Goal: Task Accomplishment & Management: Complete application form

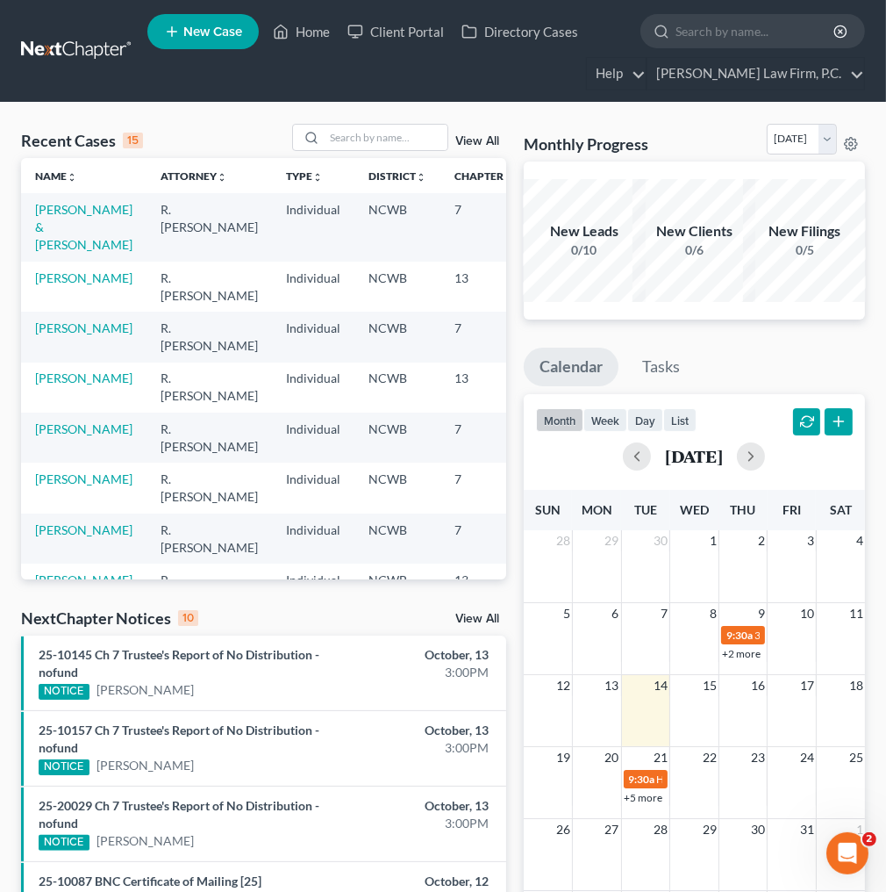
click at [714, 32] on input "search" at bounding box center [756, 31] width 161 height 32
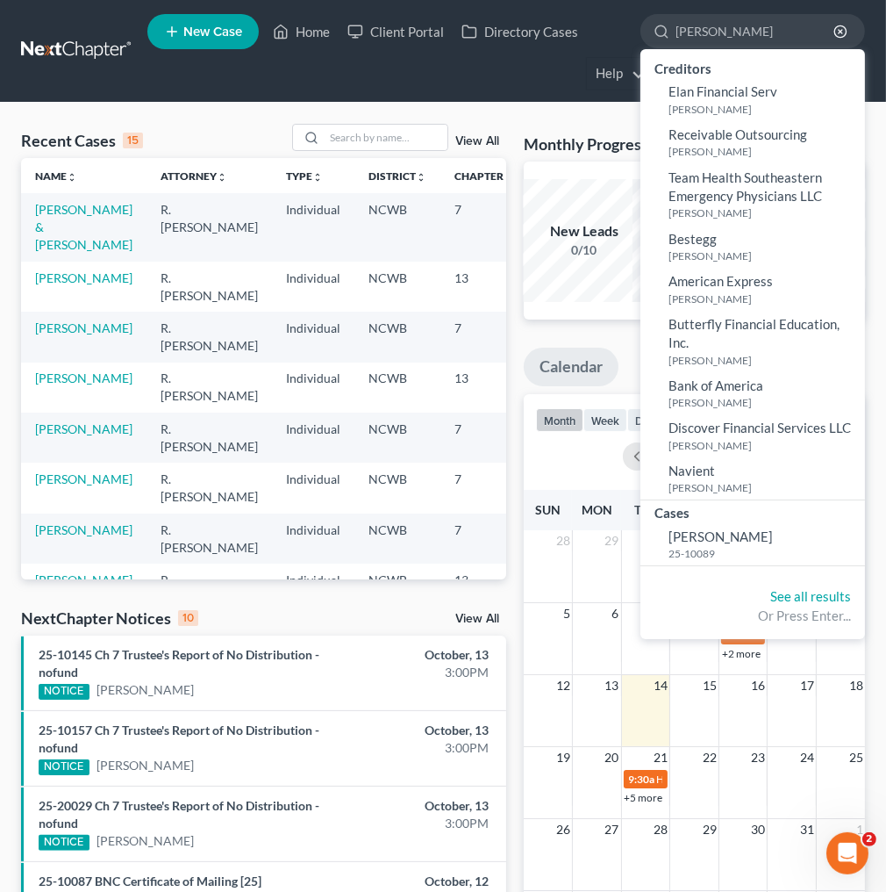
type input "[PERSON_NAME]"
click at [696, 538] on span "[PERSON_NAME]" at bounding box center [721, 536] width 104 height 16
select select "4"
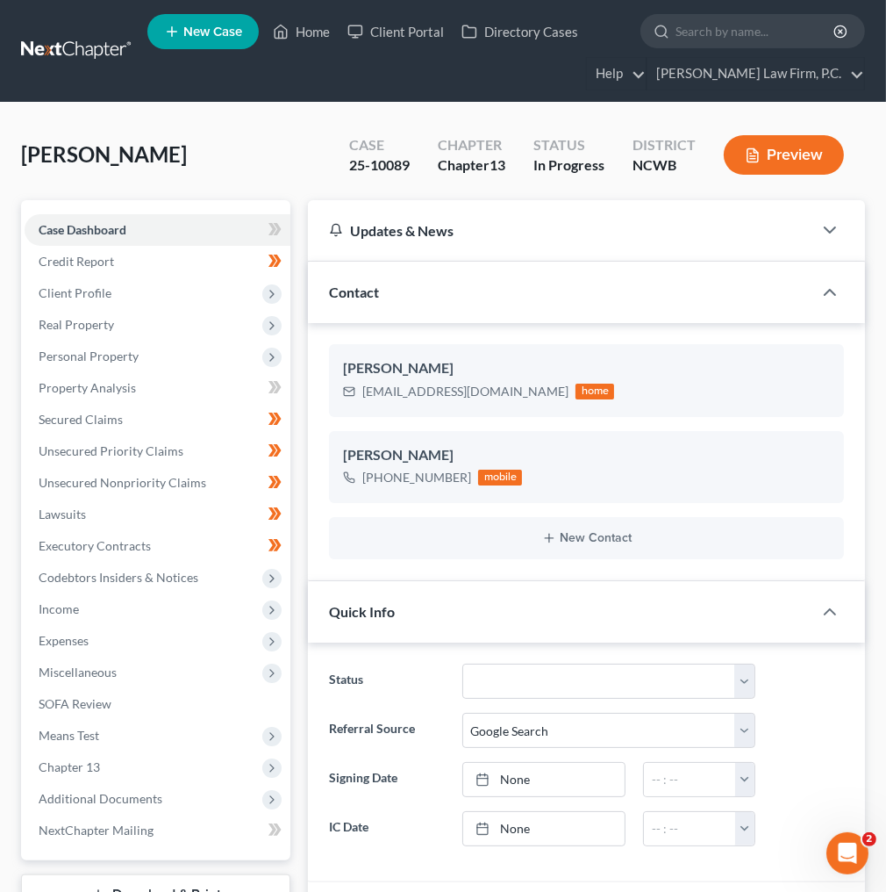
click at [65, 609] on span "Income" at bounding box center [59, 608] width 40 height 15
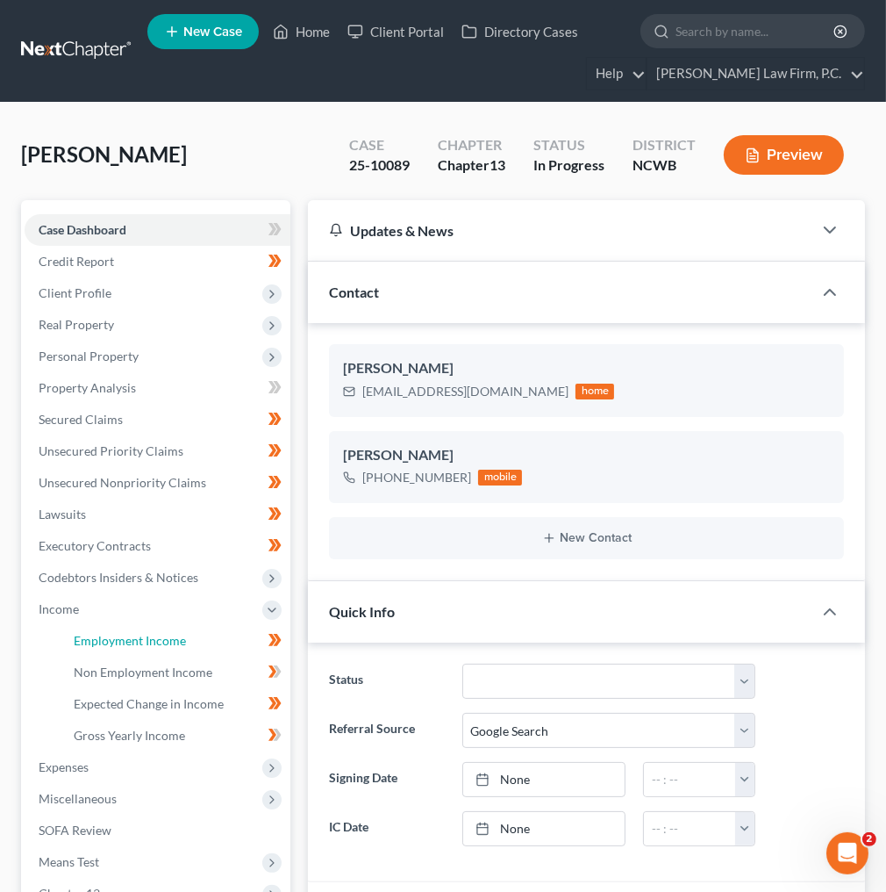
click at [165, 637] on span "Employment Income" at bounding box center [130, 640] width 112 height 15
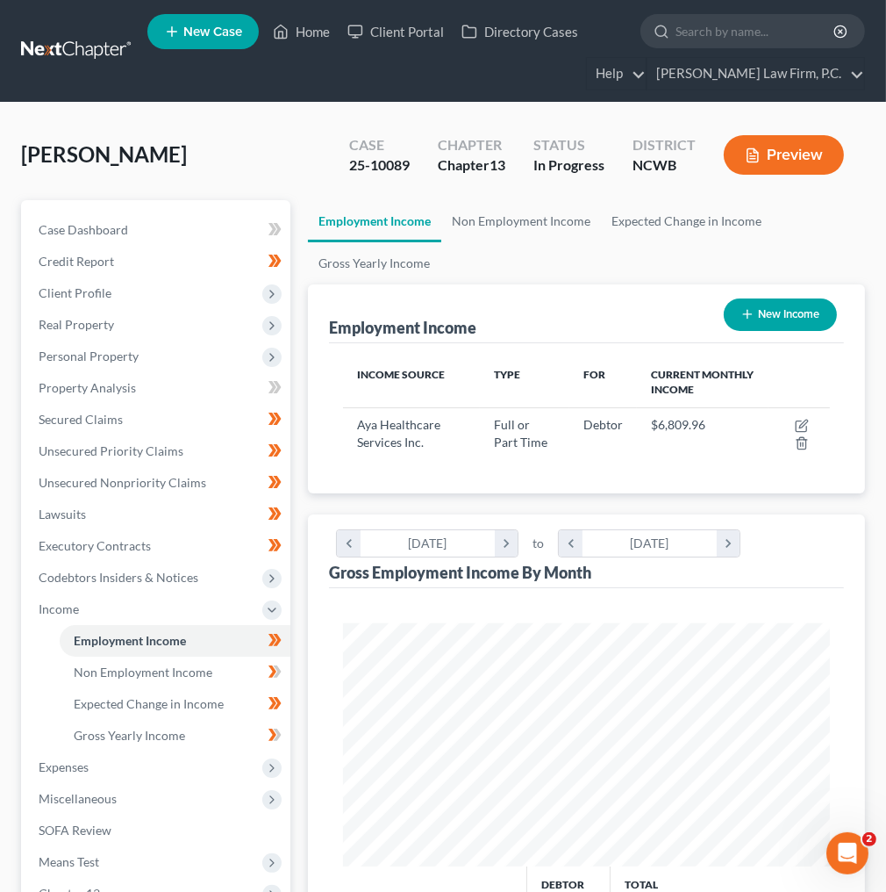
click at [761, 324] on button "New Income" at bounding box center [780, 314] width 113 height 32
select select "0"
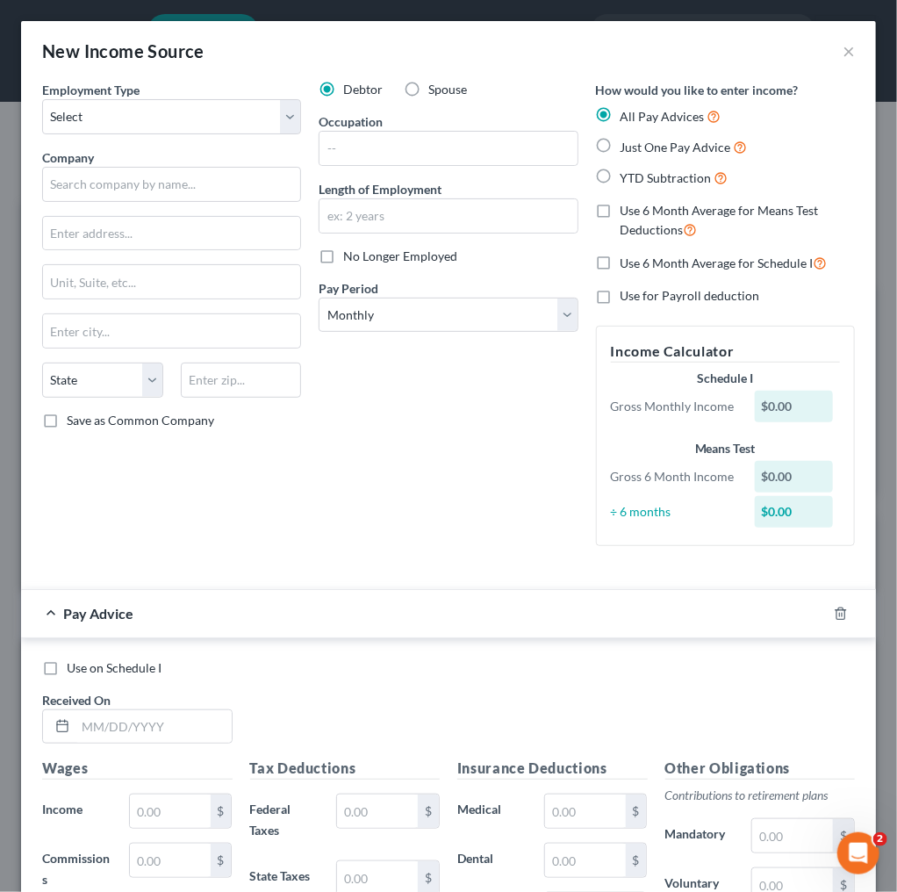
click at [620, 148] on label "Just One Pay Advice" at bounding box center [683, 147] width 127 height 20
click at [627, 148] on input "Just One Pay Advice" at bounding box center [632, 142] width 11 height 11
radio input "true"
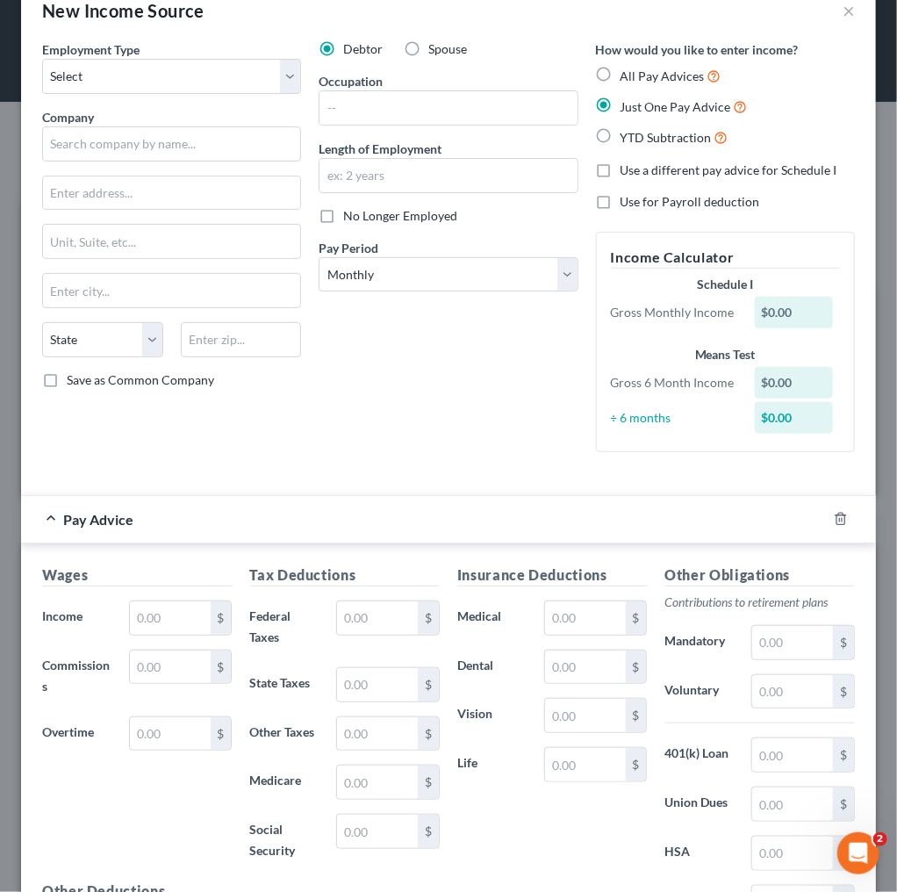
scroll to position [70, 0]
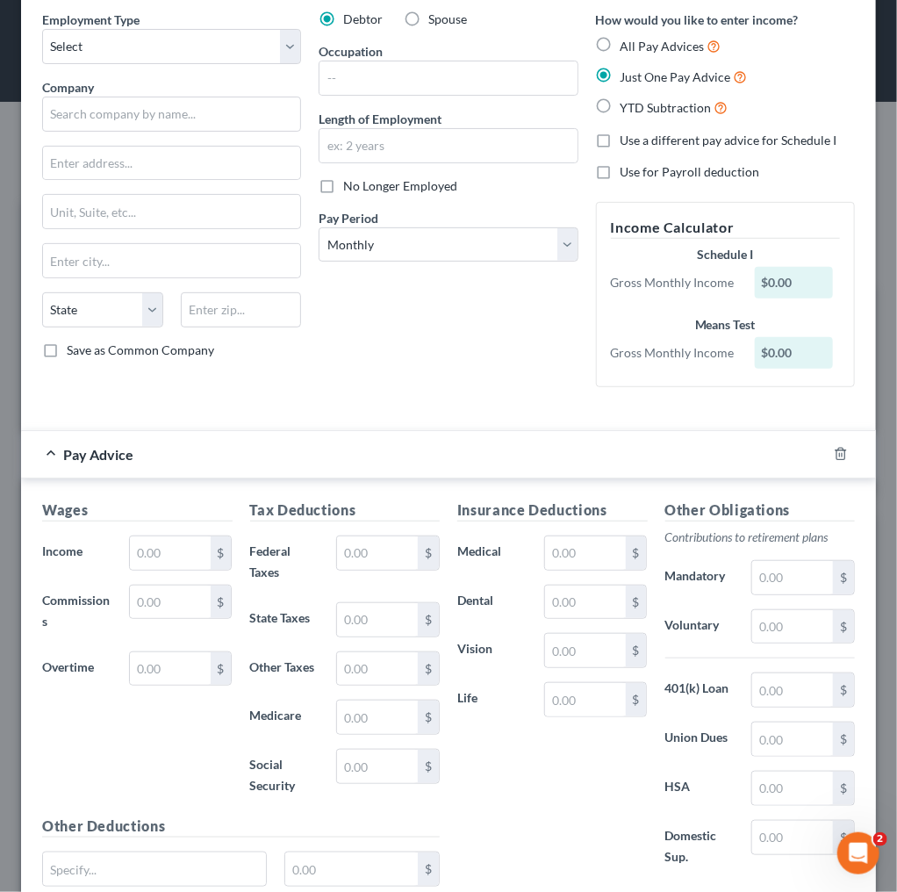
click at [620, 104] on label "YTD Subtraction" at bounding box center [674, 107] width 108 height 20
click at [627, 104] on input "YTD Subtraction" at bounding box center [632, 102] width 11 height 11
radio input "true"
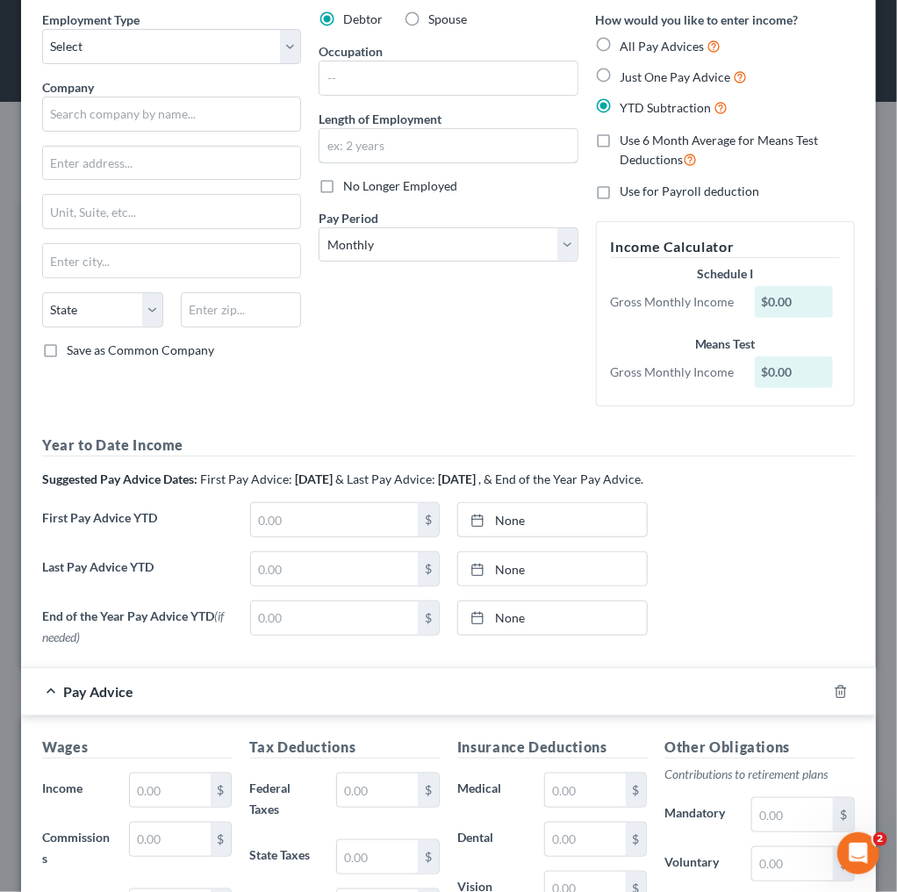
click at [455, 157] on input "text" at bounding box center [447, 145] width 257 height 33
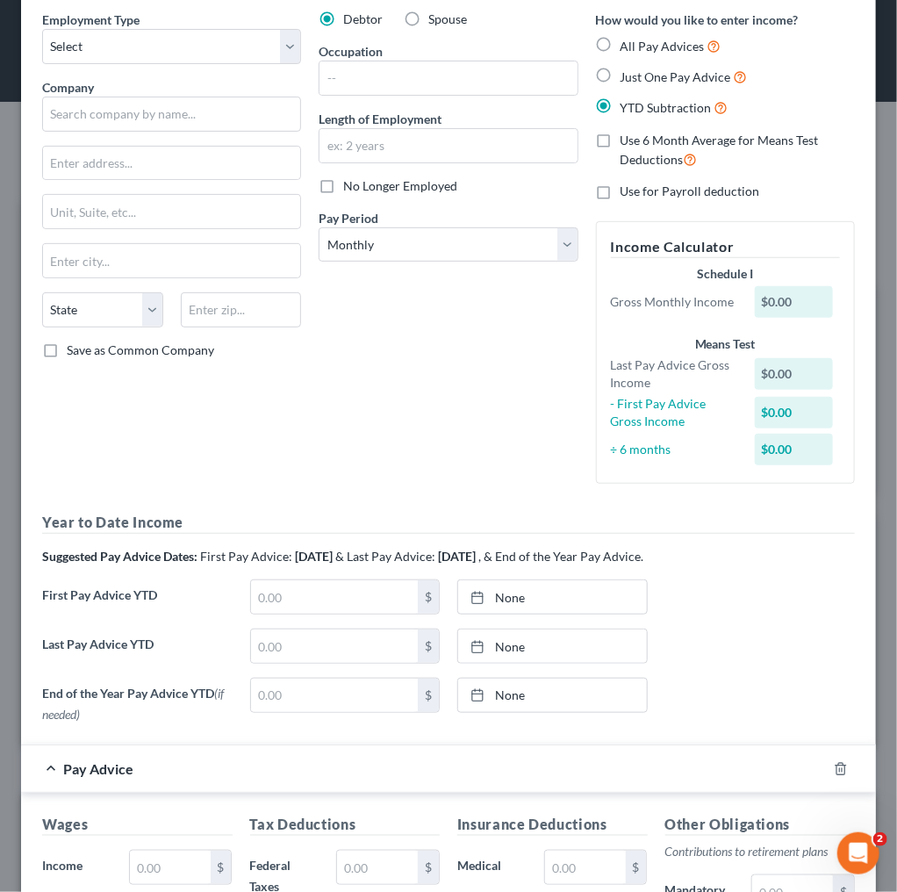
click at [558, 201] on div "Debtor Spouse Occupation Length of Employment No Longer Employed Pay Period * S…" at bounding box center [448, 254] width 276 height 487
click at [445, 78] on input "text" at bounding box center [447, 77] width 257 height 33
type input "Nurse"
click at [475, 154] on input "text" at bounding box center [447, 145] width 257 height 33
click at [361, 378] on div "Debtor Spouse Occupation Nurse Length of Employment No Longer Employed Pay Peri…" at bounding box center [448, 254] width 276 height 487
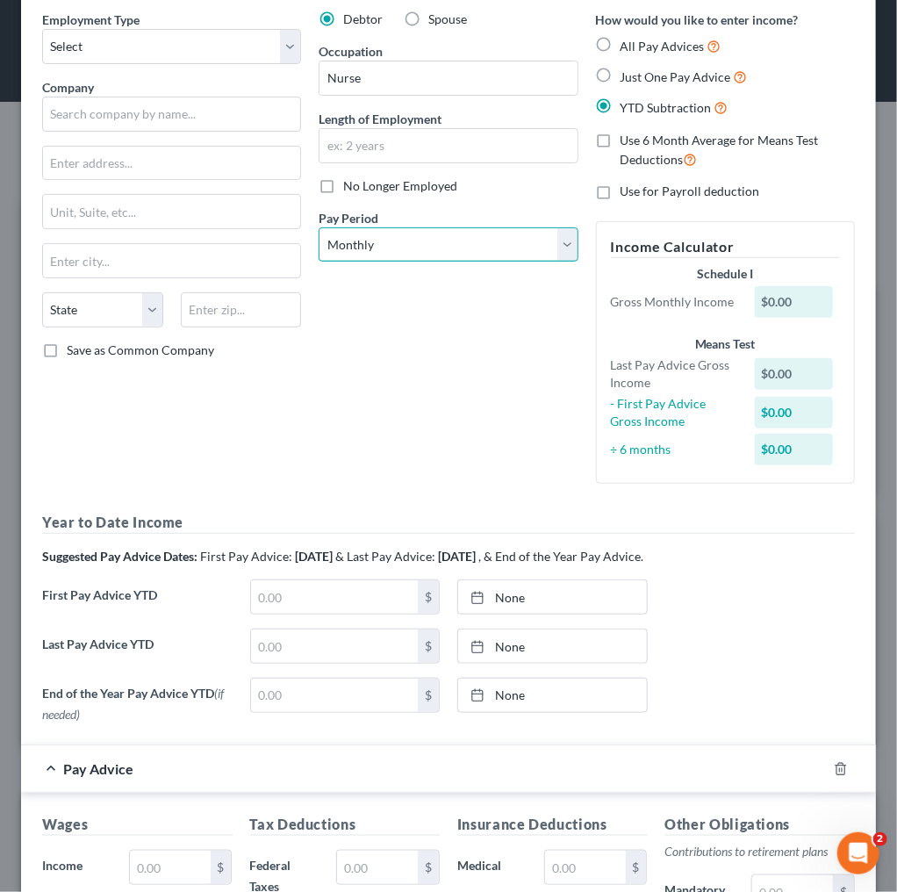
click at [558, 252] on select "Select Monthly Twice Monthly Every Other Week Weekly" at bounding box center [448, 244] width 259 height 35
select select "2"
click at [319, 227] on select "Select Monthly Twice Monthly Every Other Week Weekly" at bounding box center [448, 244] width 259 height 35
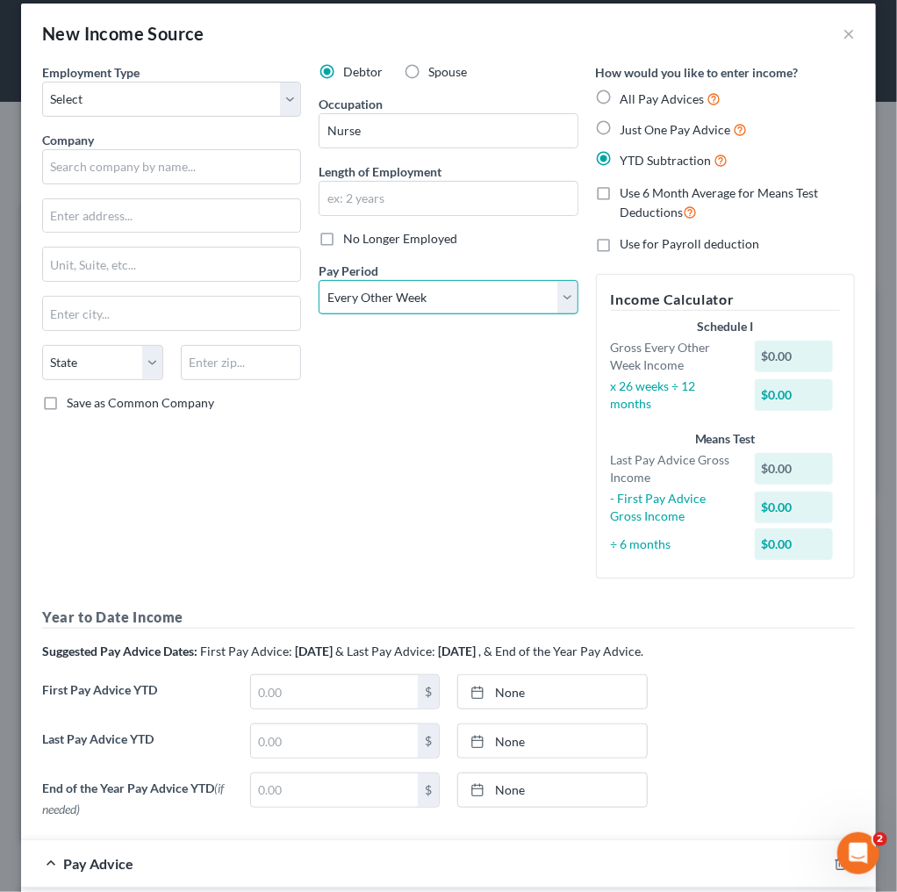
scroll to position [0, 0]
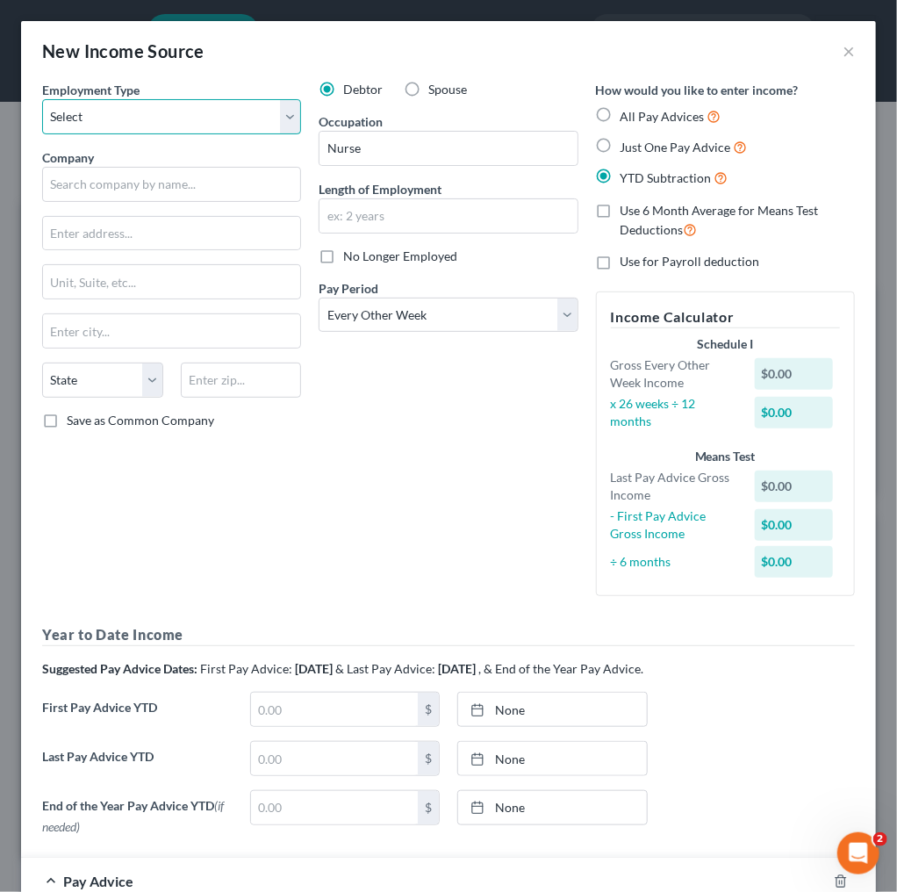
click at [285, 116] on select "Select Full or [DEMOGRAPHIC_DATA] Employment Self Employment" at bounding box center [171, 116] width 259 height 35
select select "0"
click at [42, 99] on select "Select Full or [DEMOGRAPHIC_DATA] Employment Self Employment" at bounding box center [171, 116] width 259 height 35
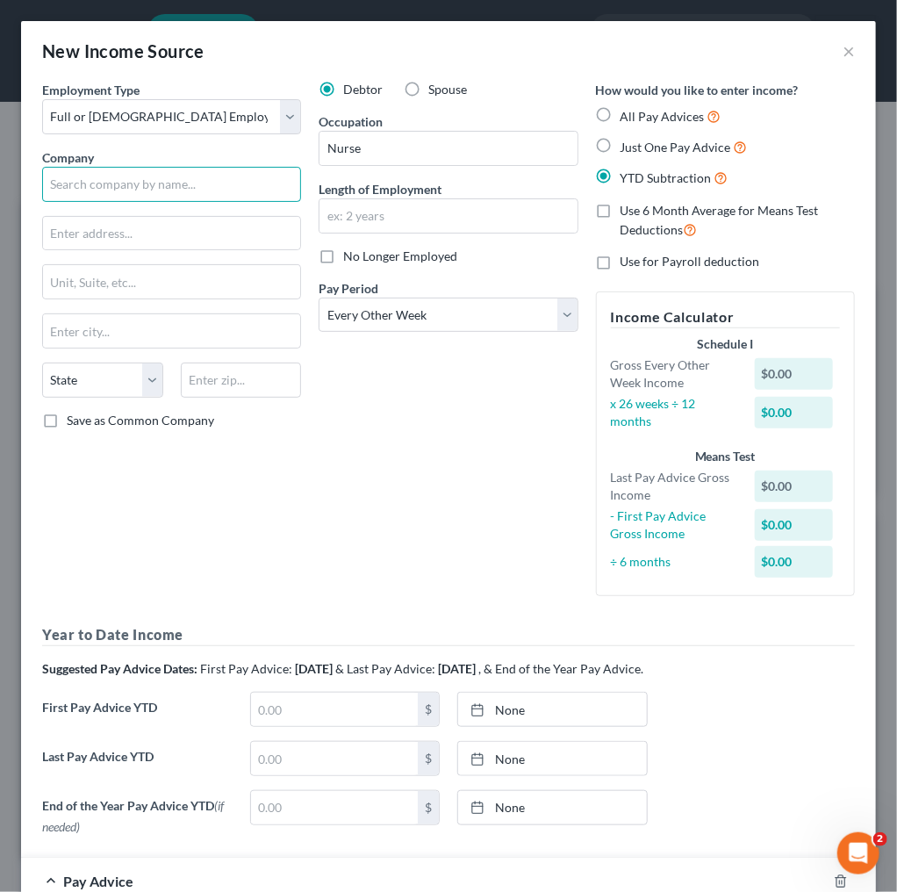
click at [242, 191] on input "text" at bounding box center [171, 184] width 259 height 35
type input "Option Care Enterprises, Inc."
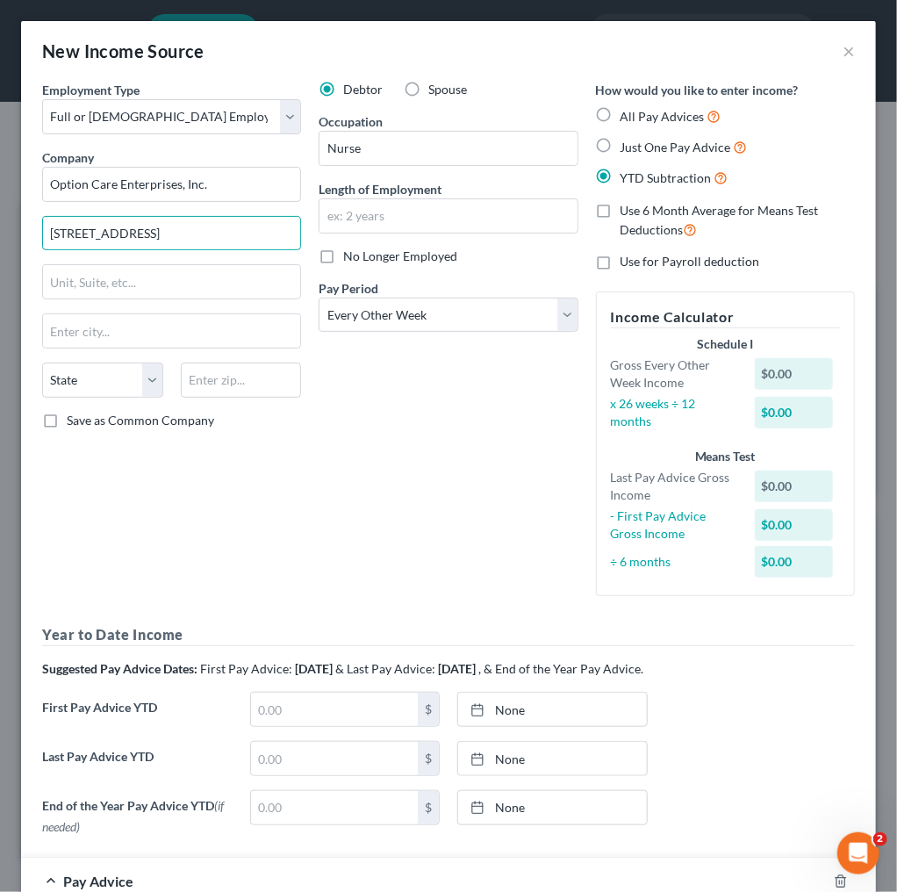
type input "[STREET_ADDRESS]"
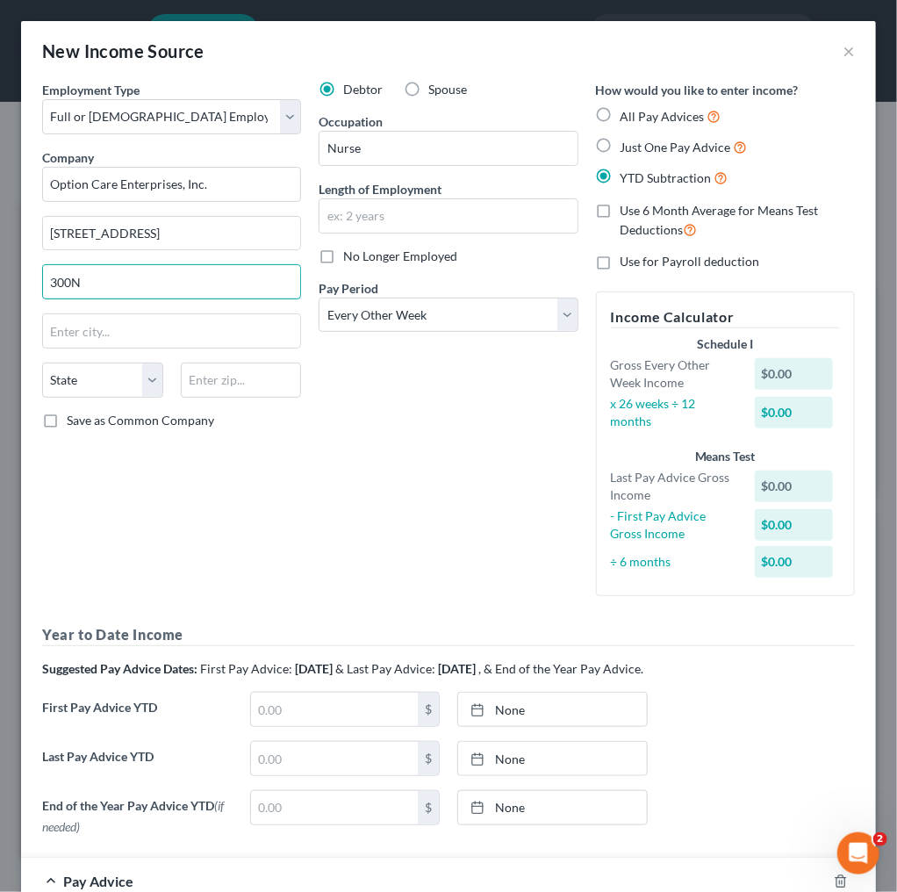
type input "300N"
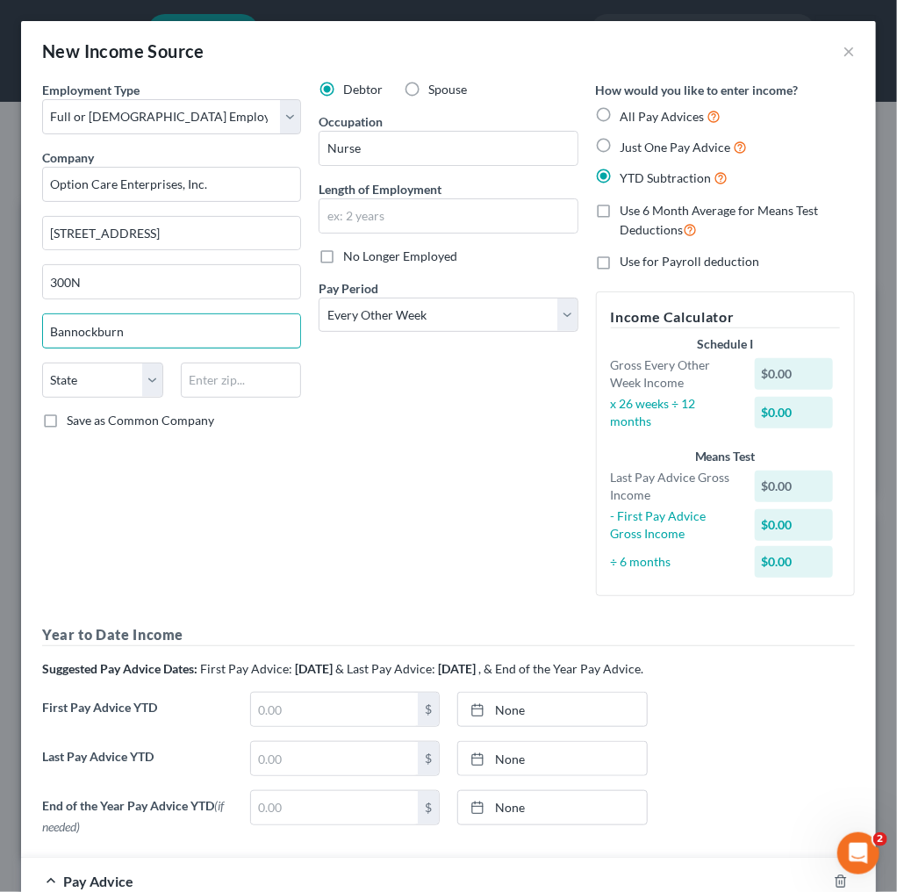
type input "Bannockburn"
select select "14"
type input "60015"
type input "Deerfield"
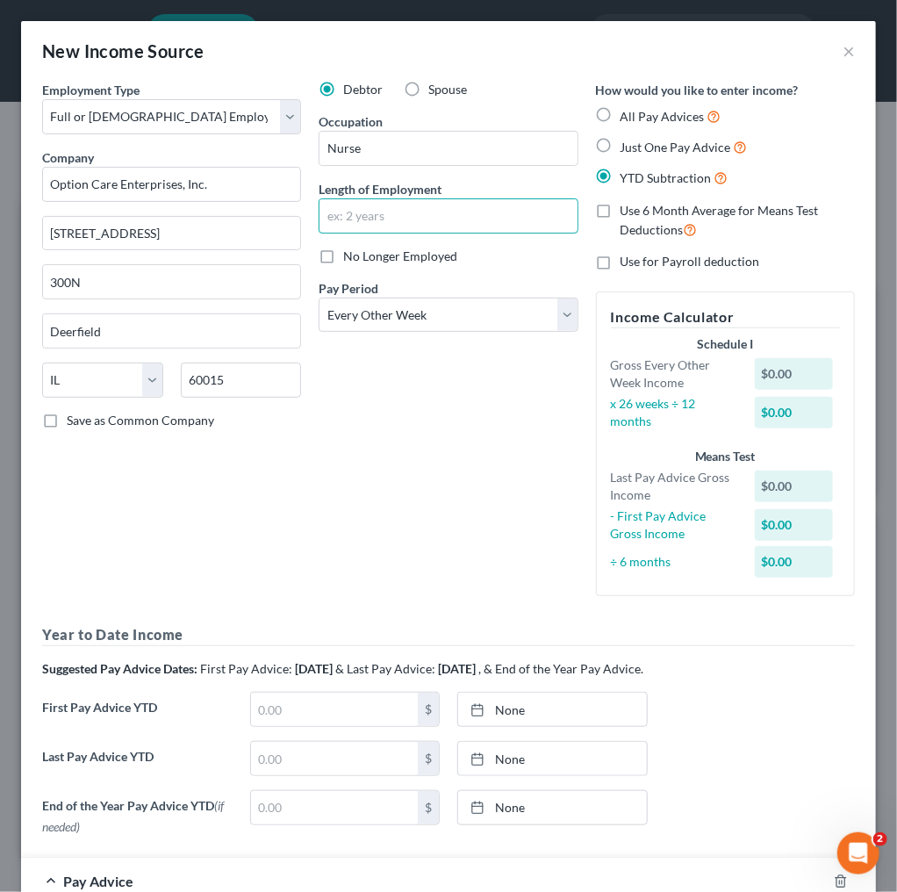
click at [410, 212] on input "text" at bounding box center [447, 215] width 257 height 33
click at [408, 215] on input "text" at bounding box center [447, 215] width 257 height 33
click at [310, 450] on div "Debtor Spouse Occupation Nurse Length of Employment No Longer Employed Pay Peri…" at bounding box center [448, 345] width 276 height 529
click at [409, 212] on input "text" at bounding box center [447, 215] width 257 height 33
type input "6 weeks"
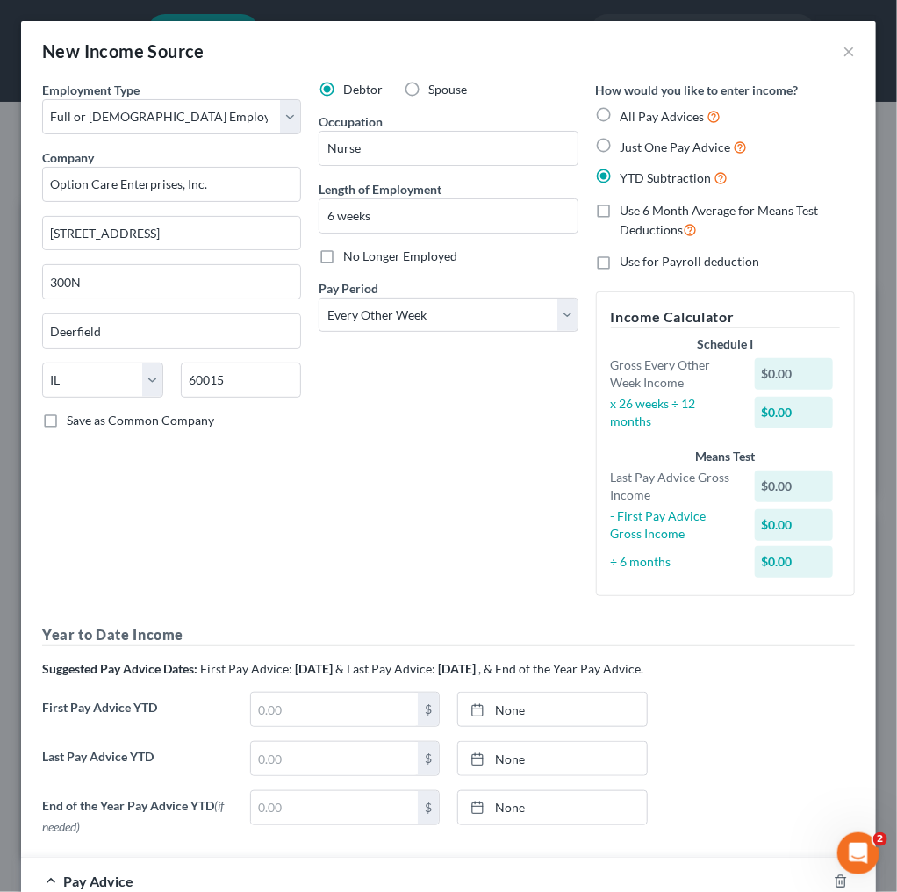
click at [398, 453] on div "Debtor Spouse Occupation Nurse Length of Employment 6 weeks No Longer Employed …" at bounding box center [448, 345] width 276 height 529
click at [620, 108] on label "All Pay Advices" at bounding box center [670, 116] width 101 height 20
click at [627, 108] on input "All Pay Advices" at bounding box center [632, 111] width 11 height 11
radio input "true"
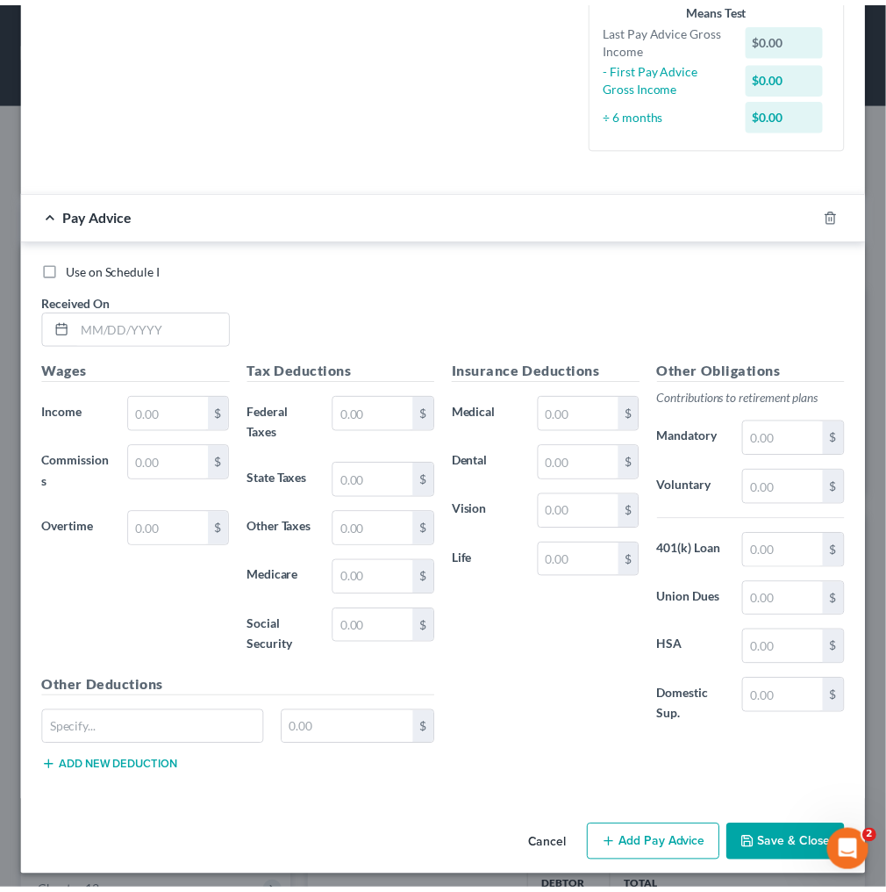
scroll to position [441, 0]
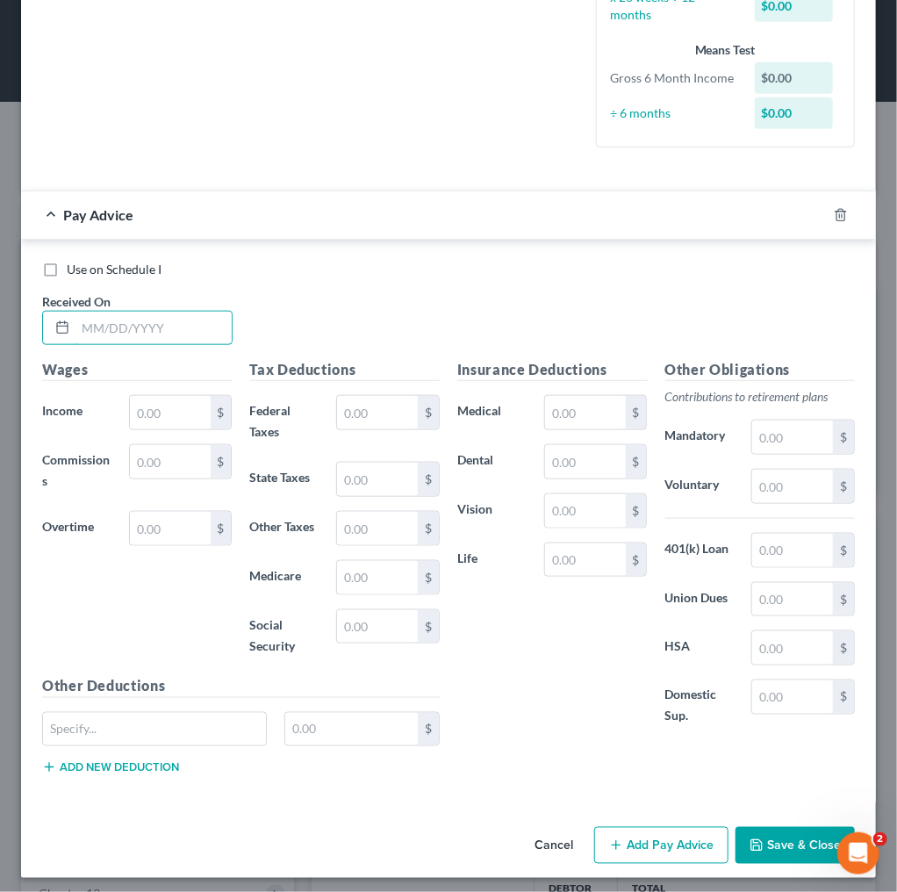
click at [94, 326] on input "text" at bounding box center [153, 328] width 156 height 33
click at [60, 327] on icon at bounding box center [62, 327] width 14 height 14
click at [104, 327] on input "0" at bounding box center [153, 328] width 156 height 33
type input "[DATE]"
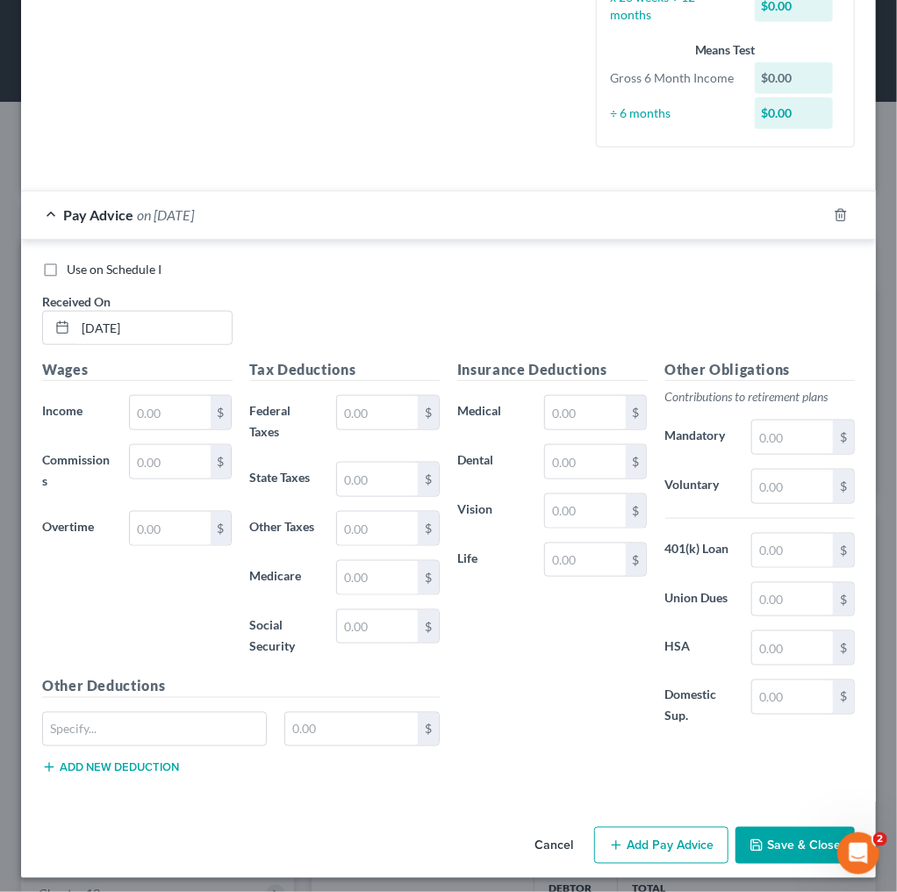
click at [314, 342] on div "Use on Schedule I Received On * [DATE]" at bounding box center [448, 310] width 830 height 99
click at [170, 412] on input "text" at bounding box center [170, 412] width 81 height 33
drag, startPoint x: 192, startPoint y: 411, endPoint x: 71, endPoint y: 426, distance: 122.0
click at [73, 426] on div "Wages Income * 2,378.97 $ Commissions $ Overtime $" at bounding box center [137, 517] width 208 height 316
type input "2,442.19"
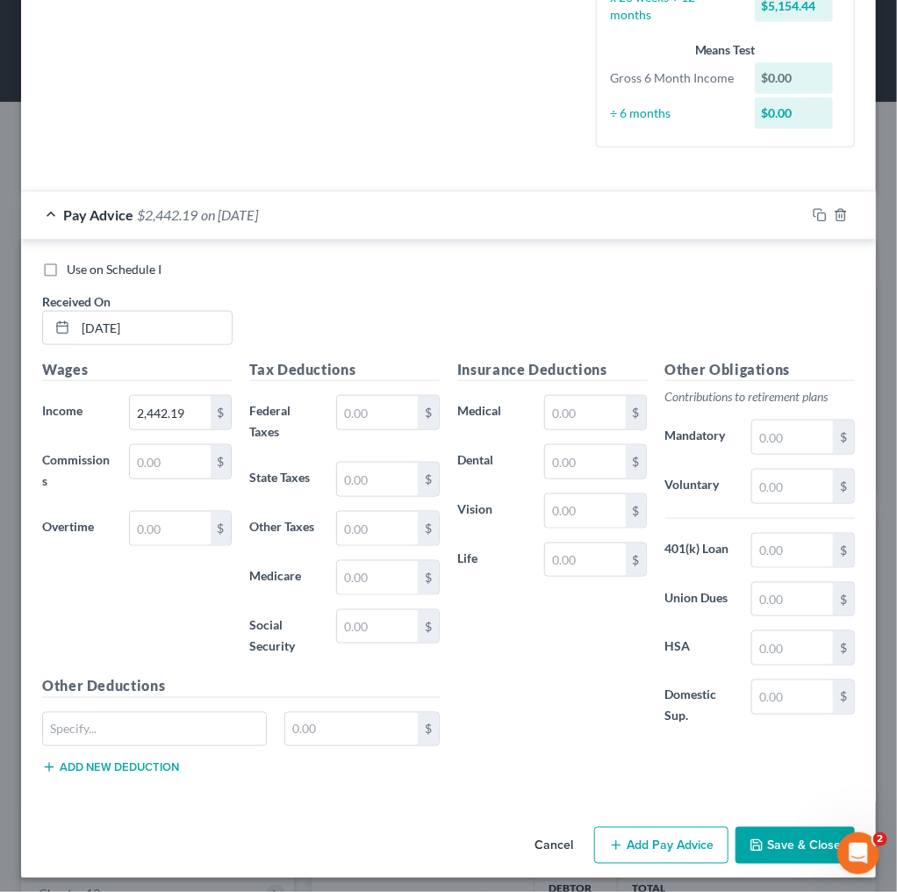
click at [175, 646] on div "Wages Income * 2,442.19 $ Commissions $ Overtime $" at bounding box center [137, 517] width 208 height 316
click at [394, 409] on input "text" at bounding box center [377, 412] width 81 height 33
type input "195.51"
click at [370, 472] on input "text" at bounding box center [377, 478] width 81 height 33
click at [368, 530] on input "text" at bounding box center [377, 528] width 81 height 33
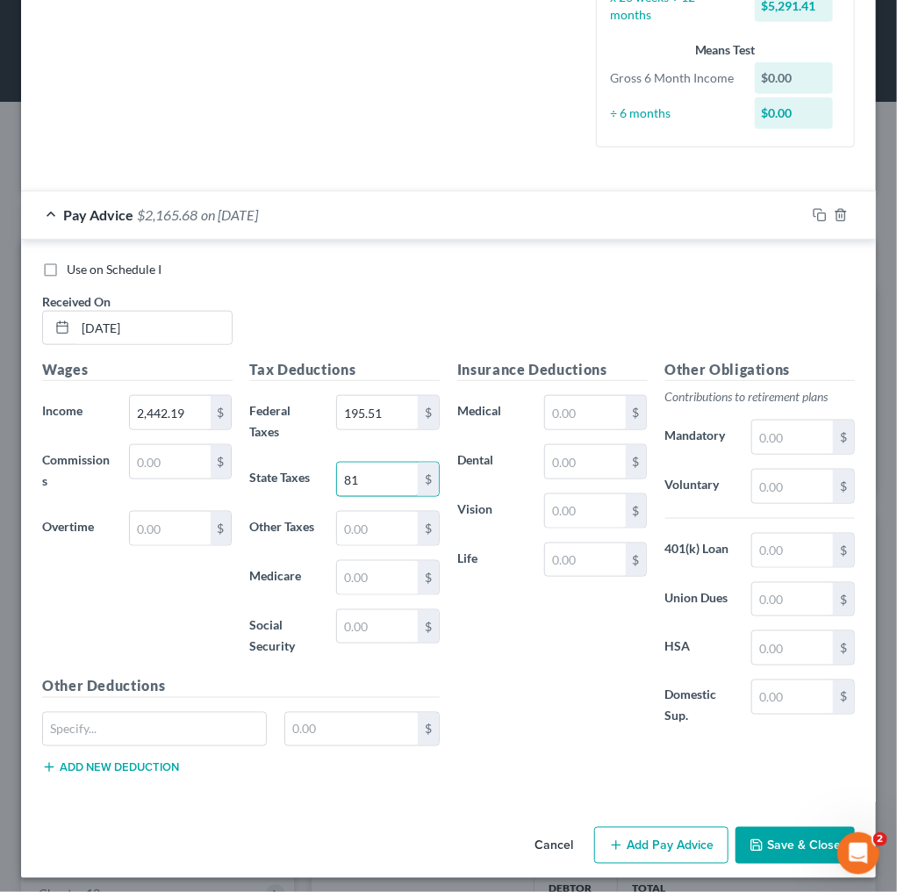
click at [371, 477] on input "81" at bounding box center [377, 478] width 81 height 33
type input "81.00"
click at [362, 519] on input "text" at bounding box center [377, 528] width 81 height 33
click at [342, 566] on input "text" at bounding box center [377, 577] width 81 height 33
type input "35.41"
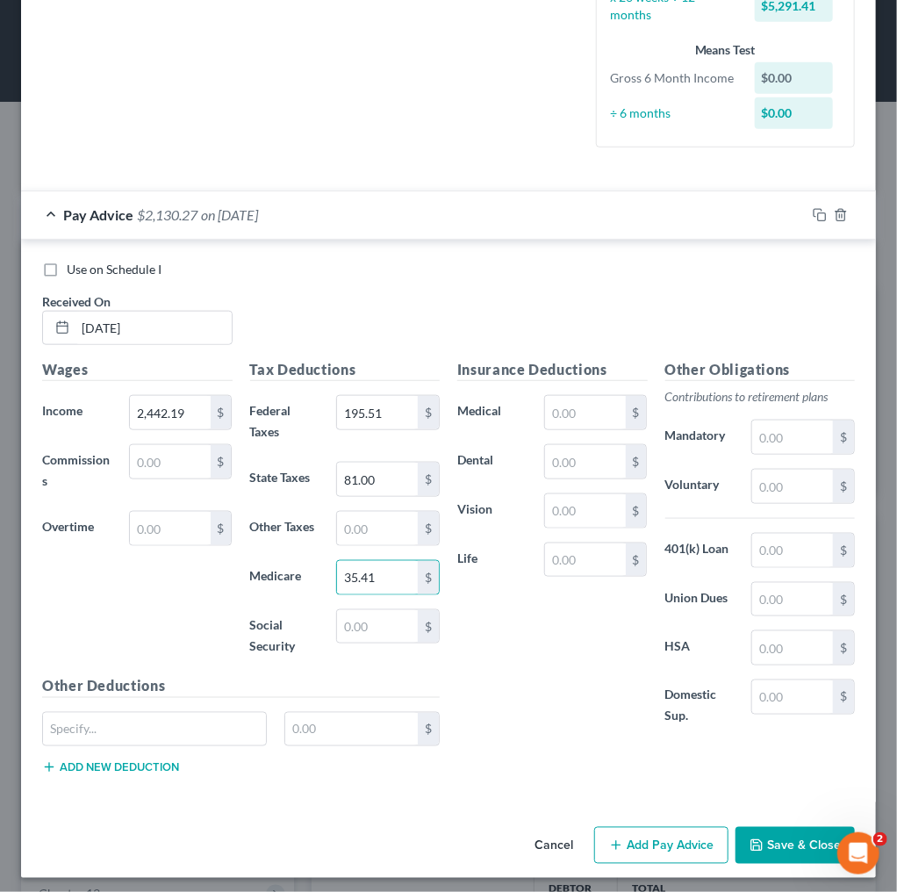
click at [496, 620] on div "Insurance Deductions Medical $ Dental $ Vision $ Life $" at bounding box center [552, 552] width 208 height 387
click at [347, 619] on input "text" at bounding box center [377, 626] width 81 height 33
type input "151.42"
click at [540, 665] on div "Insurance Deductions Medical $ Dental $ Vision $ Life $" at bounding box center [552, 552] width 208 height 387
click at [769, 836] on button "Save & Close" at bounding box center [794, 845] width 119 height 37
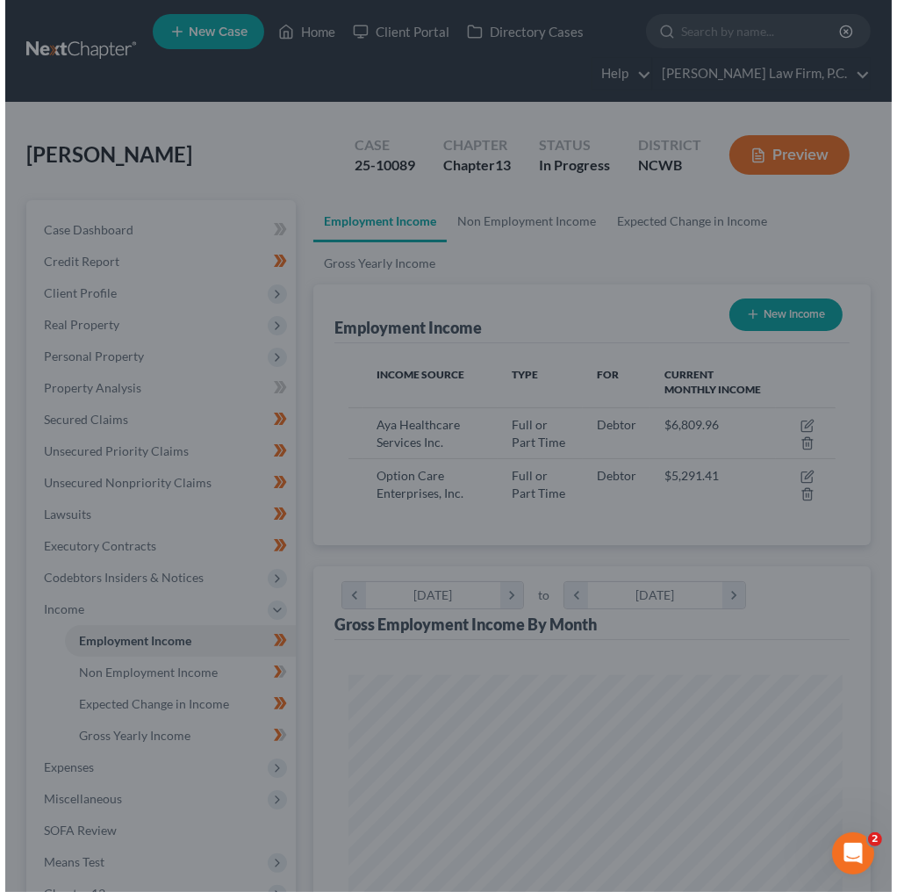
scroll to position [877258, 876979]
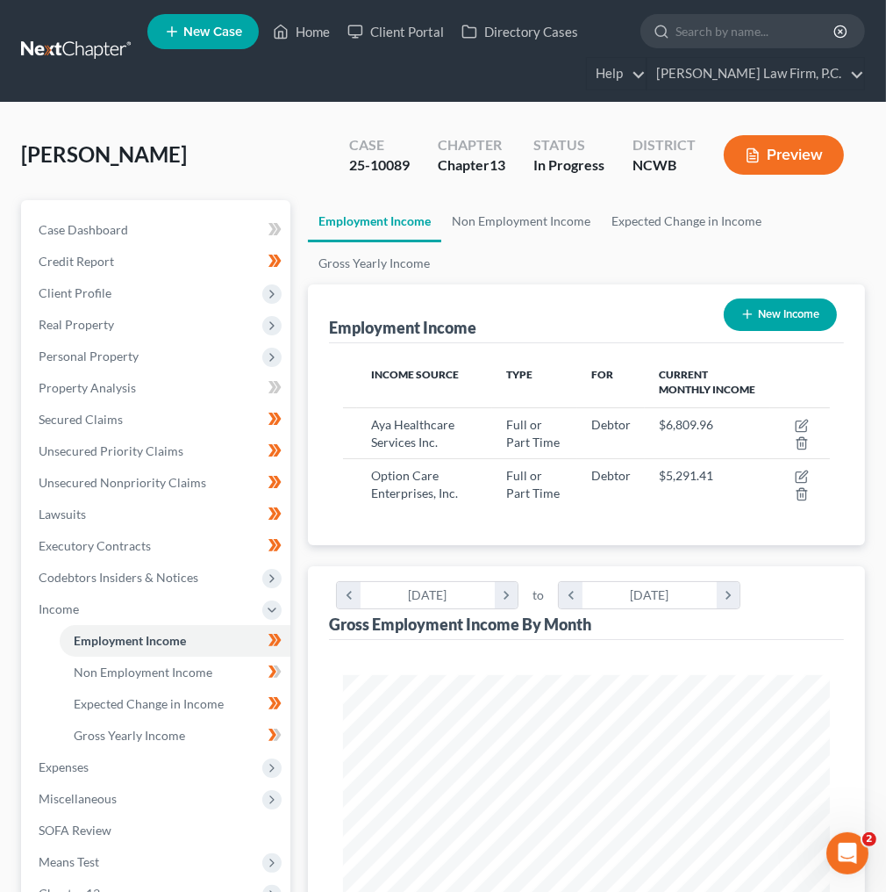
click at [613, 436] on td "Debtor" at bounding box center [611, 432] width 68 height 51
click at [806, 420] on icon "button" at bounding box center [802, 426] width 14 height 14
select select "0"
select select "4"
select select "3"
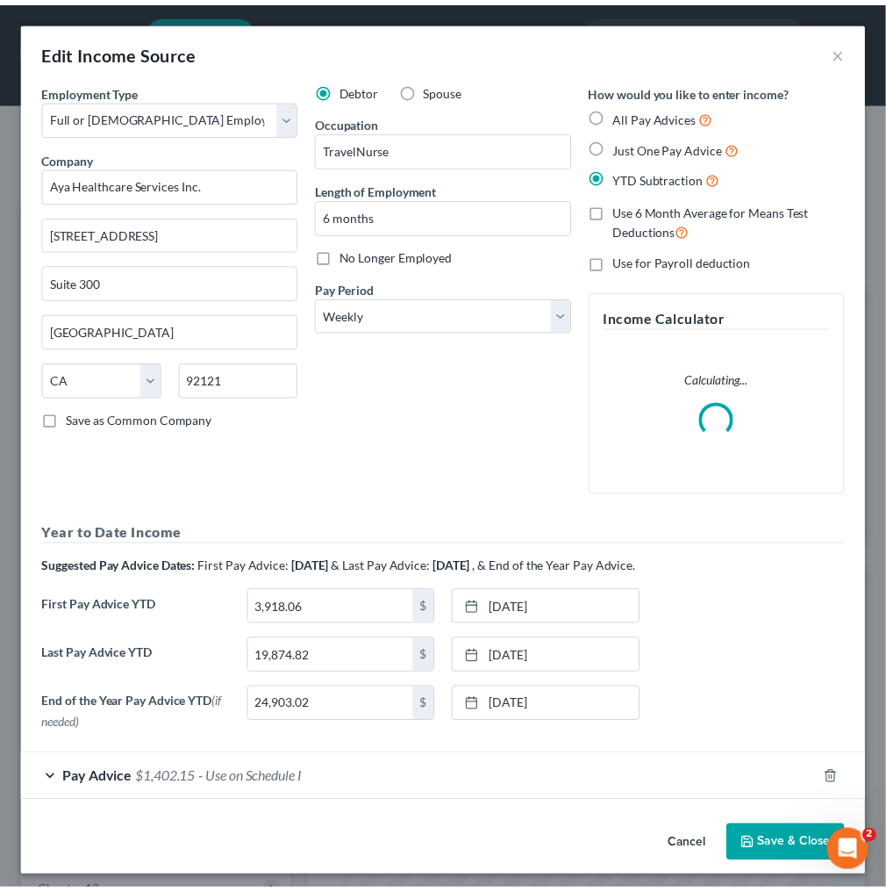
scroll to position [247, 529]
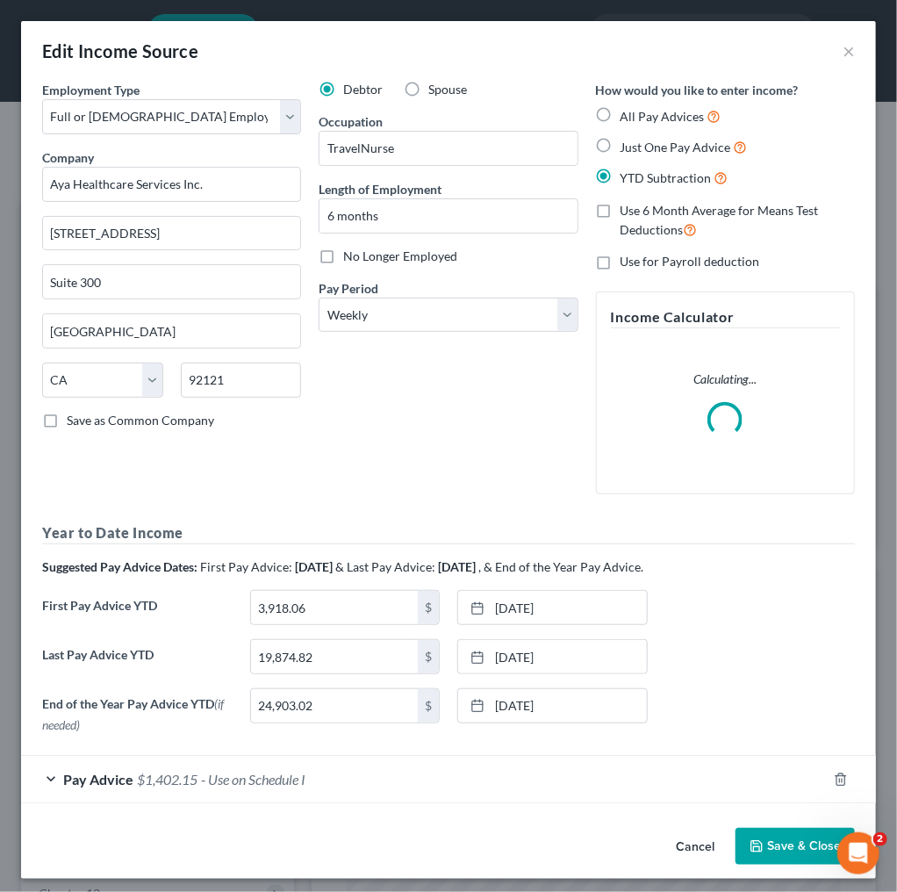
click at [343, 251] on label "No Longer Employed" at bounding box center [400, 256] width 114 height 18
click at [350, 251] on input "No Longer Employed" at bounding box center [355, 252] width 11 height 11
checkbox input "true"
click at [767, 846] on button "Save & Close" at bounding box center [794, 845] width 119 height 37
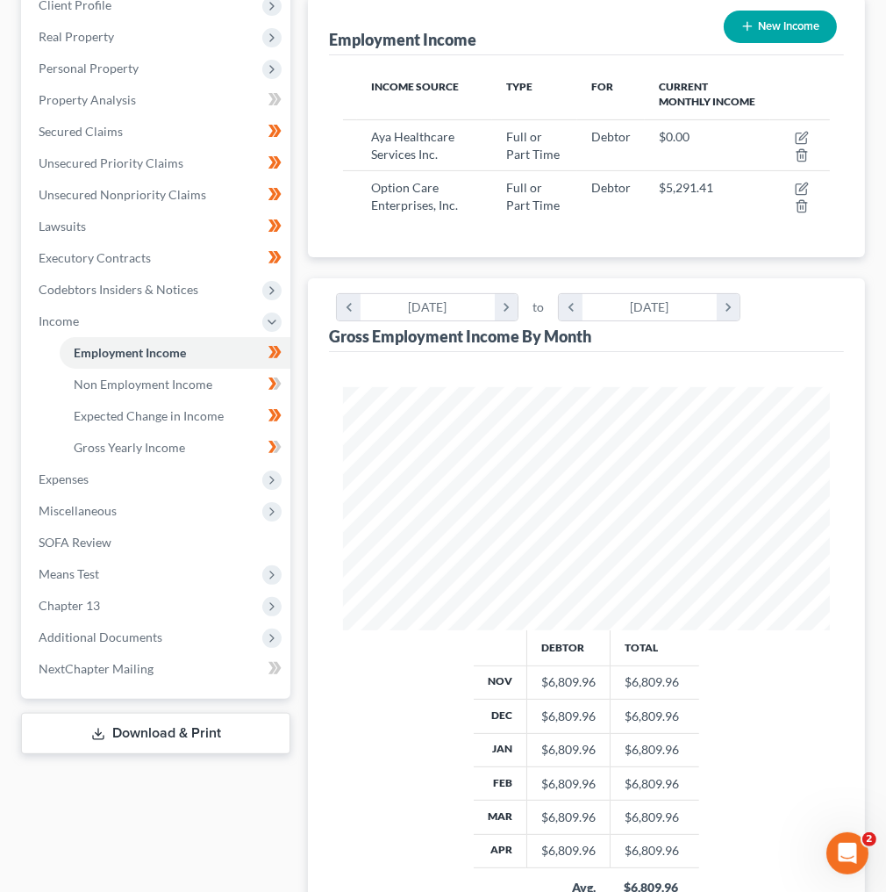
scroll to position [218, 0]
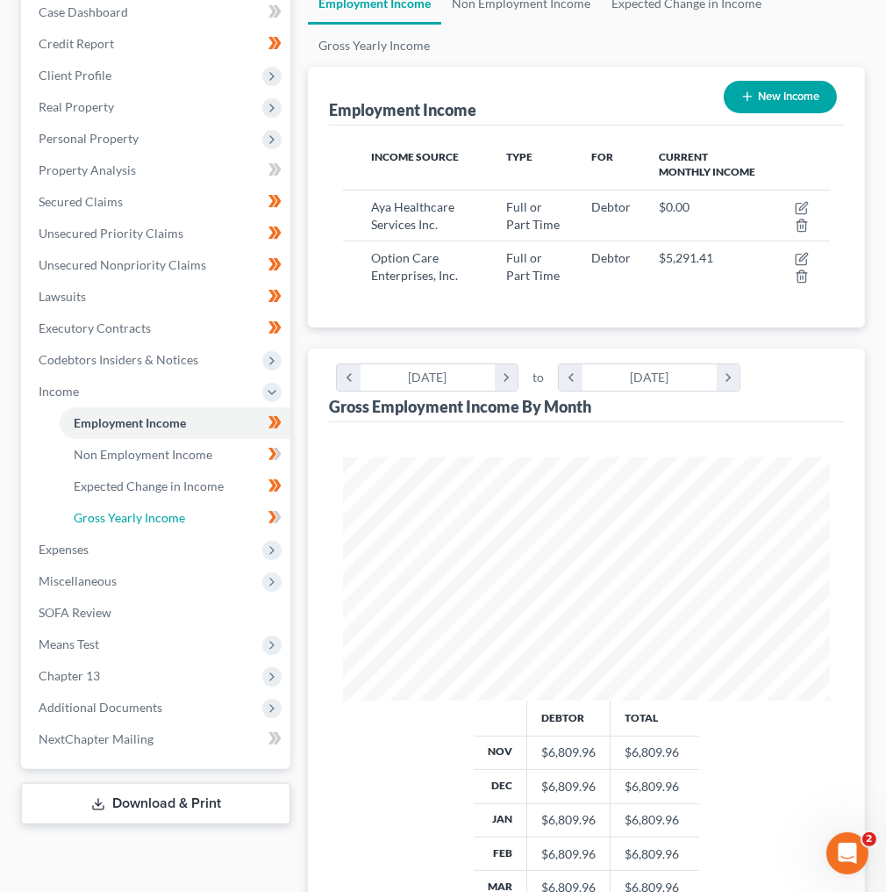
click at [137, 511] on span "Gross Yearly Income" at bounding box center [129, 517] width 111 height 15
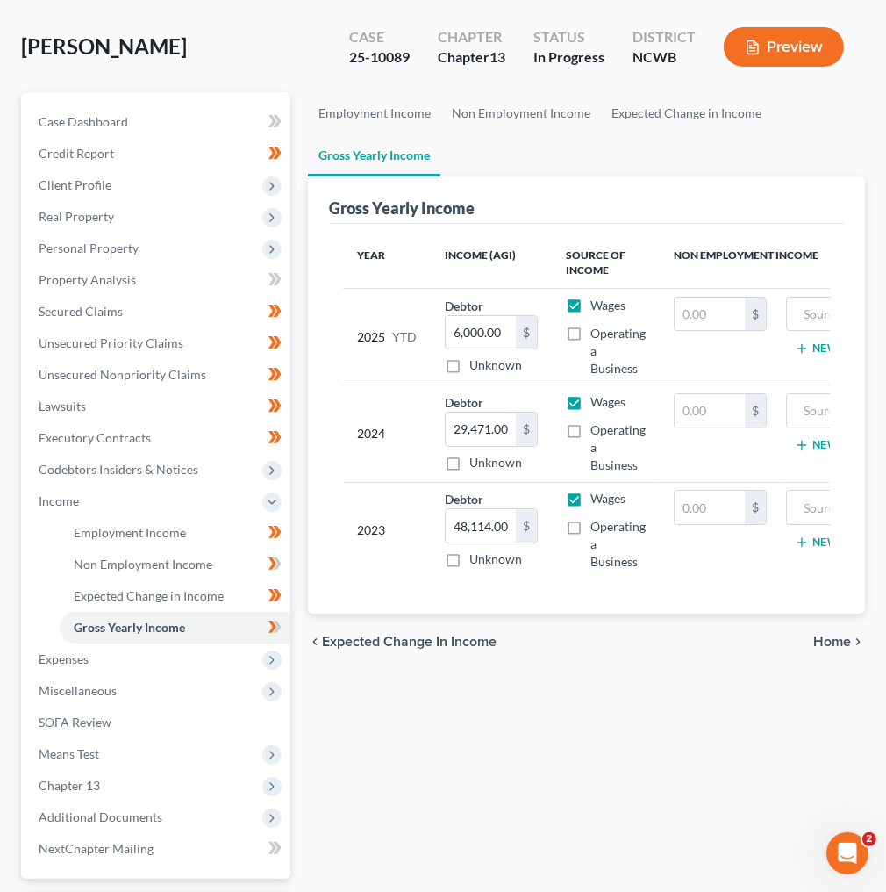
scroll to position [140, 0]
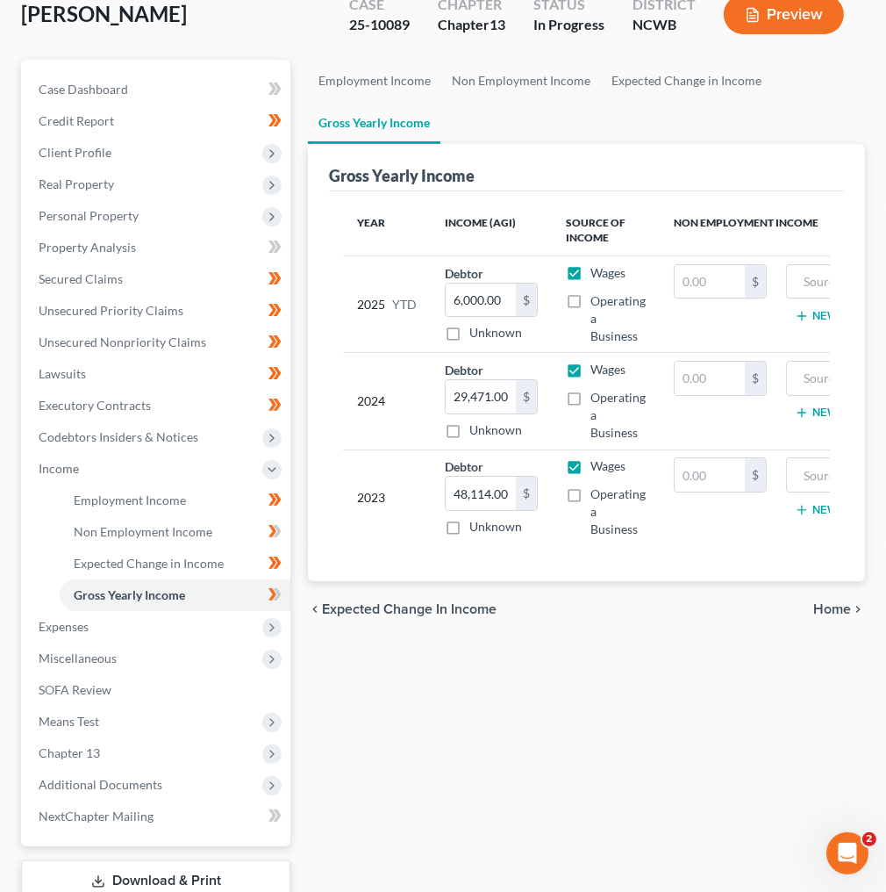
click at [115, 720] on span "Means Test" at bounding box center [158, 722] width 266 height 32
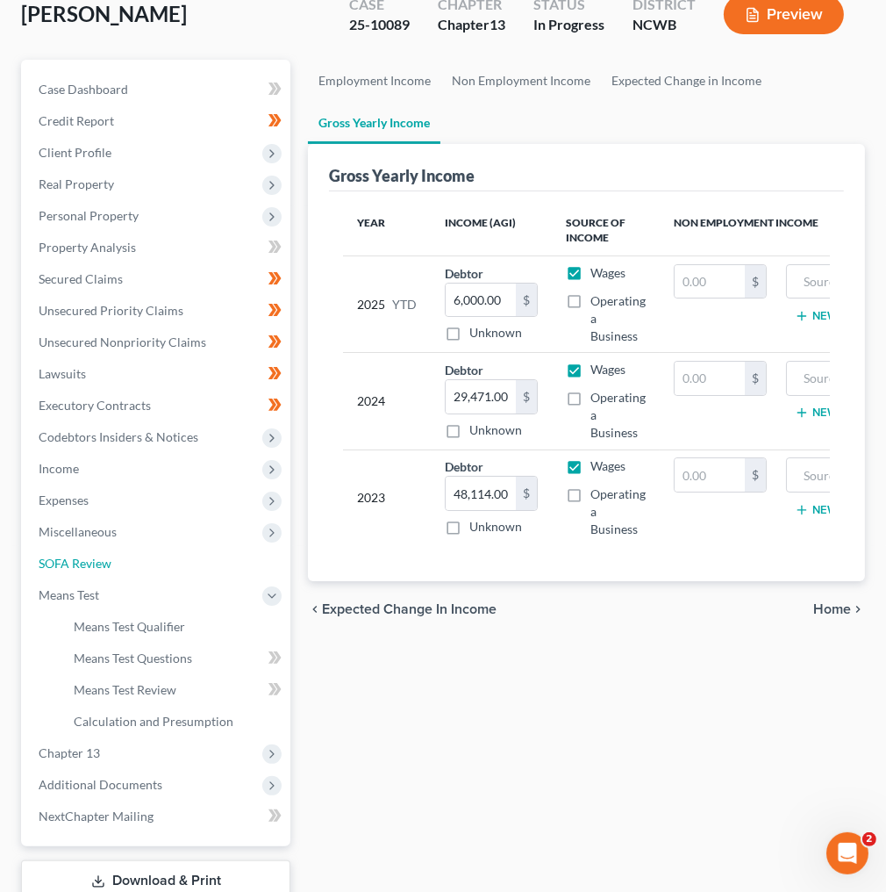
click at [111, 569] on link "SOFA Review" at bounding box center [158, 564] width 266 height 32
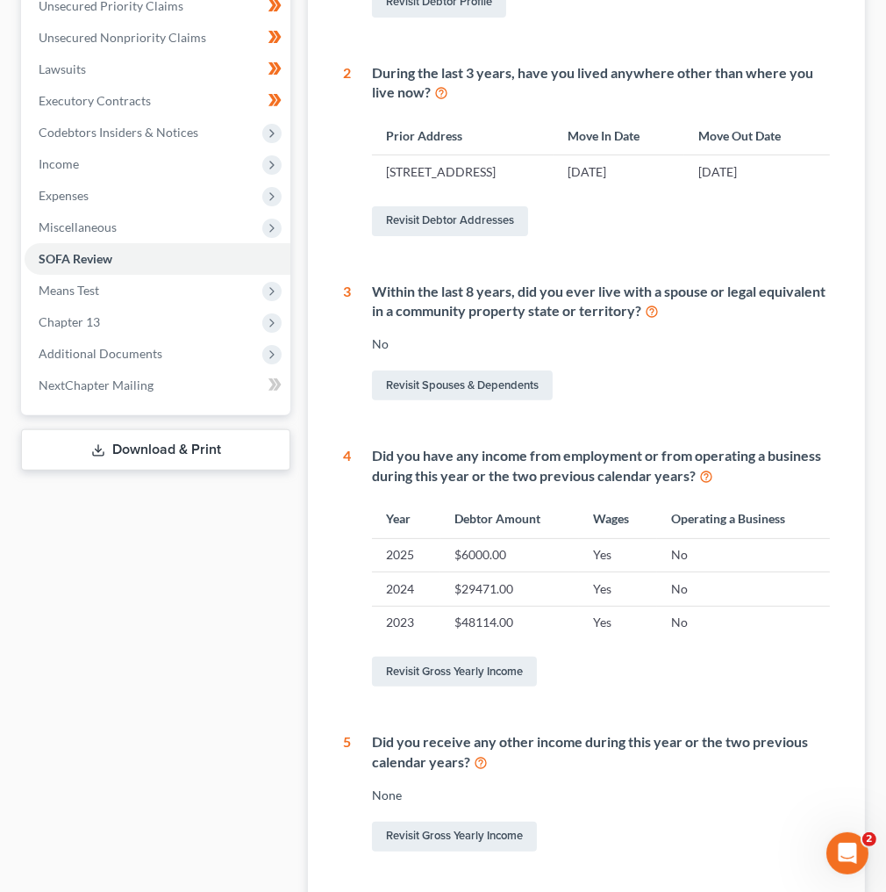
scroll to position [414, 0]
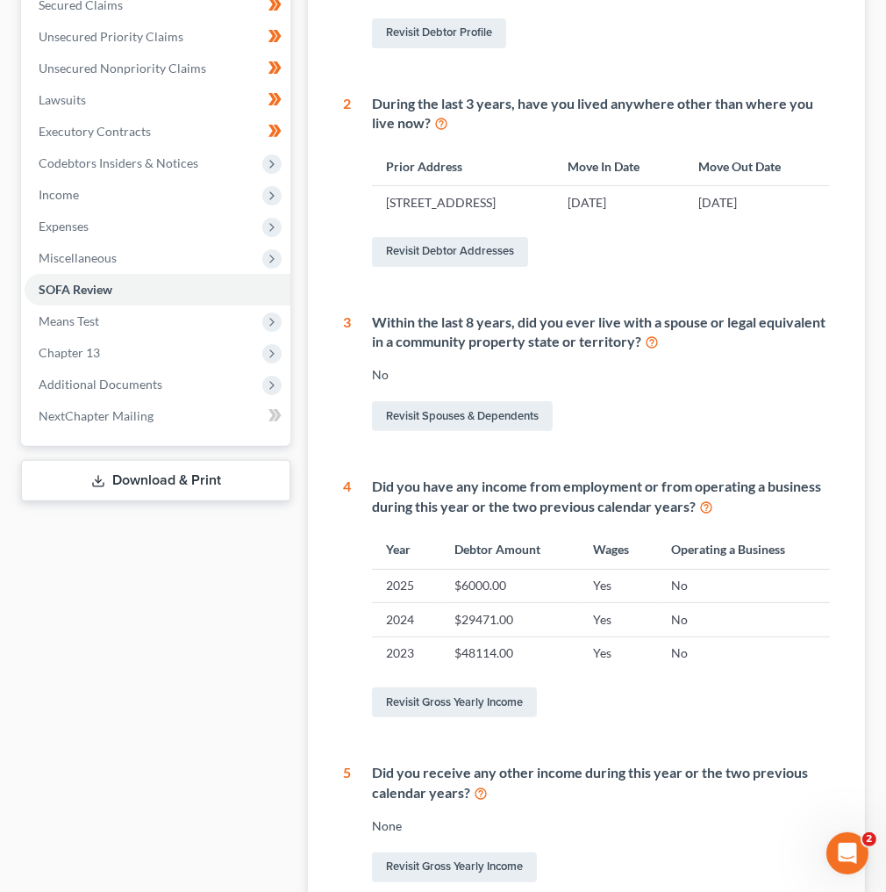
click at [81, 315] on span "Means Test" at bounding box center [69, 320] width 61 height 15
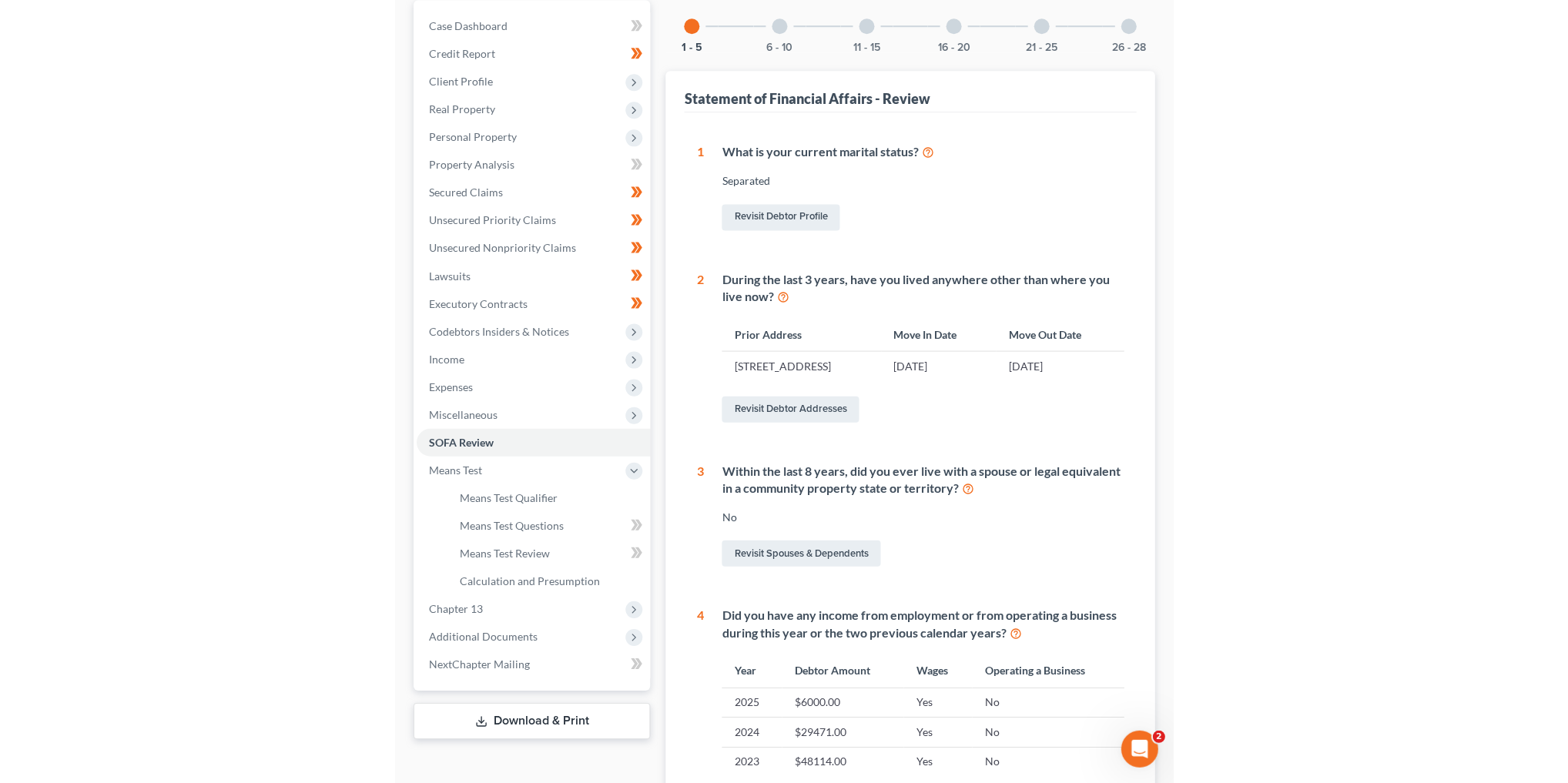
scroll to position [0, 0]
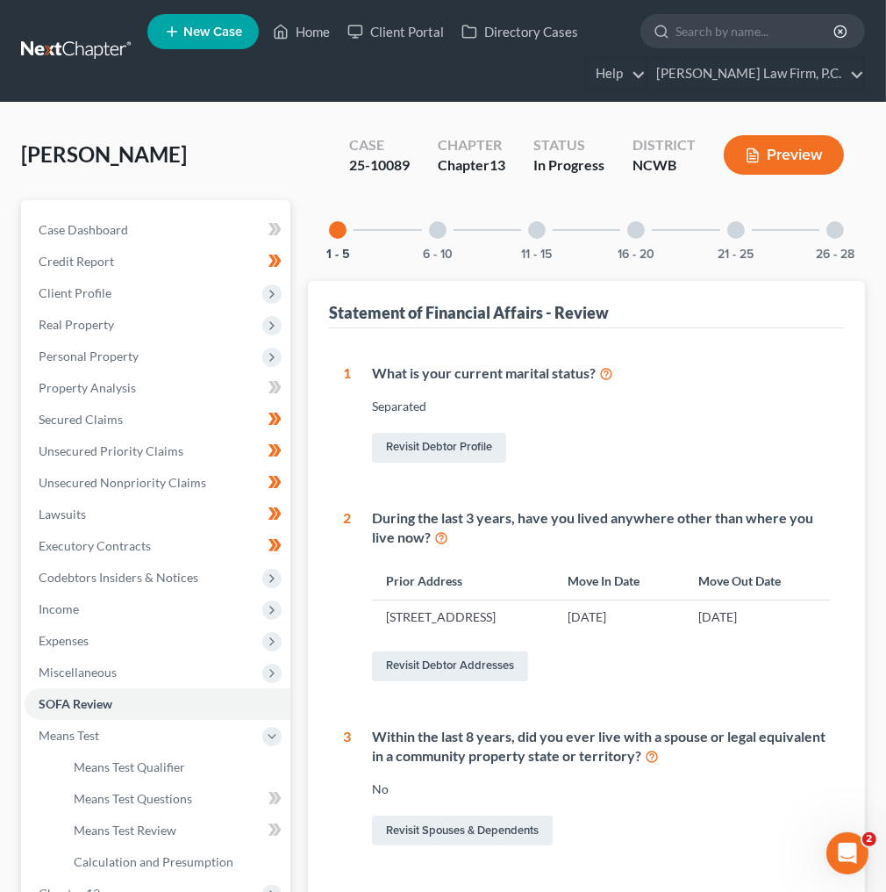
click at [775, 146] on button "Preview" at bounding box center [784, 154] width 120 height 39
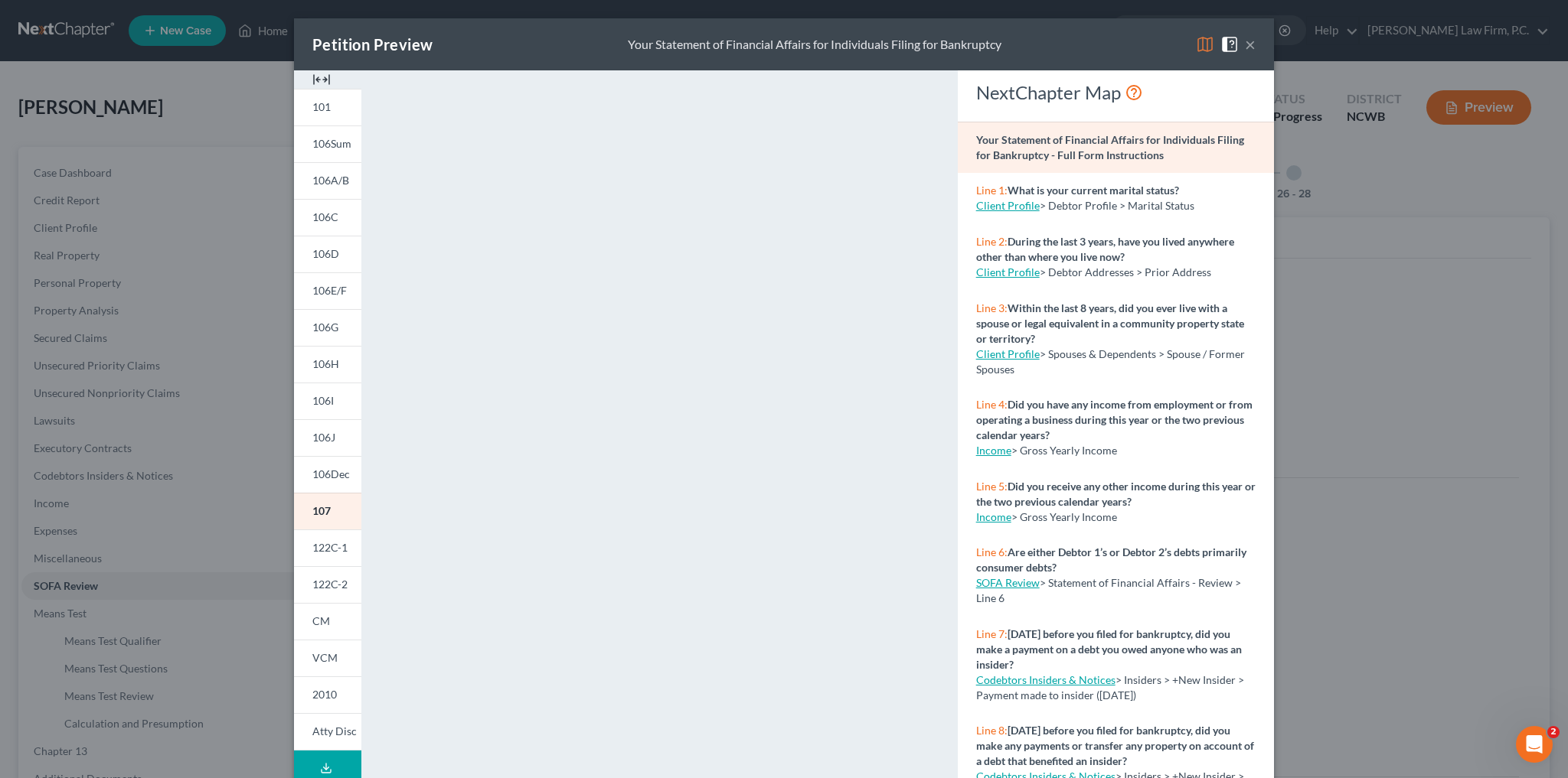
click at [782, 41] on button "×" at bounding box center [1250, 44] width 10 height 18
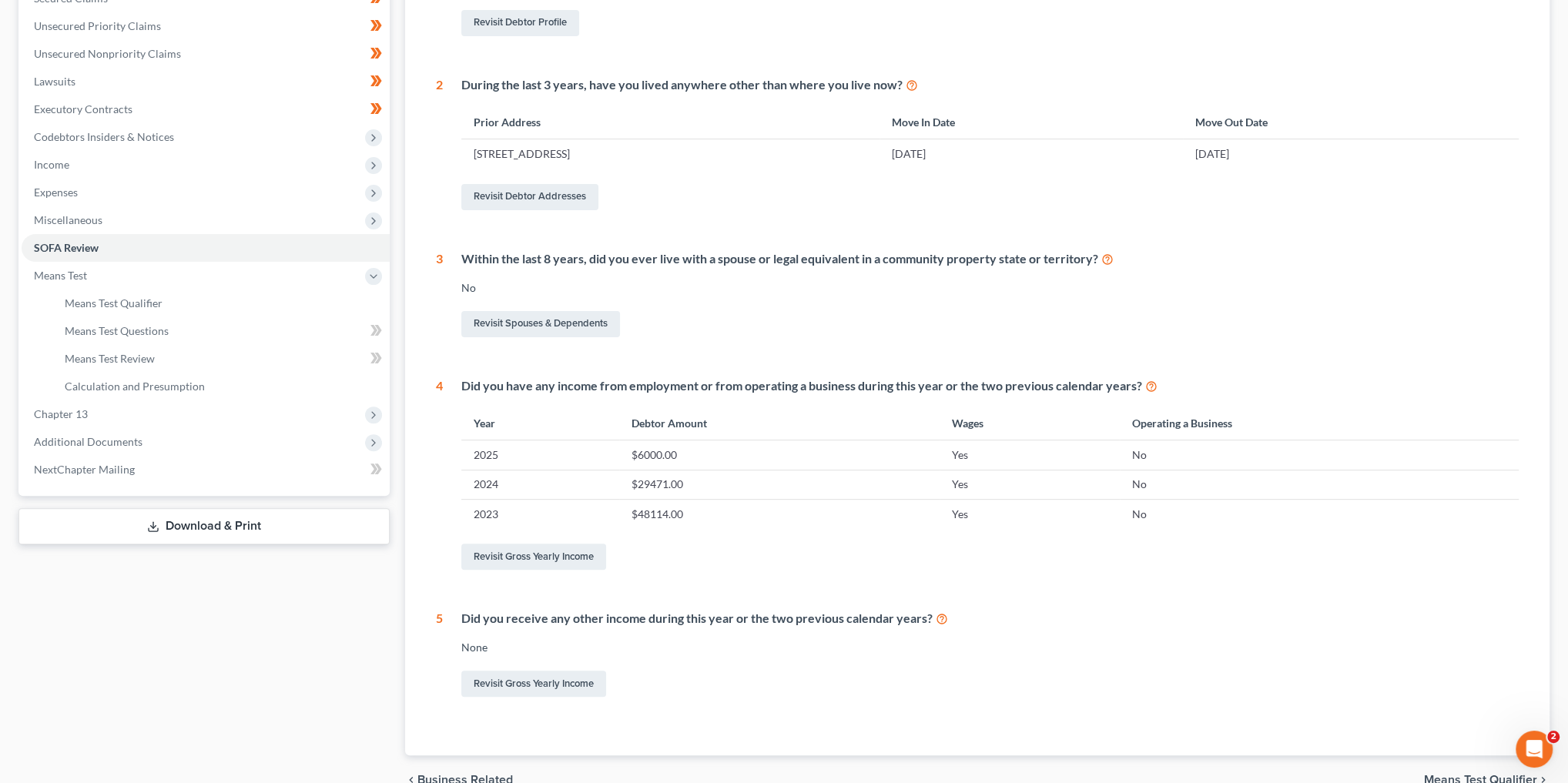
scroll to position [370, 0]
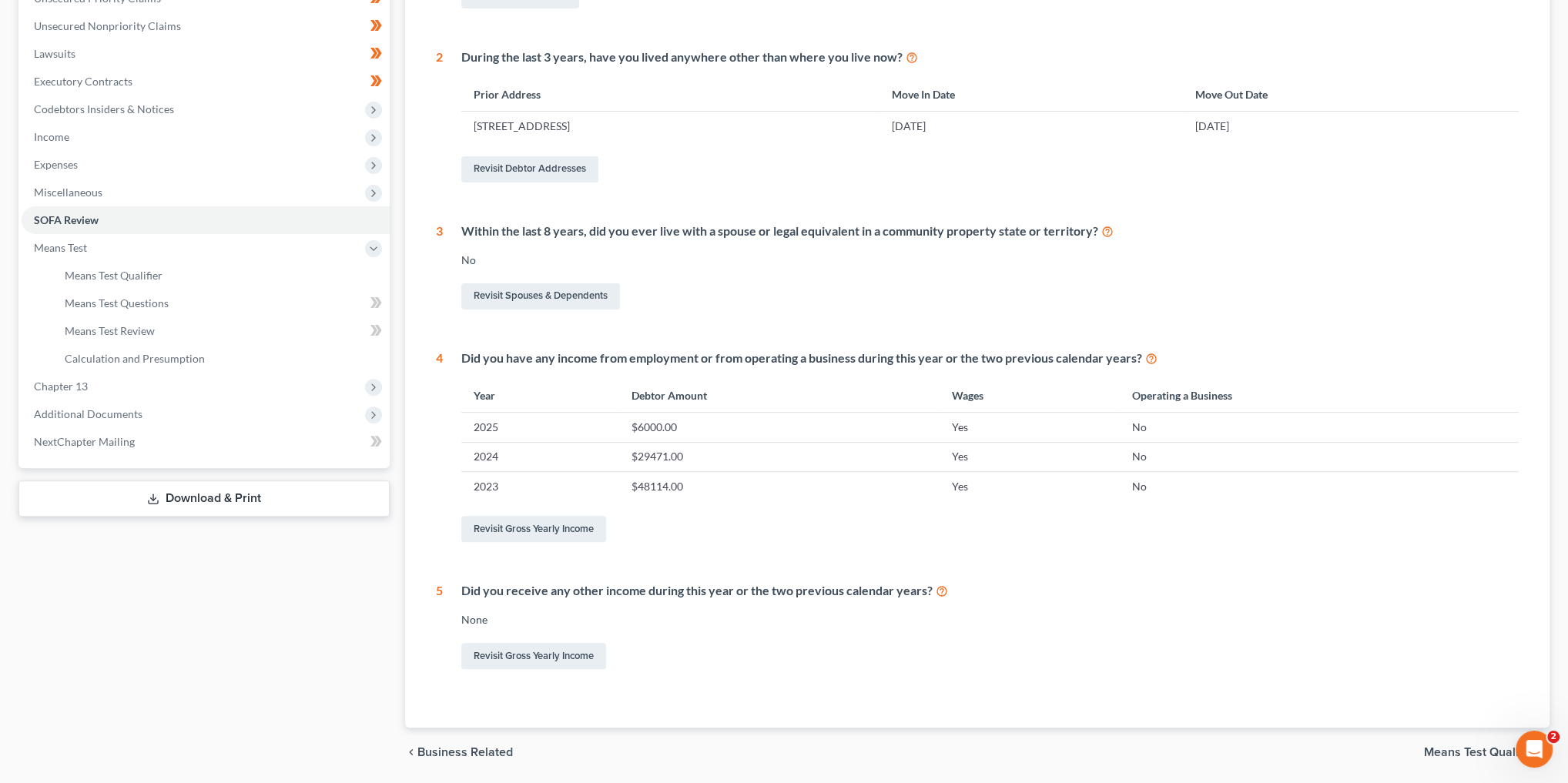
click at [654, 419] on td "$6000.00" at bounding box center [779, 427] width 320 height 29
click at [77, 135] on span "Income" at bounding box center [205, 137] width 368 height 28
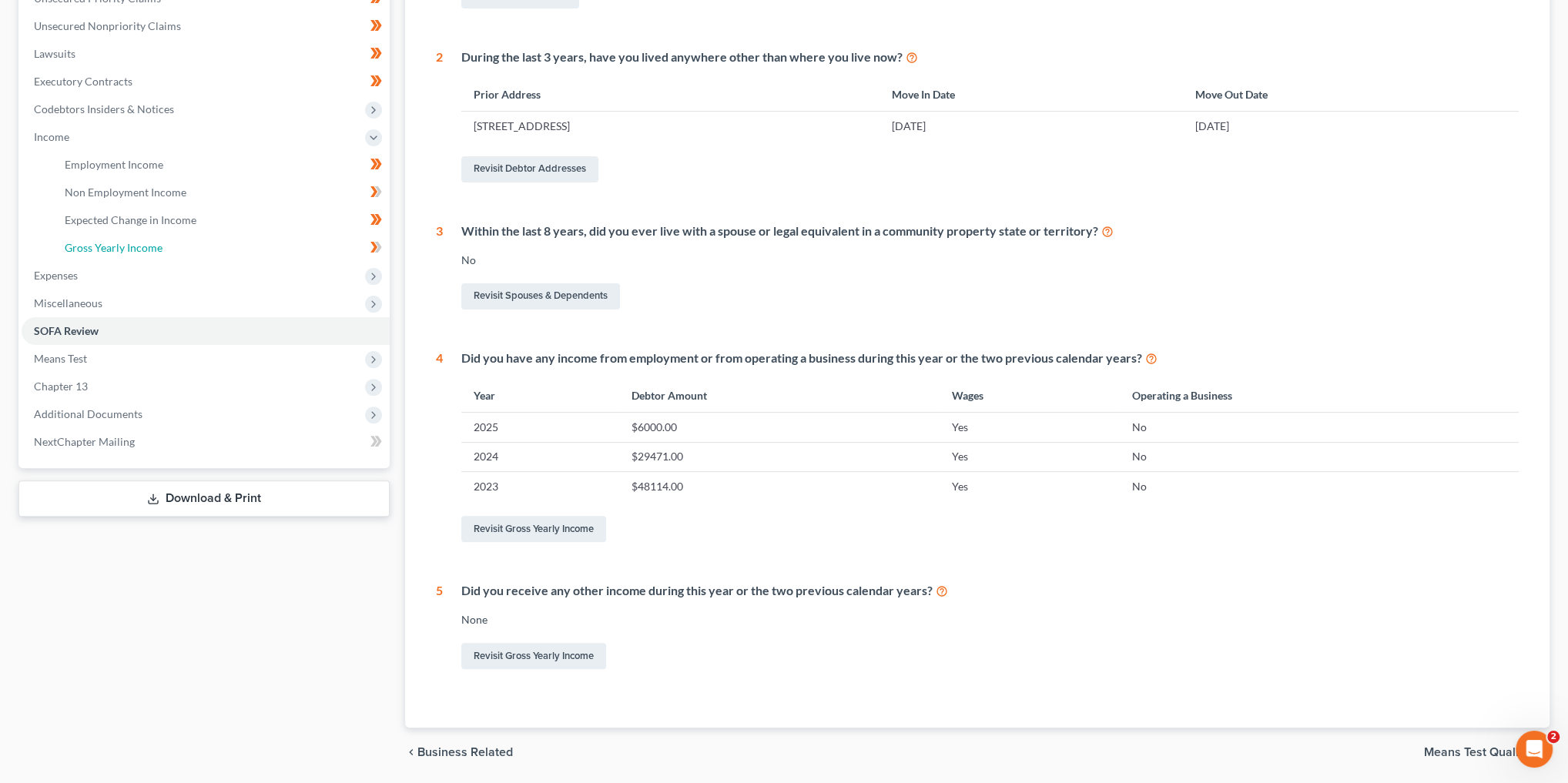
click at [130, 254] on link "Gross Yearly Income" at bounding box center [221, 248] width 337 height 28
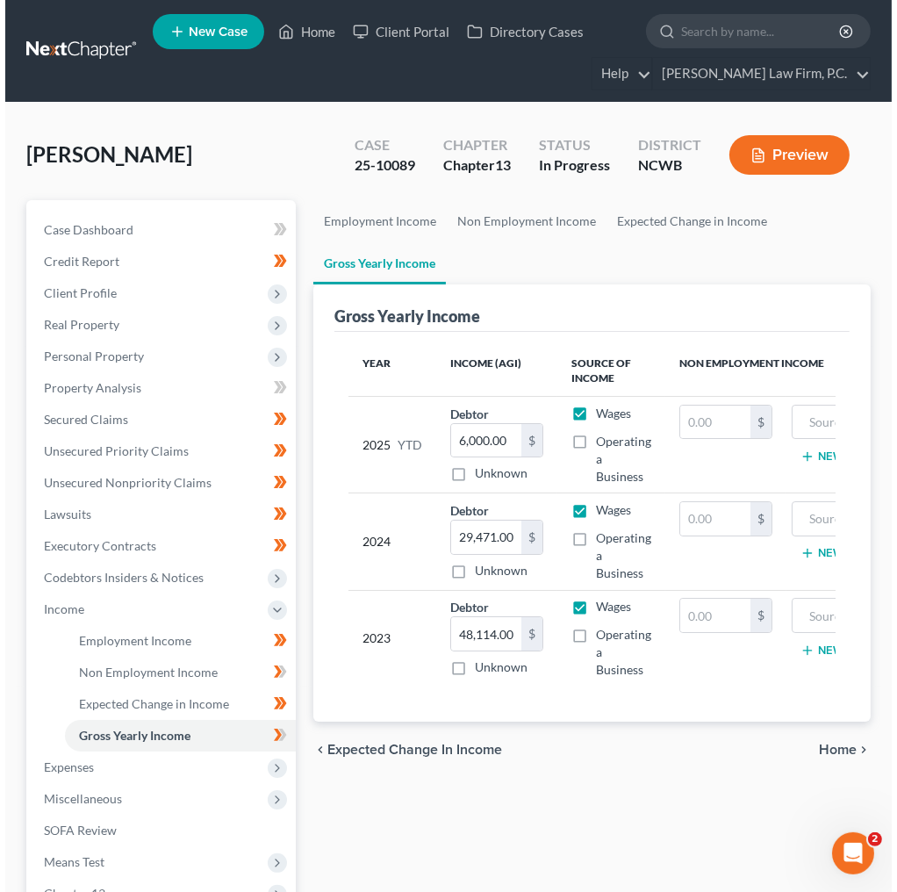
scroll to position [0, 172]
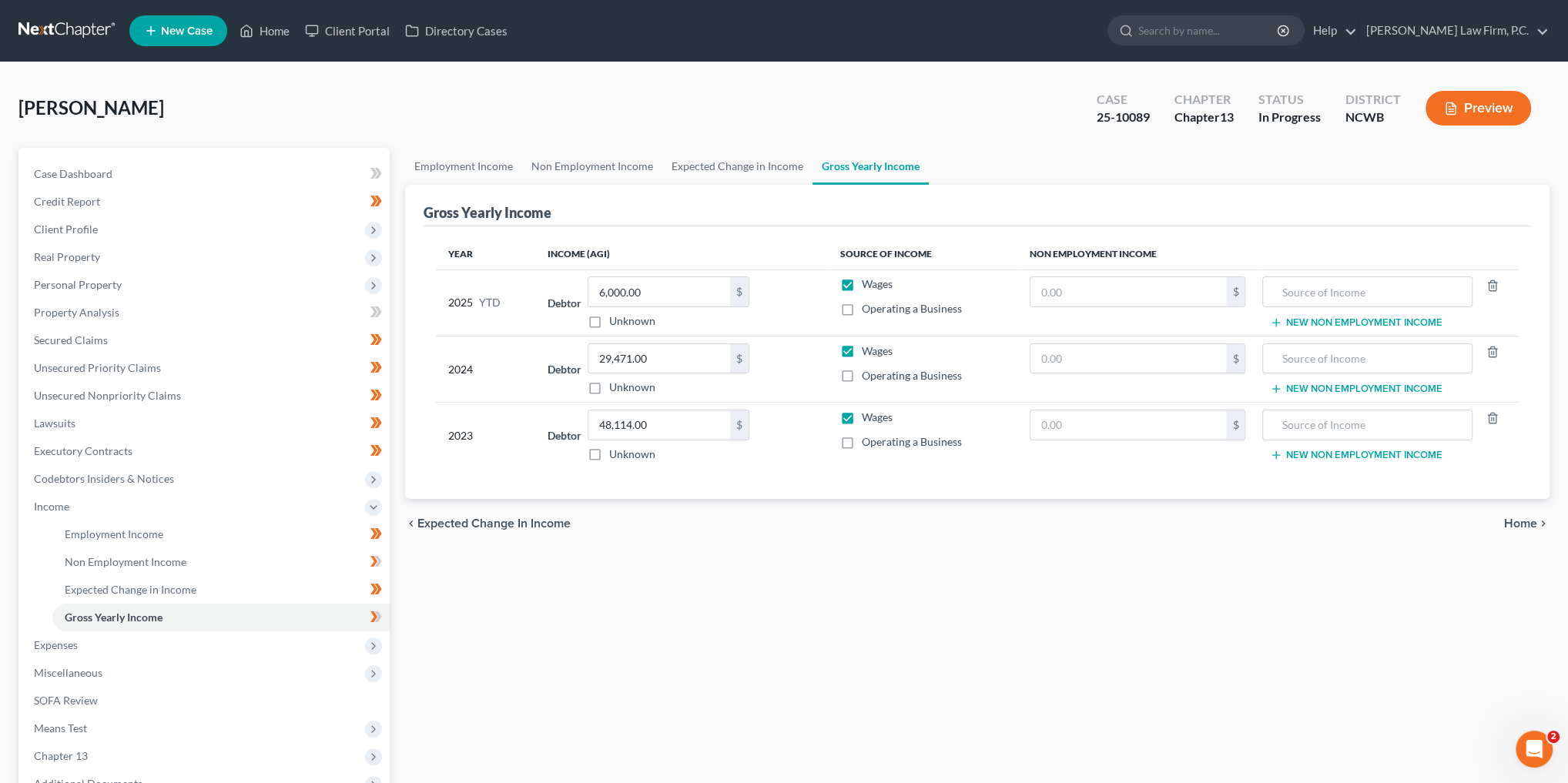
click at [786, 318] on button "New Non Employment Income" at bounding box center [1356, 323] width 172 height 12
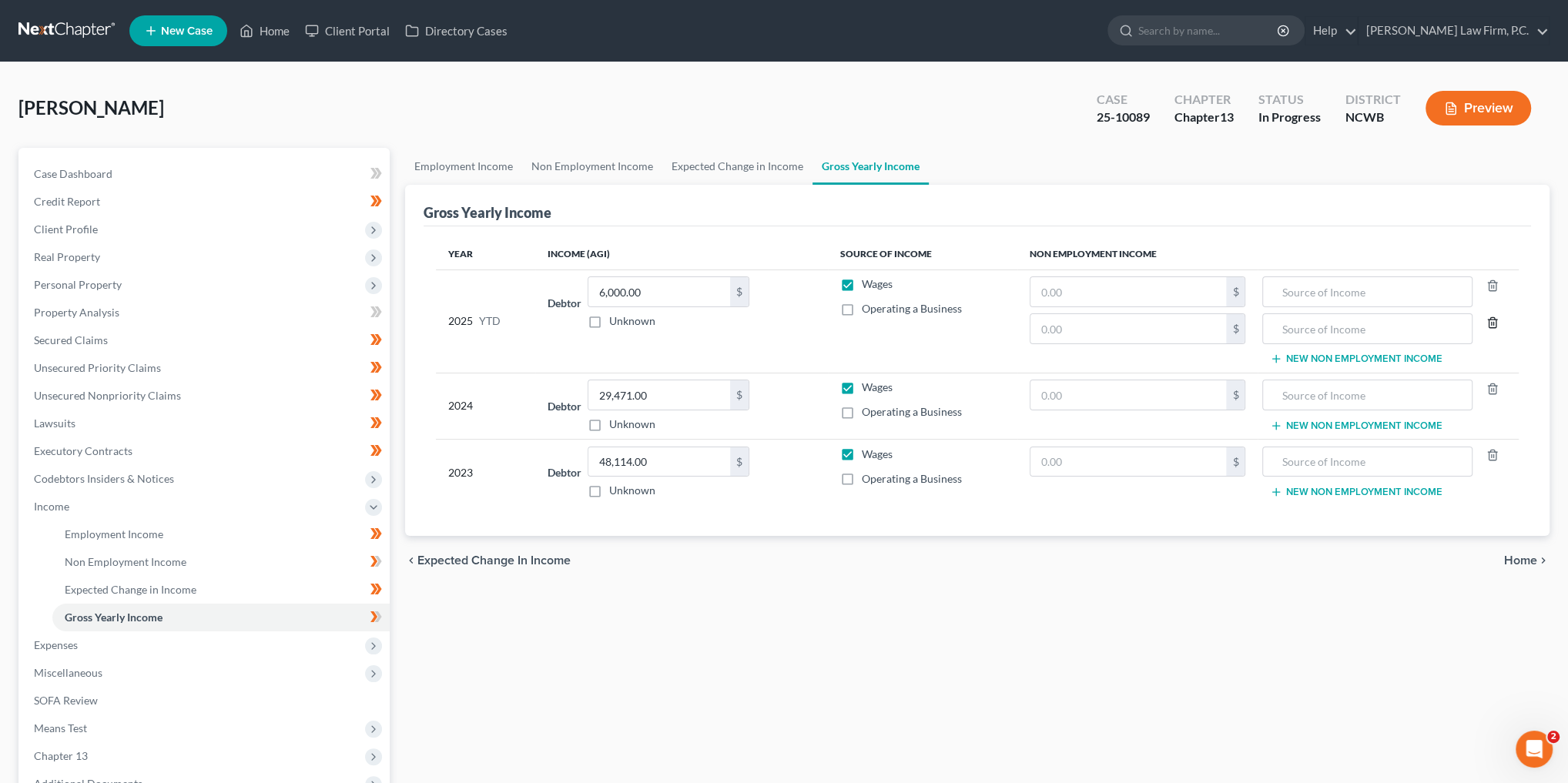
click at [786, 322] on line "button" at bounding box center [1491, 324] width 0 height 4
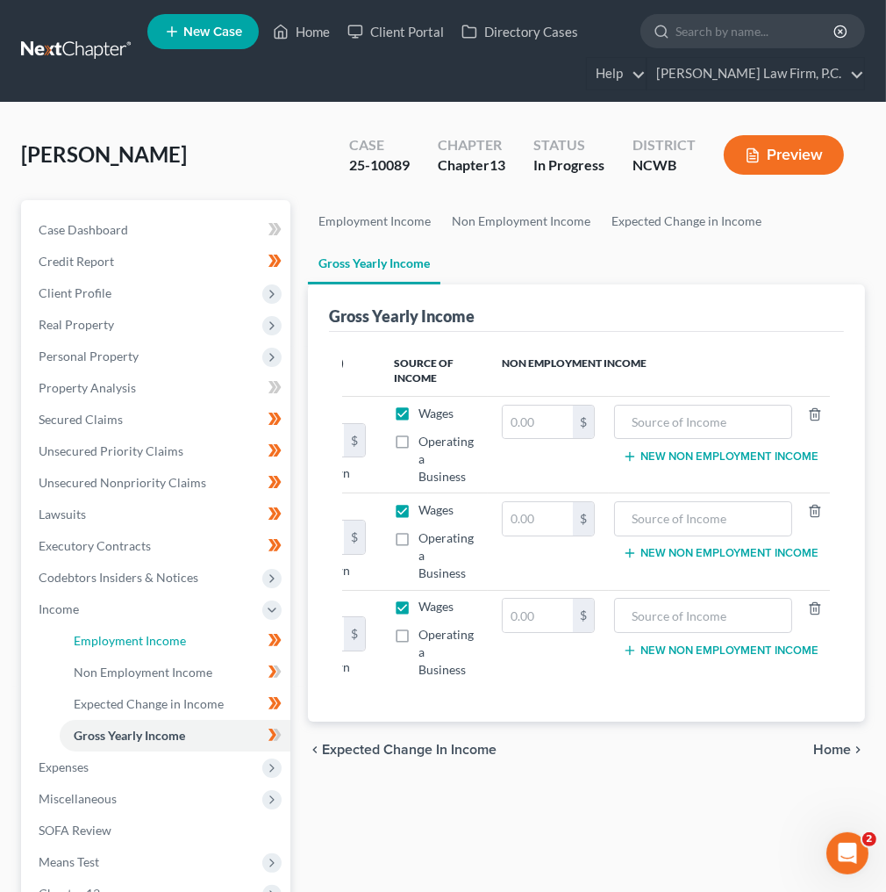
click at [126, 642] on span "Employment Income" at bounding box center [130, 640] width 112 height 15
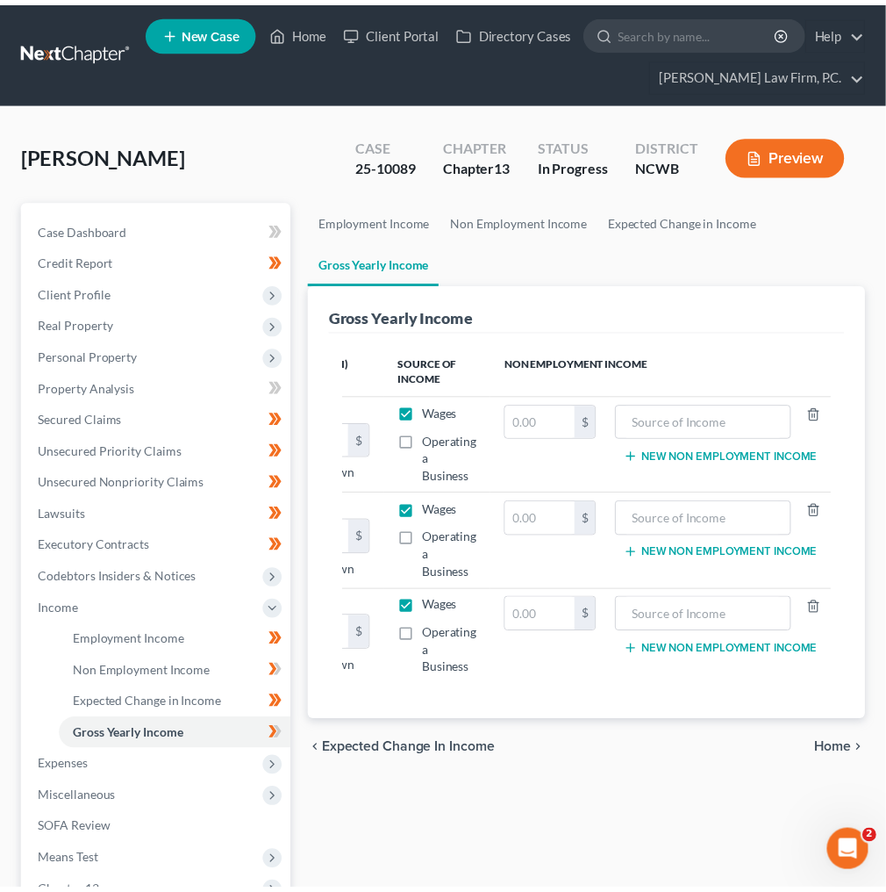
scroll to position [0, 165]
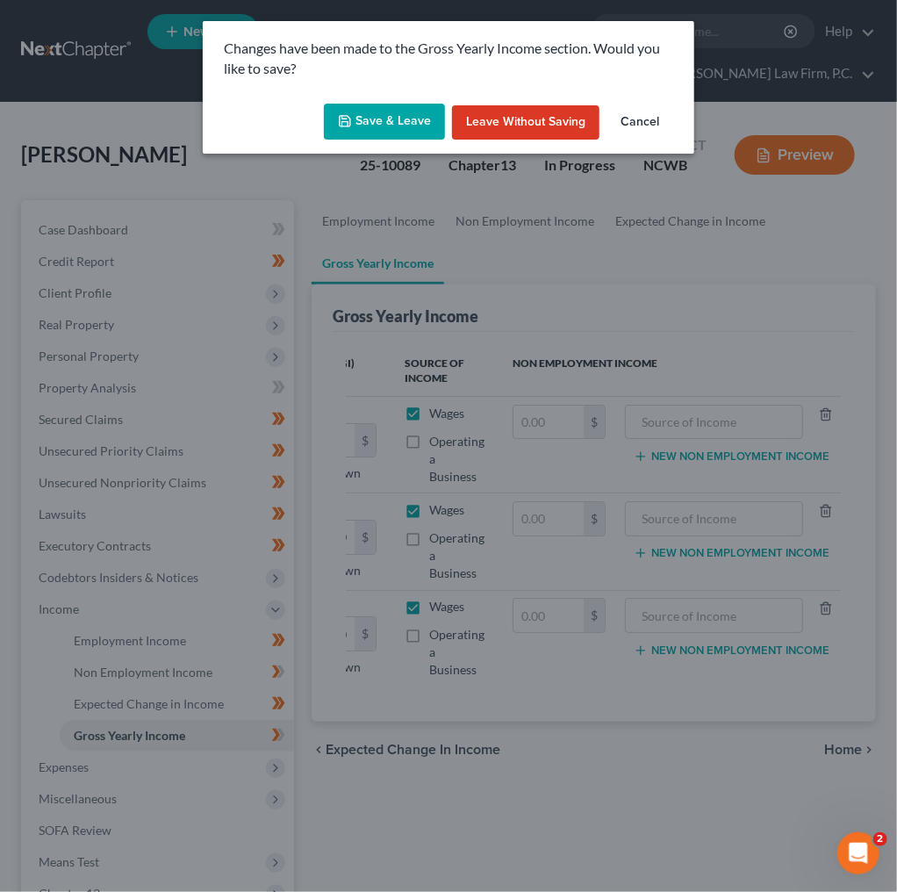
click at [534, 123] on button "Leave without Saving" at bounding box center [525, 122] width 147 height 35
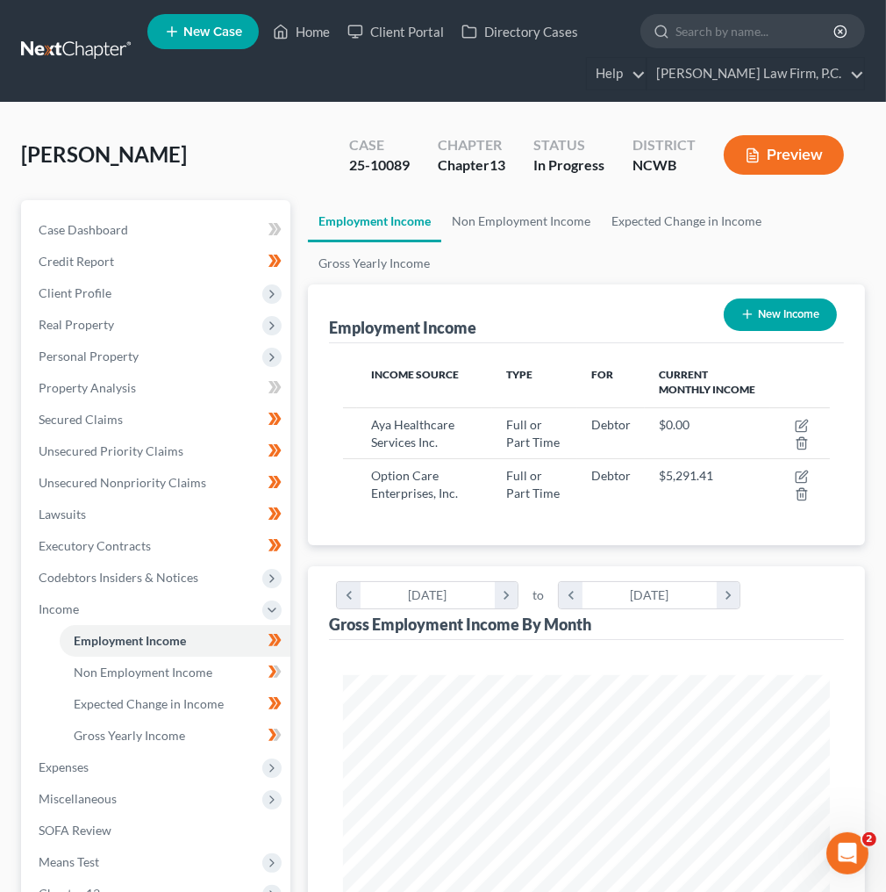
scroll to position [243, 521]
click at [126, 641] on span "Employment Income" at bounding box center [130, 640] width 112 height 15
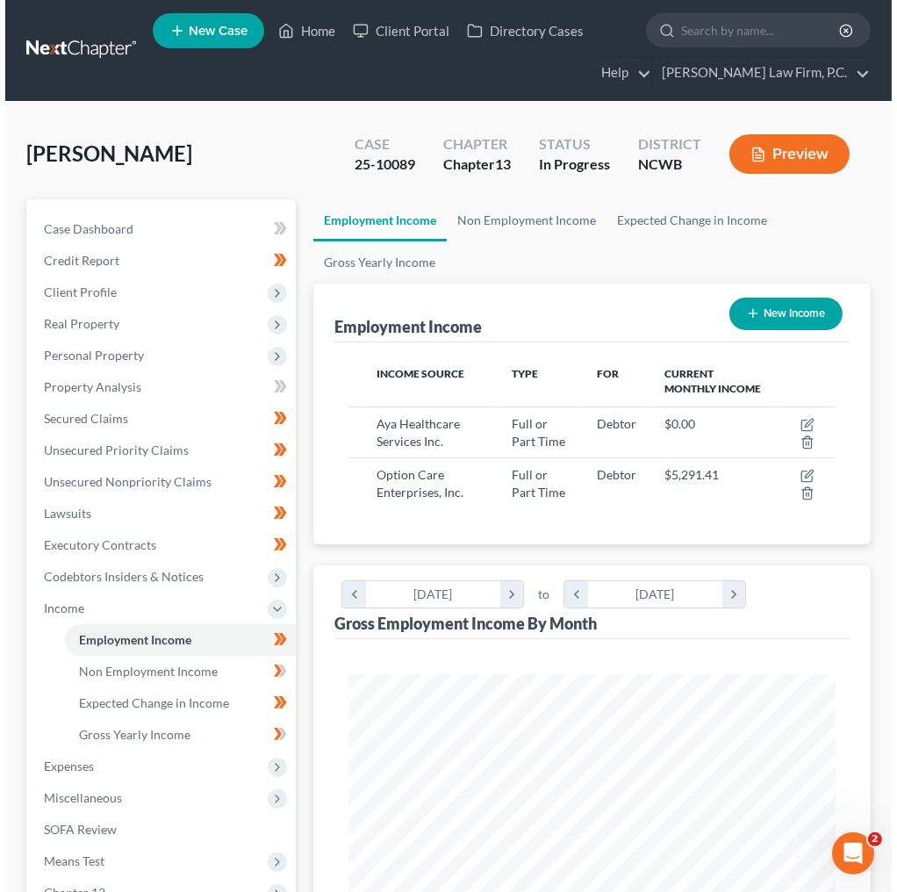
scroll to position [0, 0]
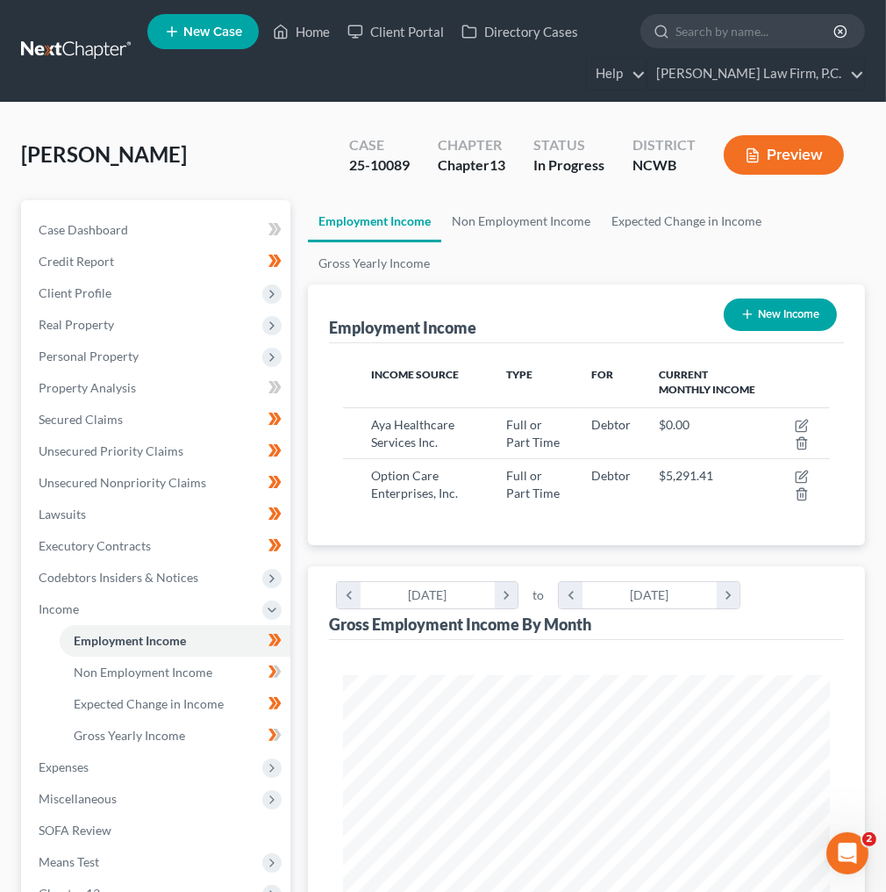
click at [460, 426] on div "Aya Healthcare Services Inc." at bounding box center [424, 433] width 107 height 35
click at [799, 419] on icon "button" at bounding box center [802, 426] width 14 height 14
select select "0"
select select "4"
select select "3"
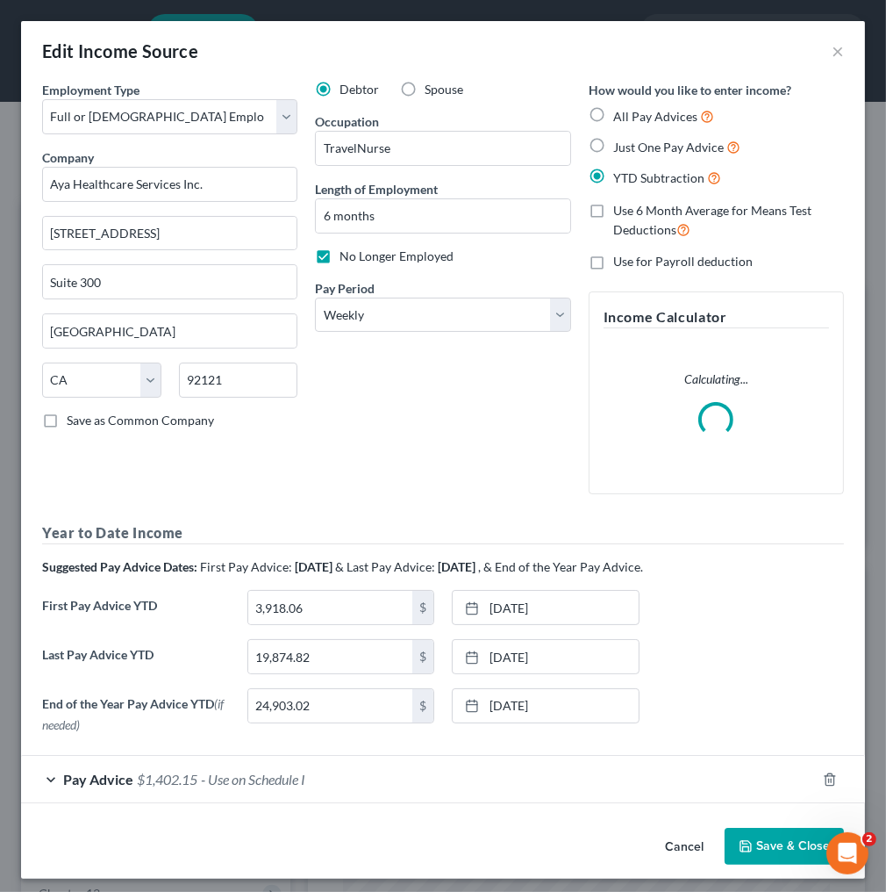
scroll to position [247, 529]
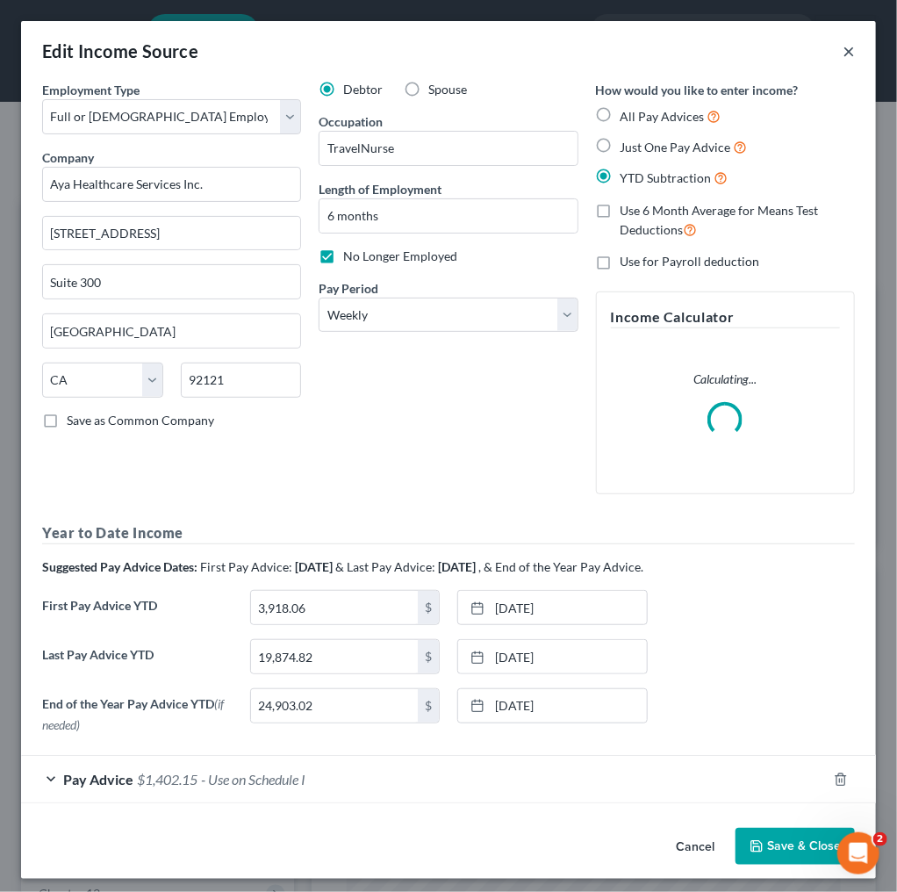
click at [842, 50] on button "×" at bounding box center [848, 50] width 12 height 21
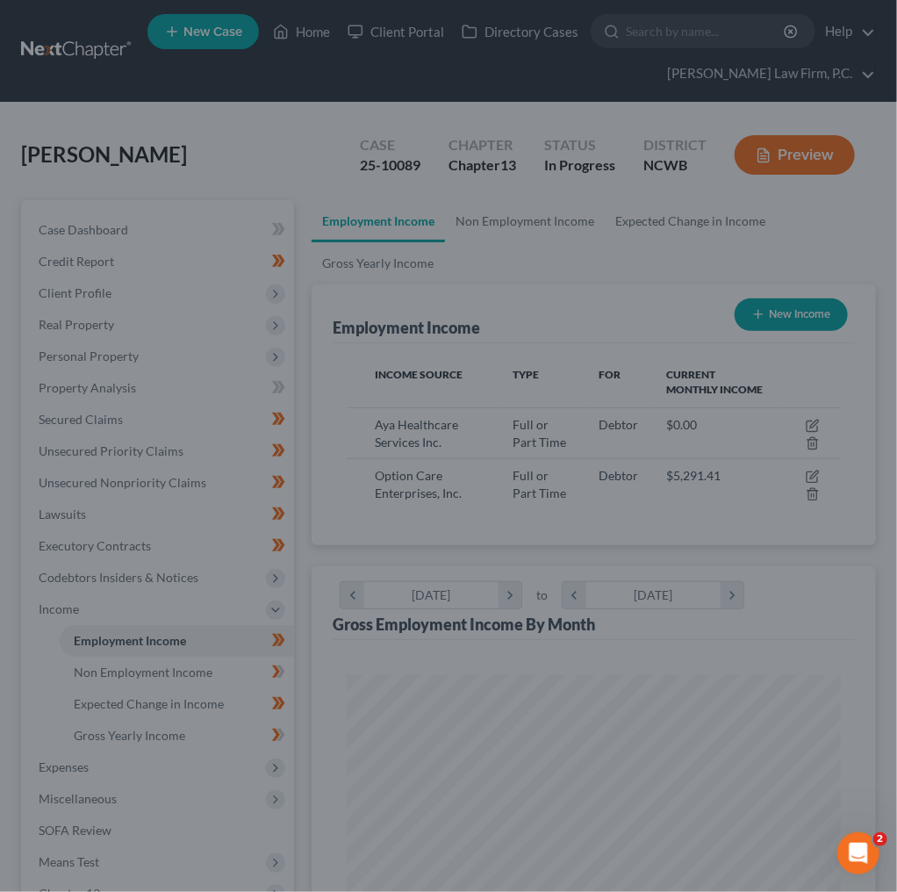
scroll to position [877258, 876979]
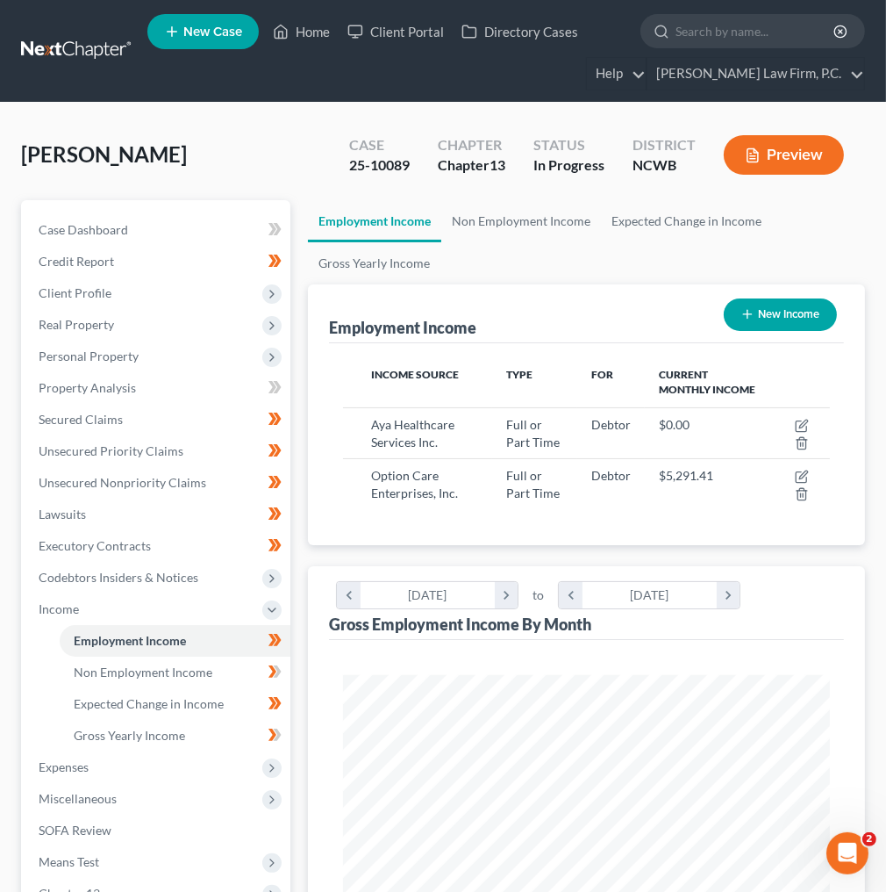
click at [691, 476] on span "$5,291.41" at bounding box center [686, 475] width 54 height 15
click at [803, 475] on icon "button" at bounding box center [803, 475] width 8 height 8
select select "0"
select select "14"
select select "2"
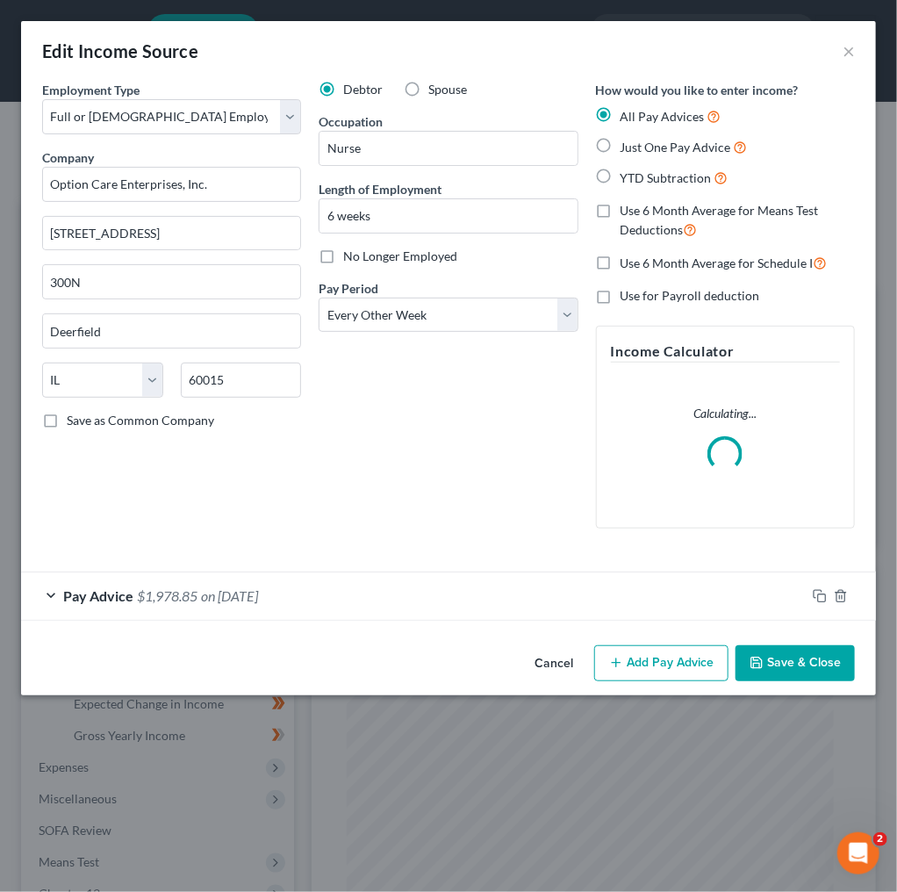
scroll to position [247, 529]
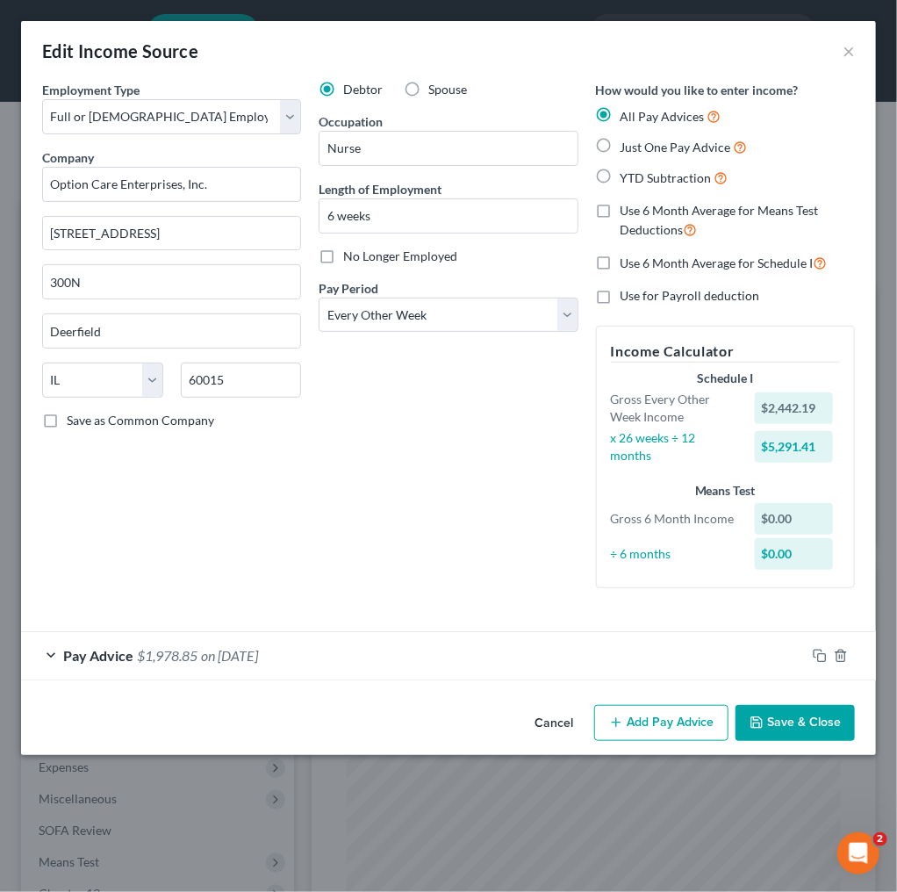
click at [43, 650] on div "Pay Advice $1,978.85 on [DATE]" at bounding box center [413, 655] width 784 height 47
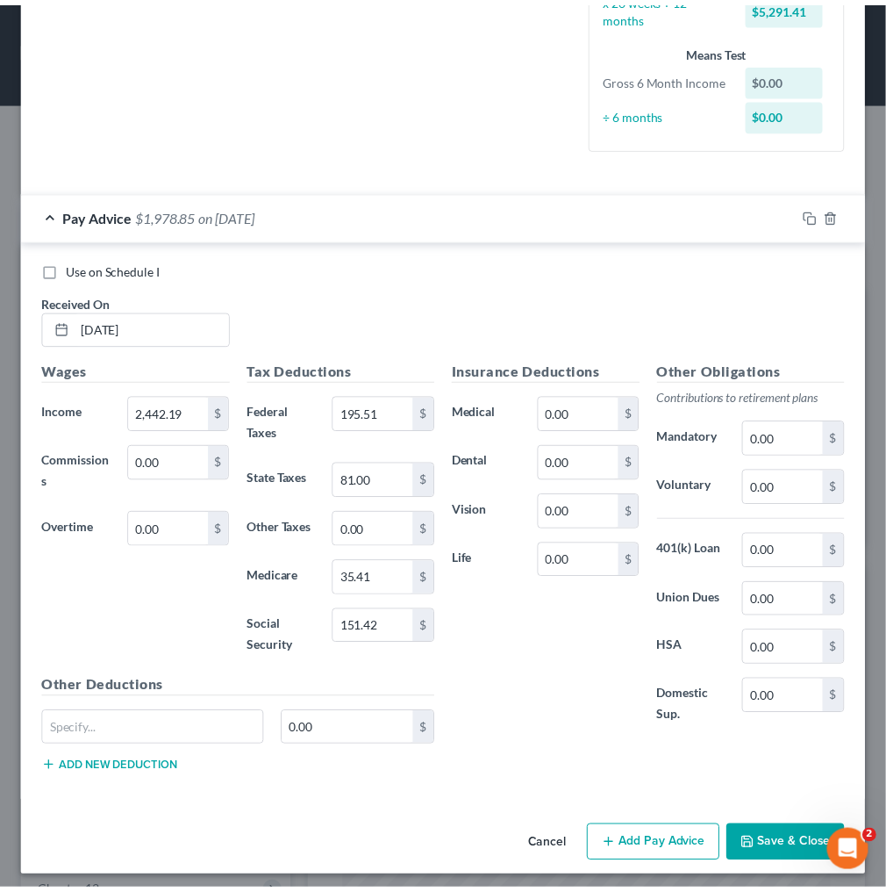
scroll to position [441, 0]
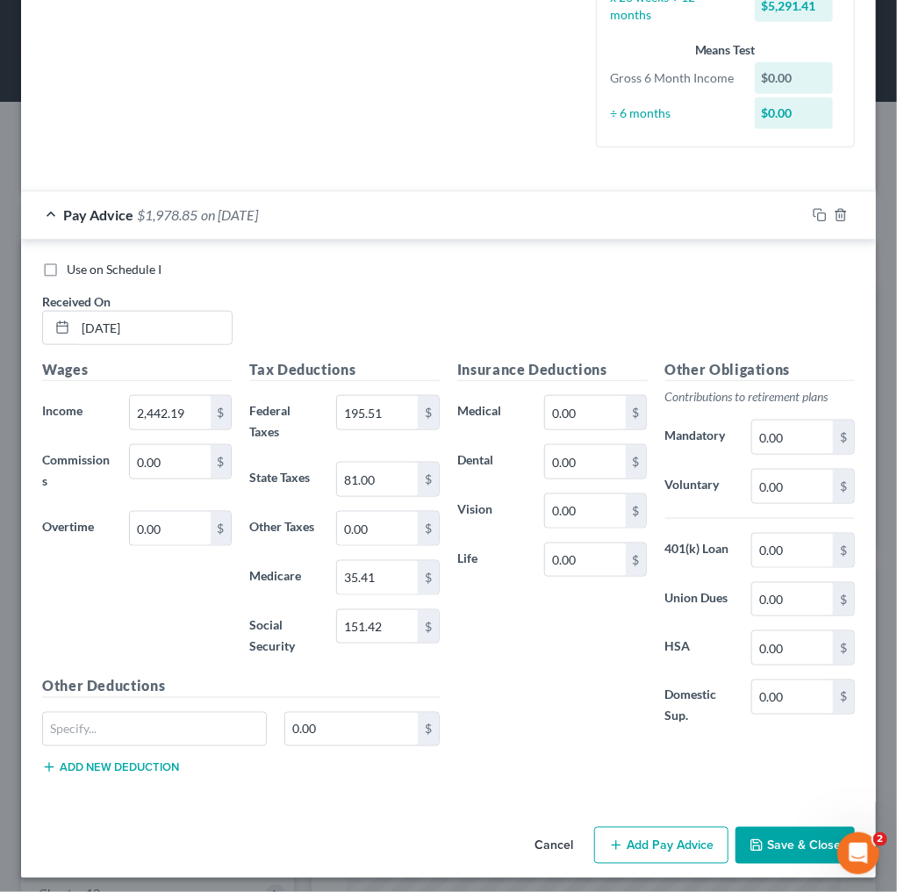
click at [756, 834] on button "Save & Close" at bounding box center [794, 845] width 119 height 37
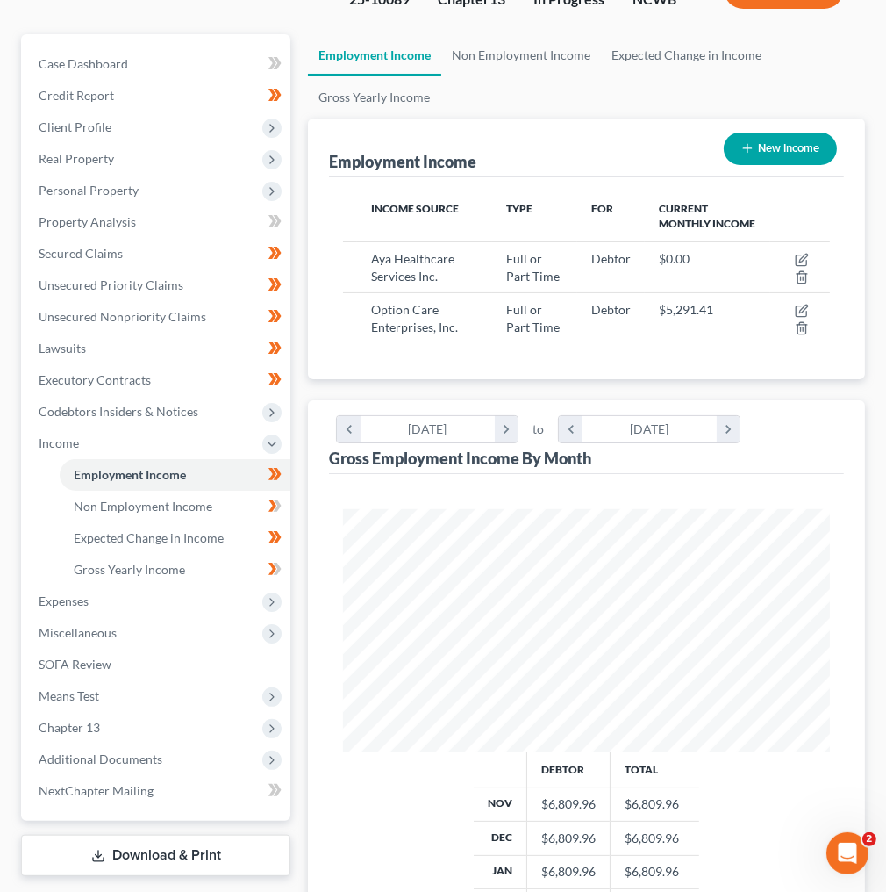
scroll to position [211, 0]
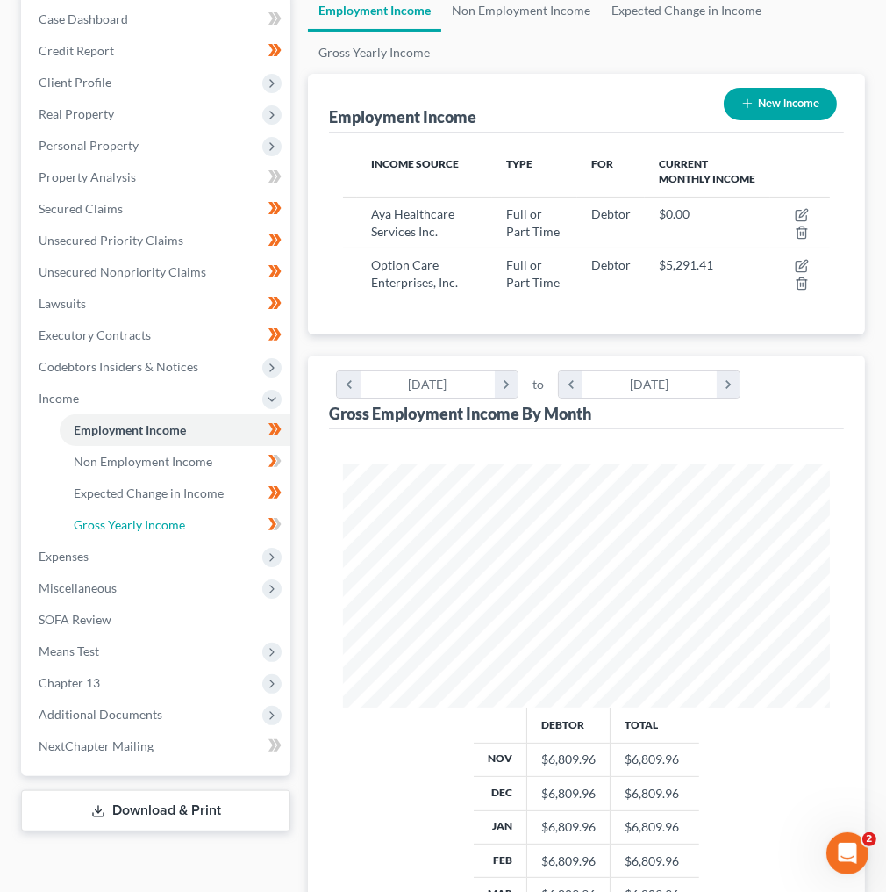
click at [118, 525] on span "Gross Yearly Income" at bounding box center [129, 524] width 111 height 15
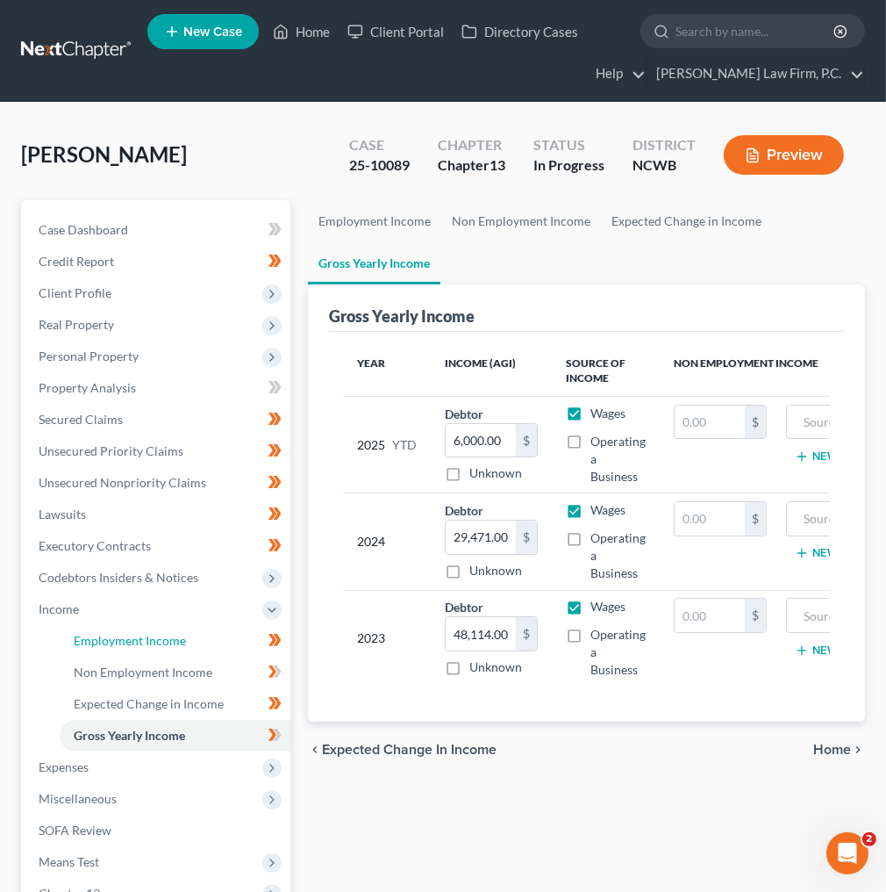
click at [130, 642] on span "Employment Income" at bounding box center [130, 640] width 112 height 15
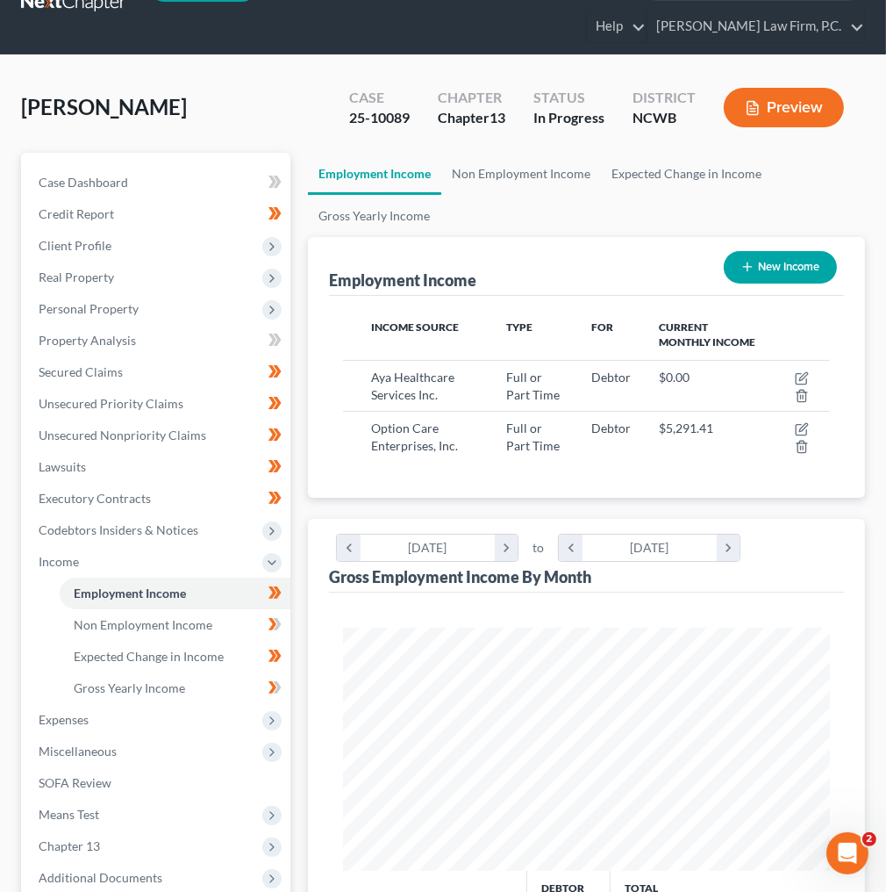
scroll to position [70, 0]
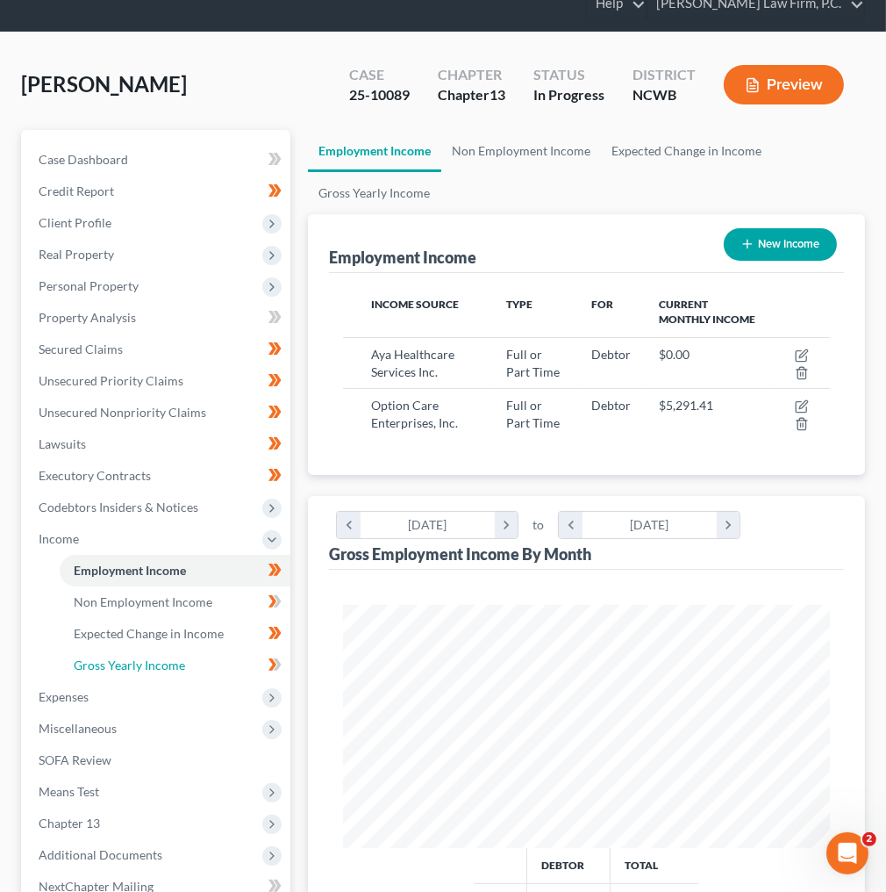
click at [195, 668] on link "Gross Yearly Income" at bounding box center [175, 665] width 231 height 32
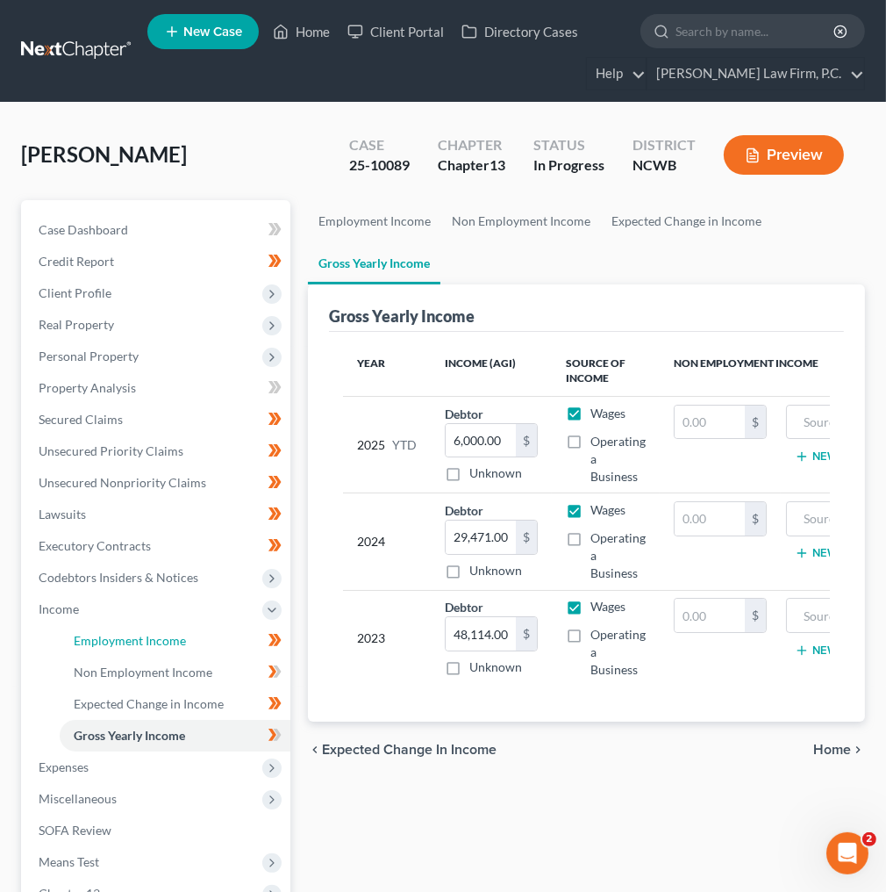
click at [149, 637] on span "Employment Income" at bounding box center [130, 640] width 112 height 15
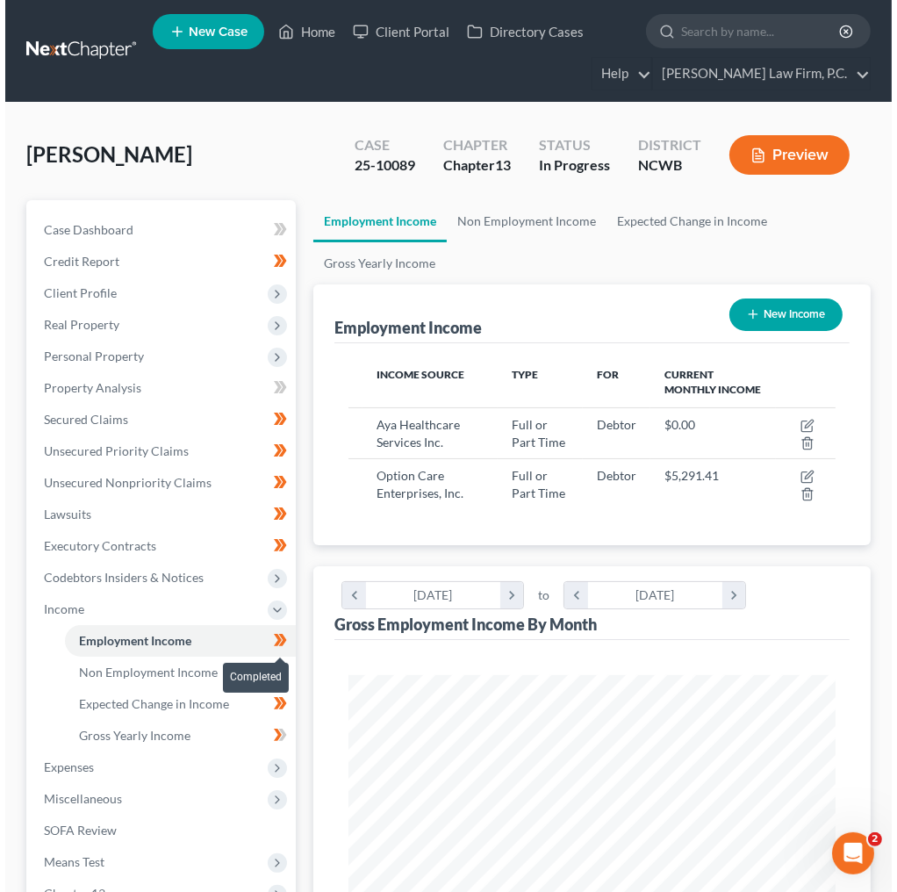
scroll to position [243, 521]
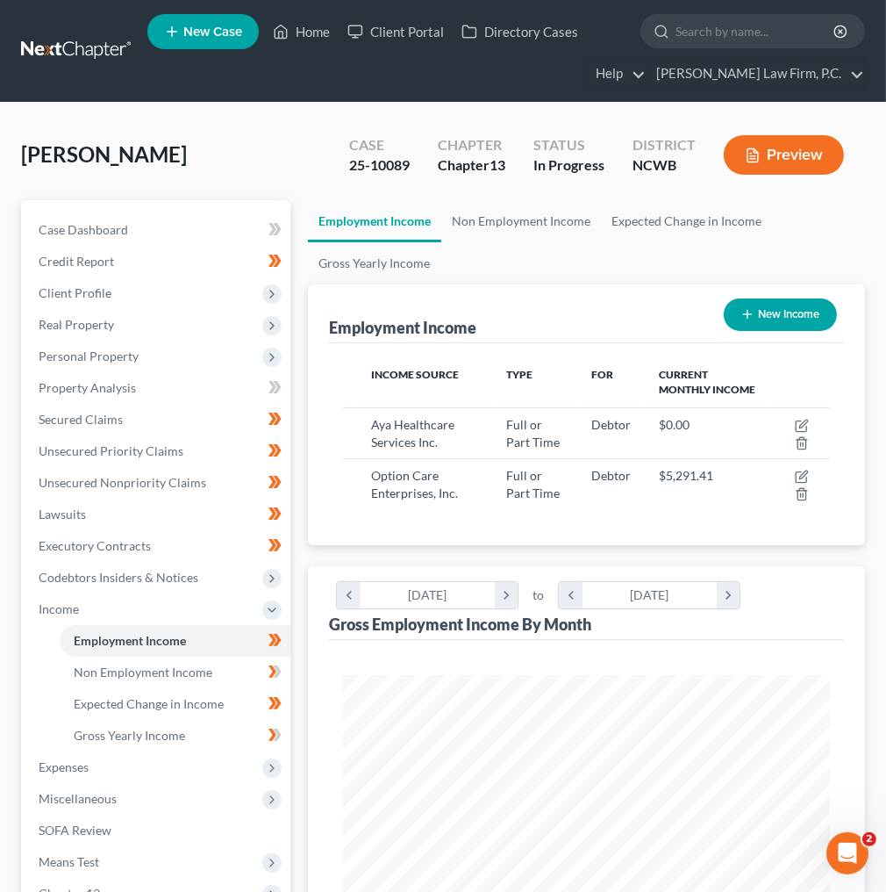
click at [375, 486] on span "Option Care Enterprises, Inc." at bounding box center [414, 484] width 87 height 32
click at [805, 469] on icon "button" at bounding box center [802, 476] width 14 height 14
select select "0"
select select "14"
select select "2"
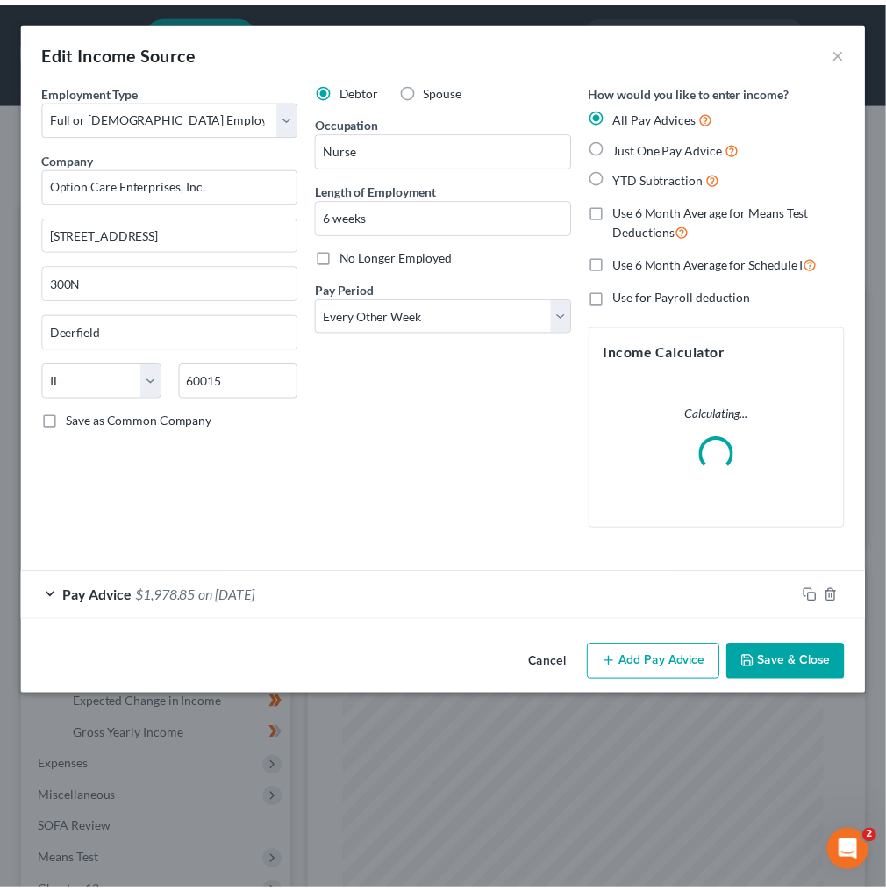
scroll to position [247, 529]
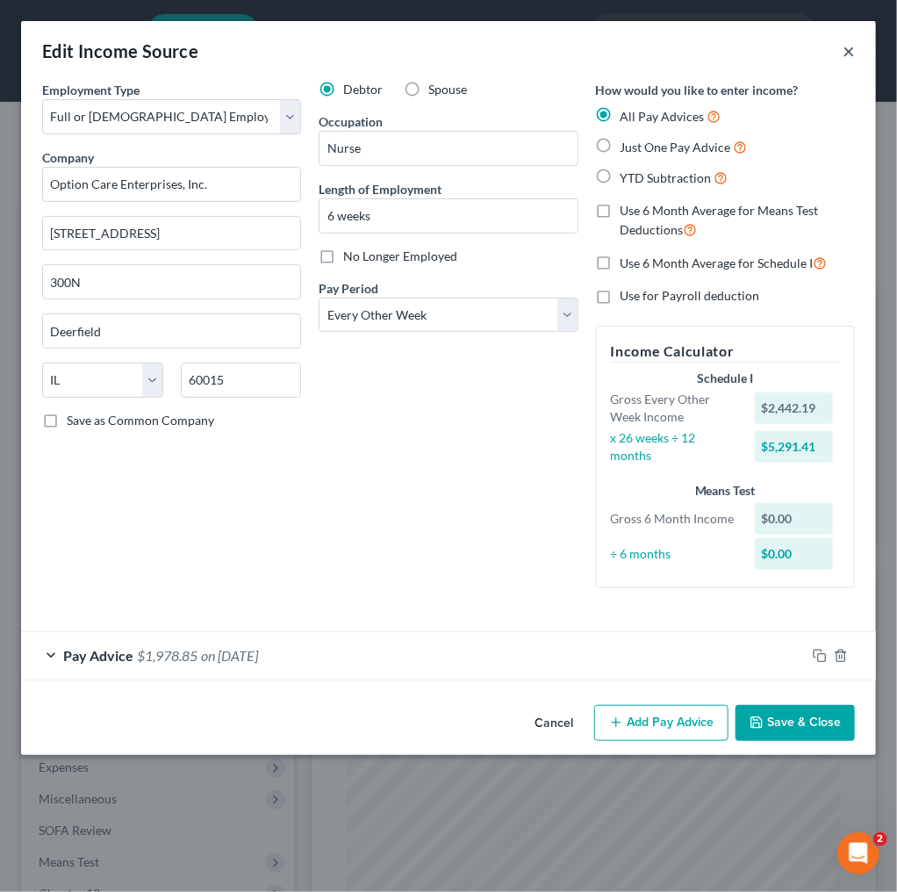
click at [850, 47] on button "×" at bounding box center [848, 50] width 12 height 21
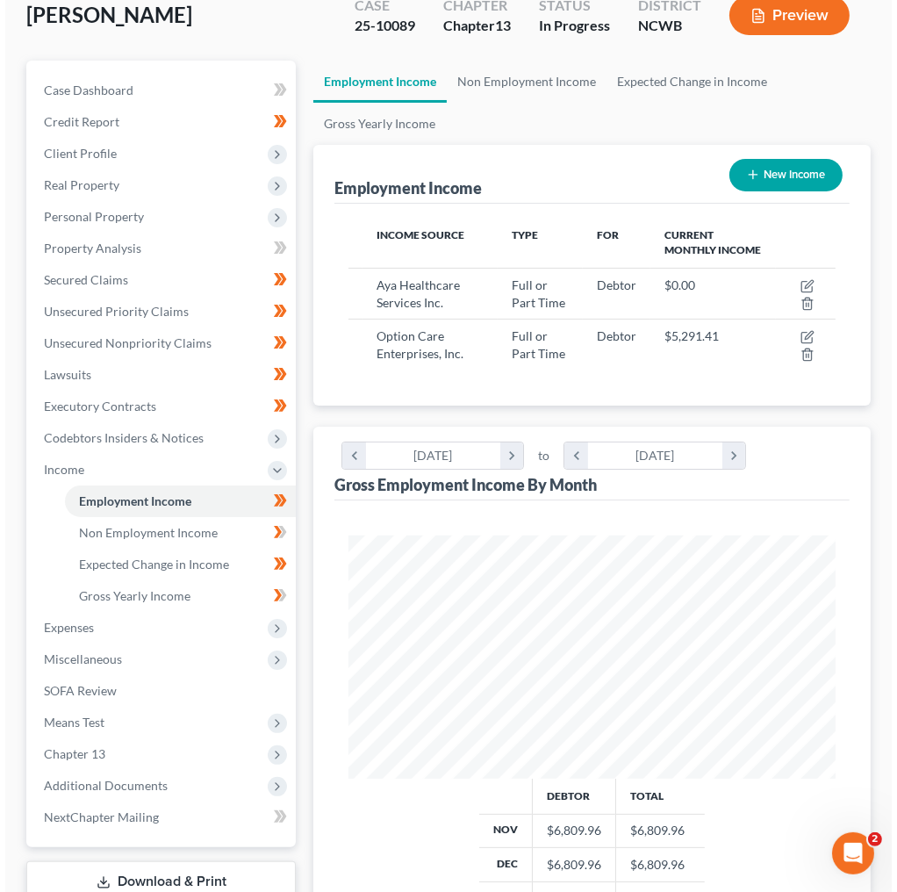
scroll to position [140, 0]
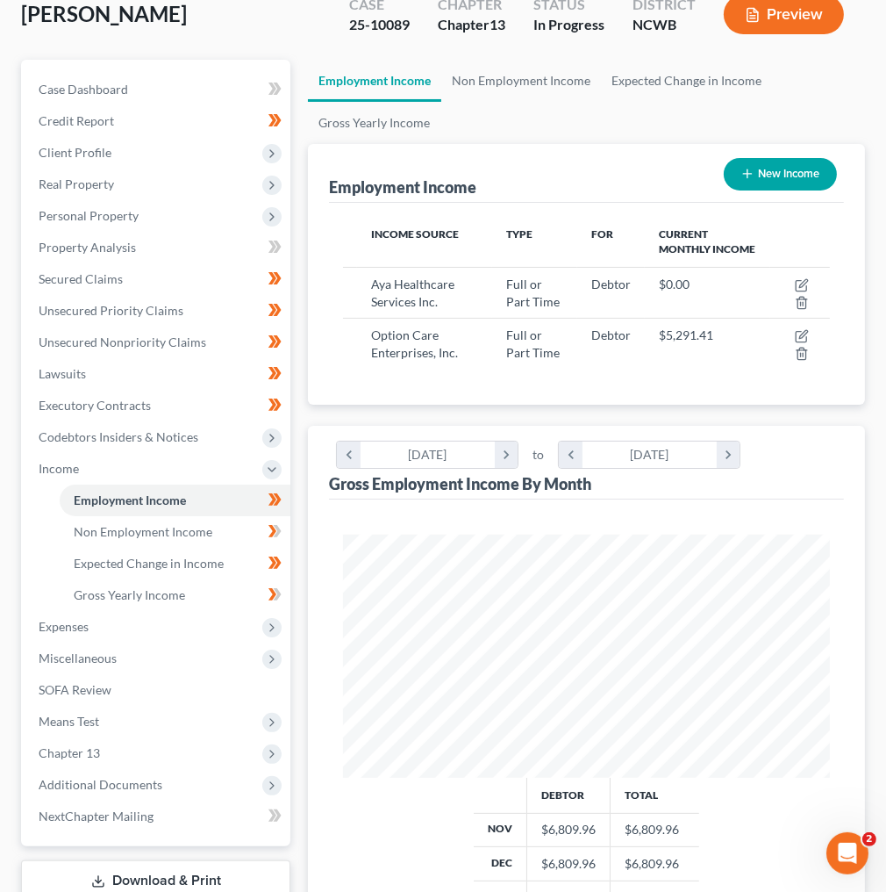
click at [86, 627] on span "Expenses" at bounding box center [64, 626] width 50 height 15
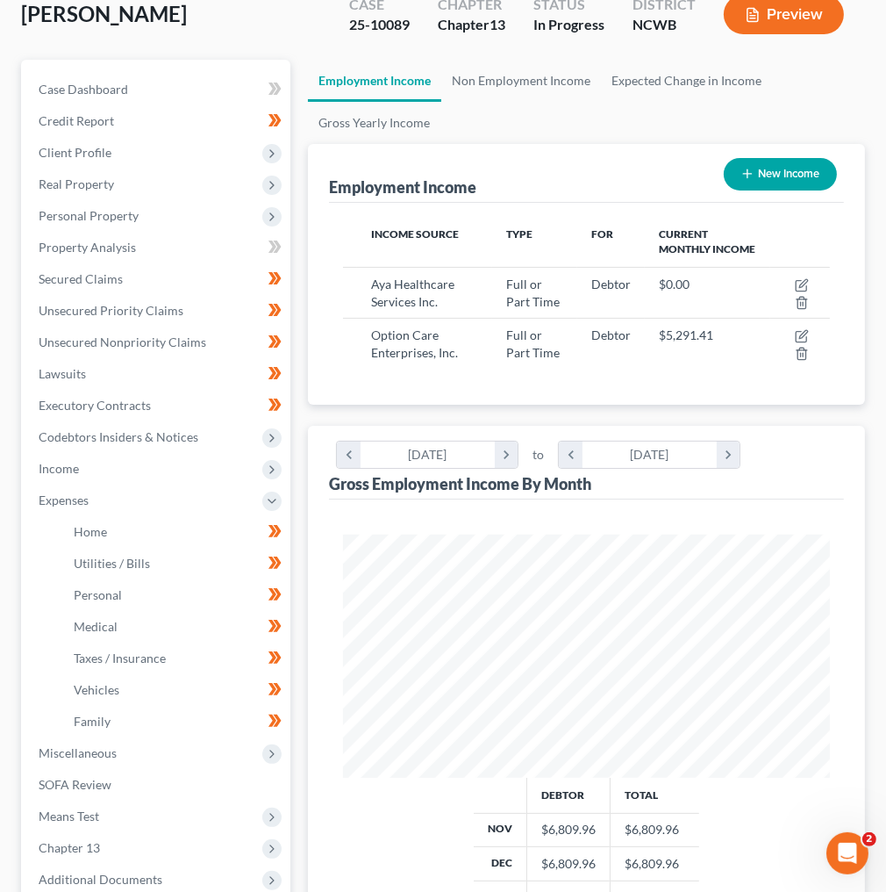
click at [775, 23] on button "Preview" at bounding box center [784, 14] width 120 height 39
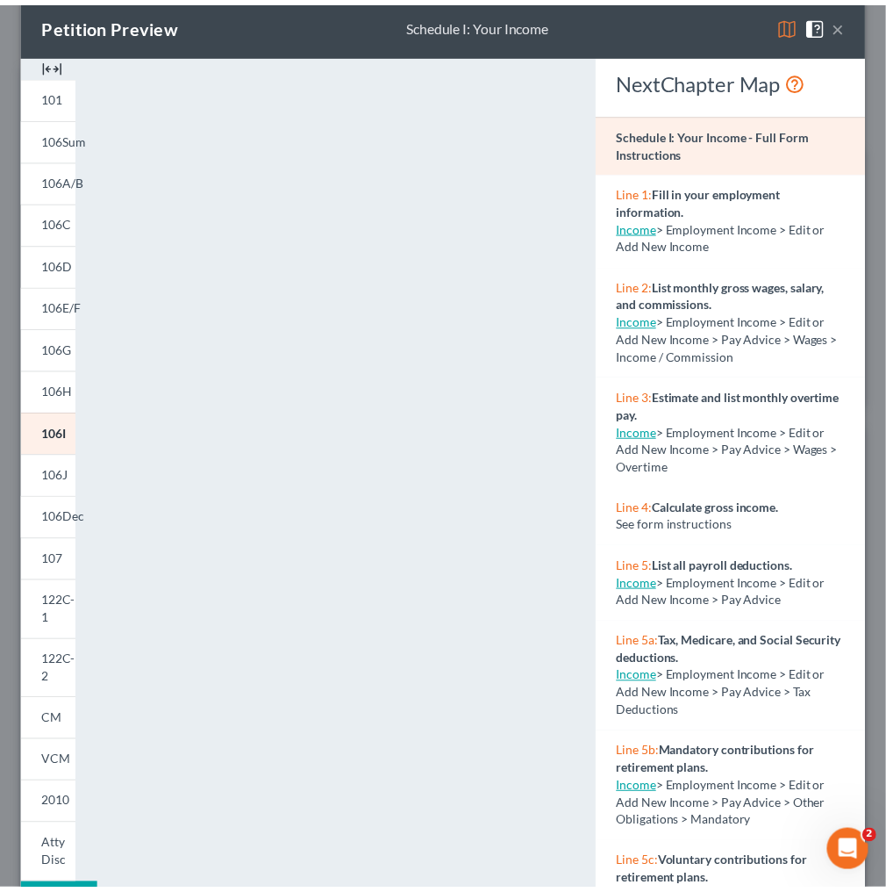
scroll to position [0, 0]
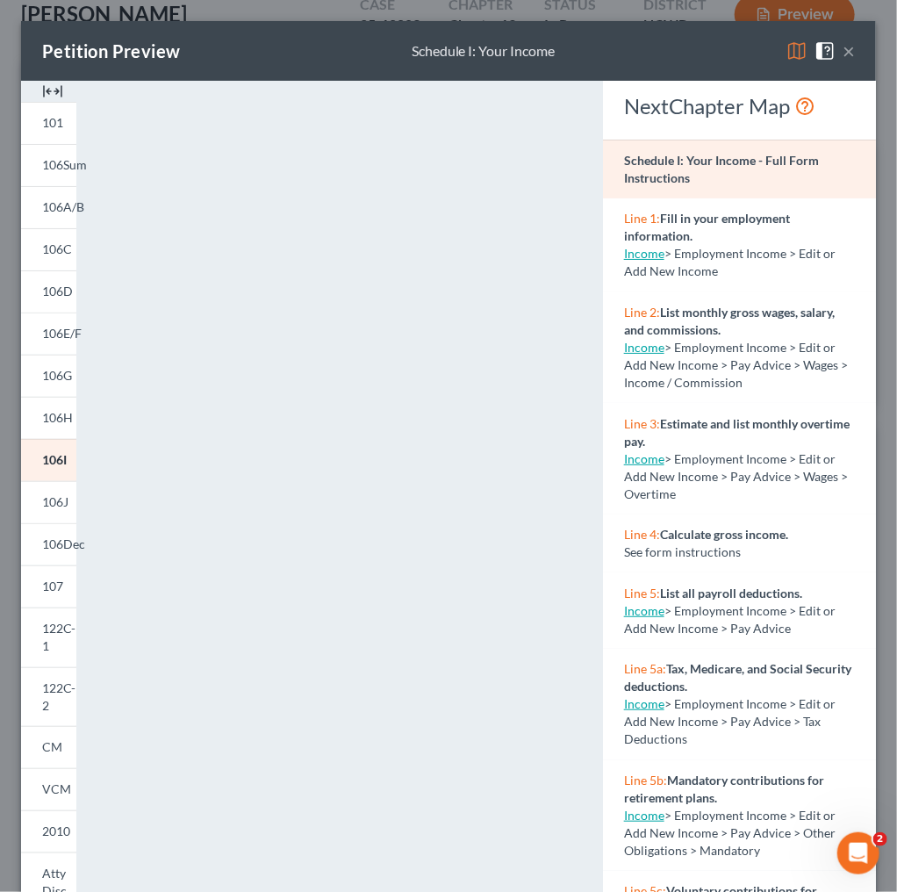
click at [842, 54] on button "×" at bounding box center [848, 50] width 12 height 21
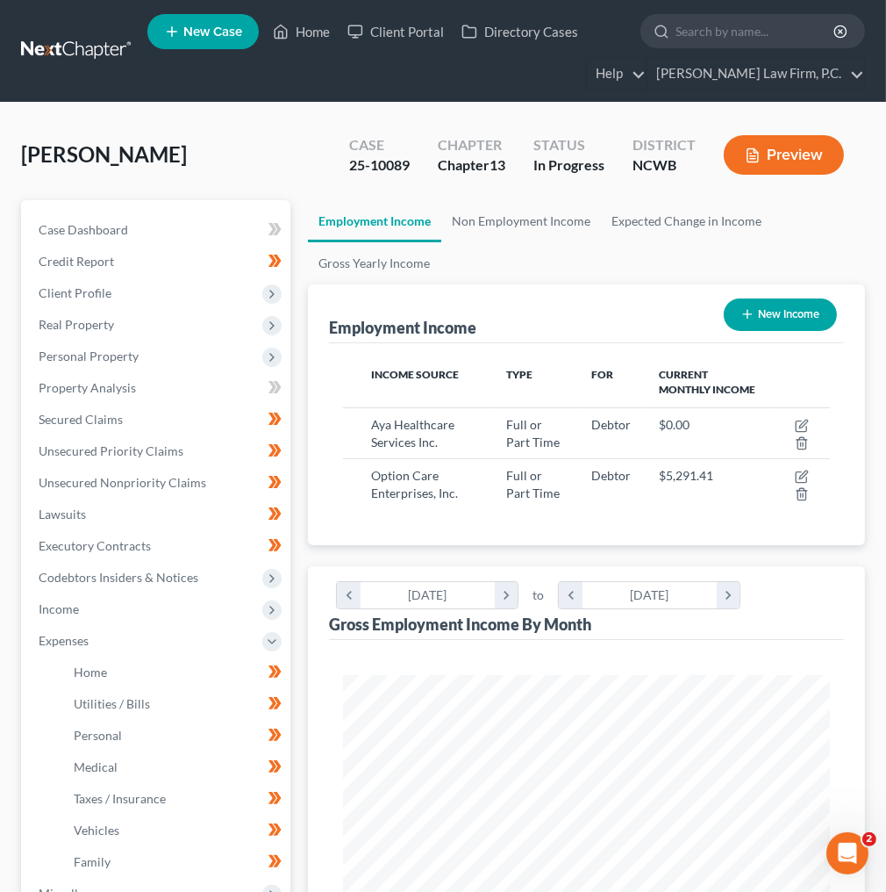
click at [791, 154] on button "Preview" at bounding box center [784, 154] width 120 height 39
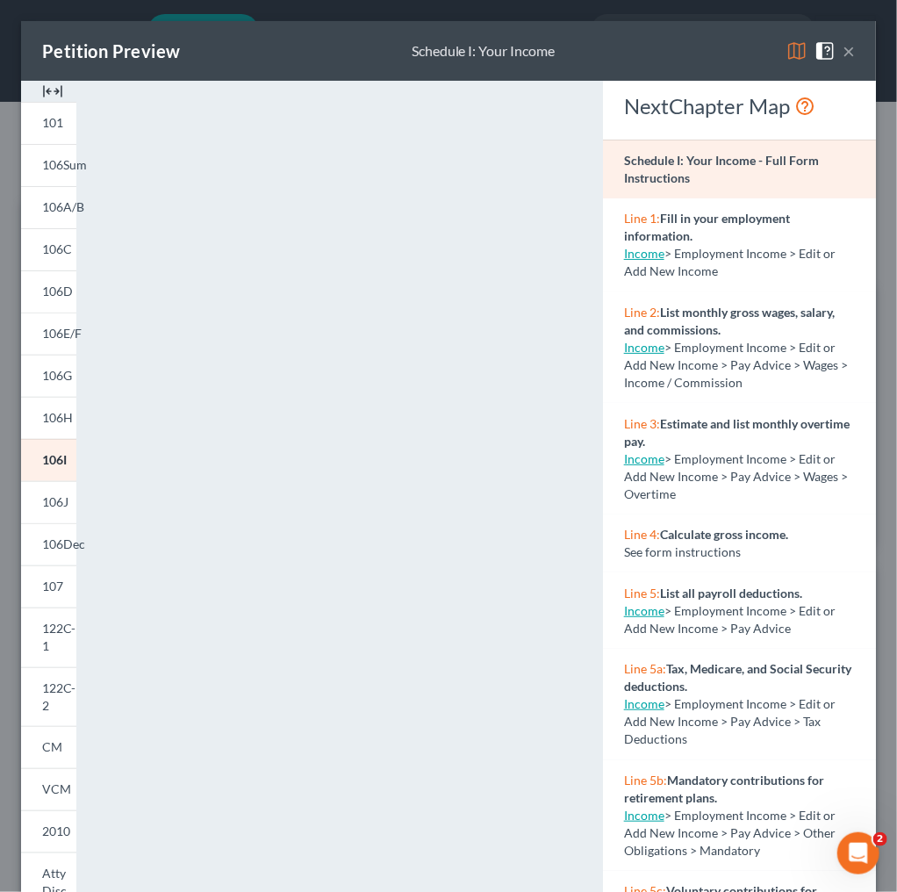
click at [52, 467] on link "106I" at bounding box center [48, 460] width 55 height 42
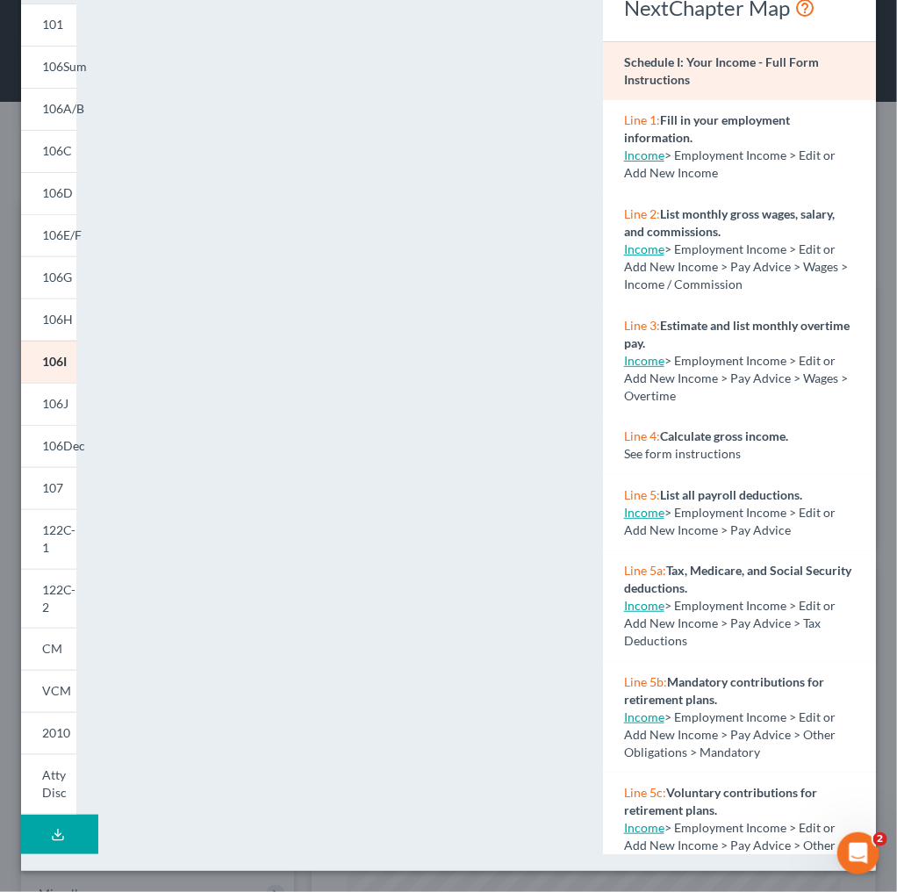
click at [54, 417] on link "106J" at bounding box center [48, 404] width 55 height 42
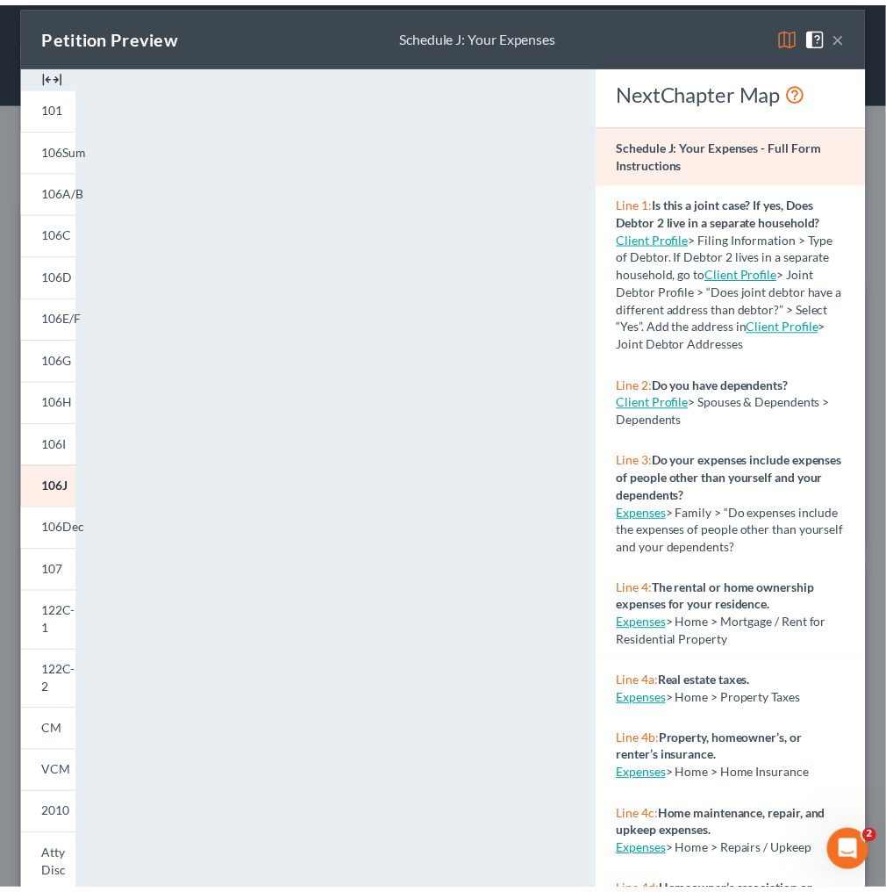
scroll to position [0, 0]
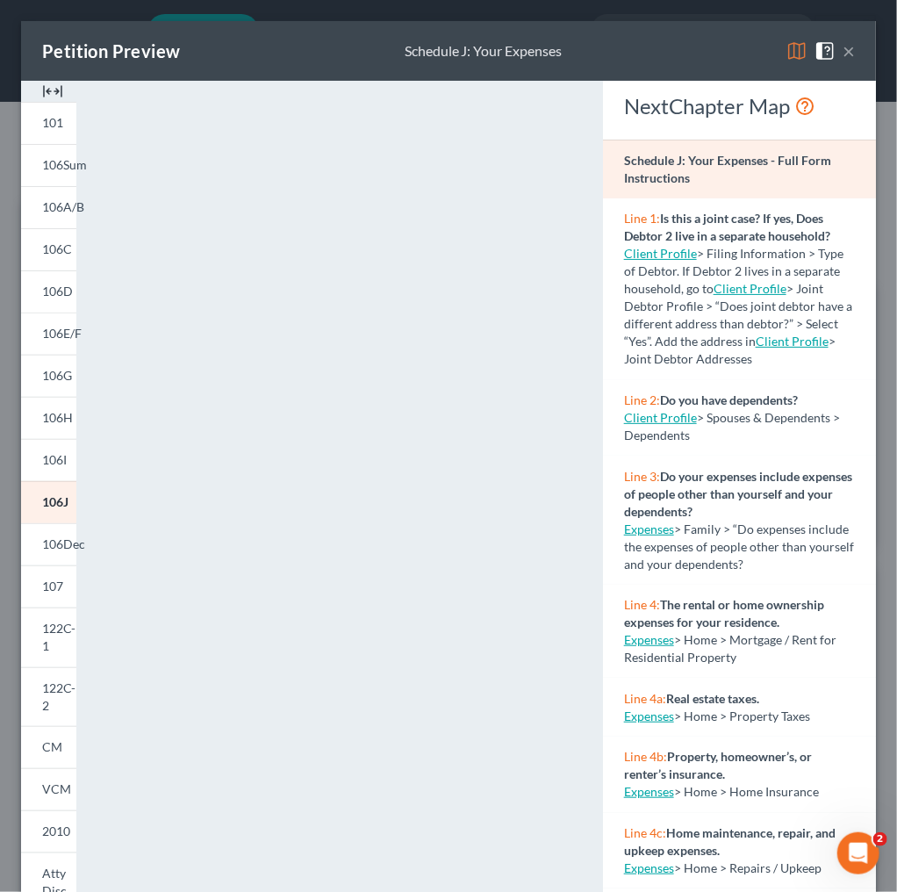
click at [842, 49] on button "×" at bounding box center [848, 50] width 12 height 21
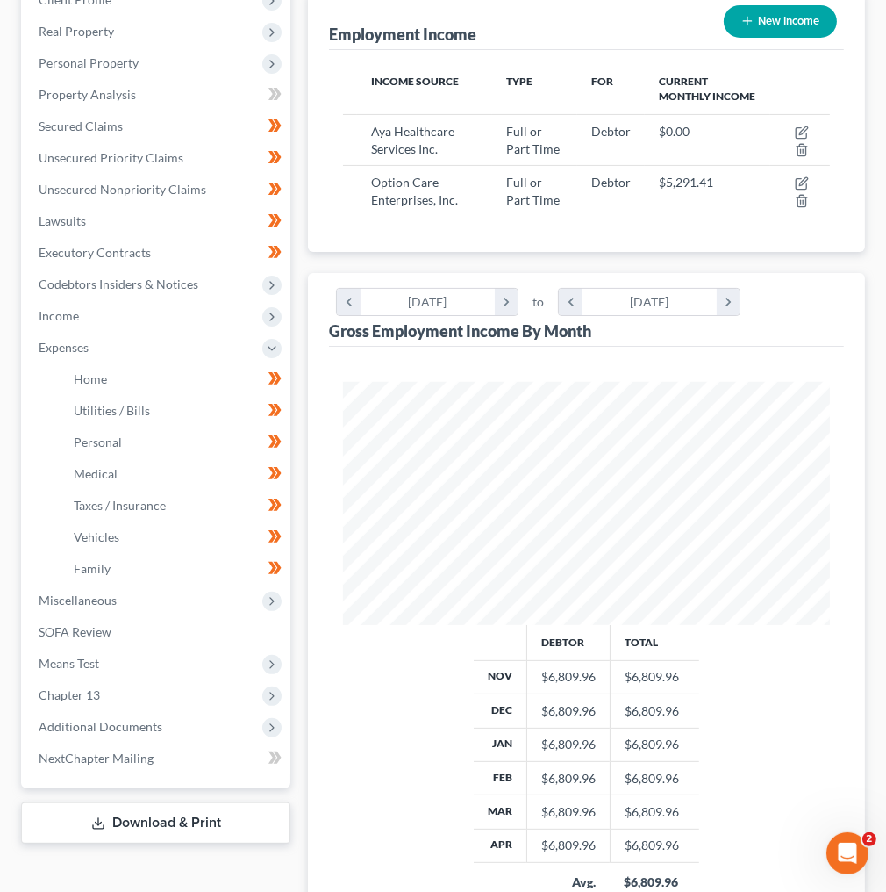
scroll to position [281, 0]
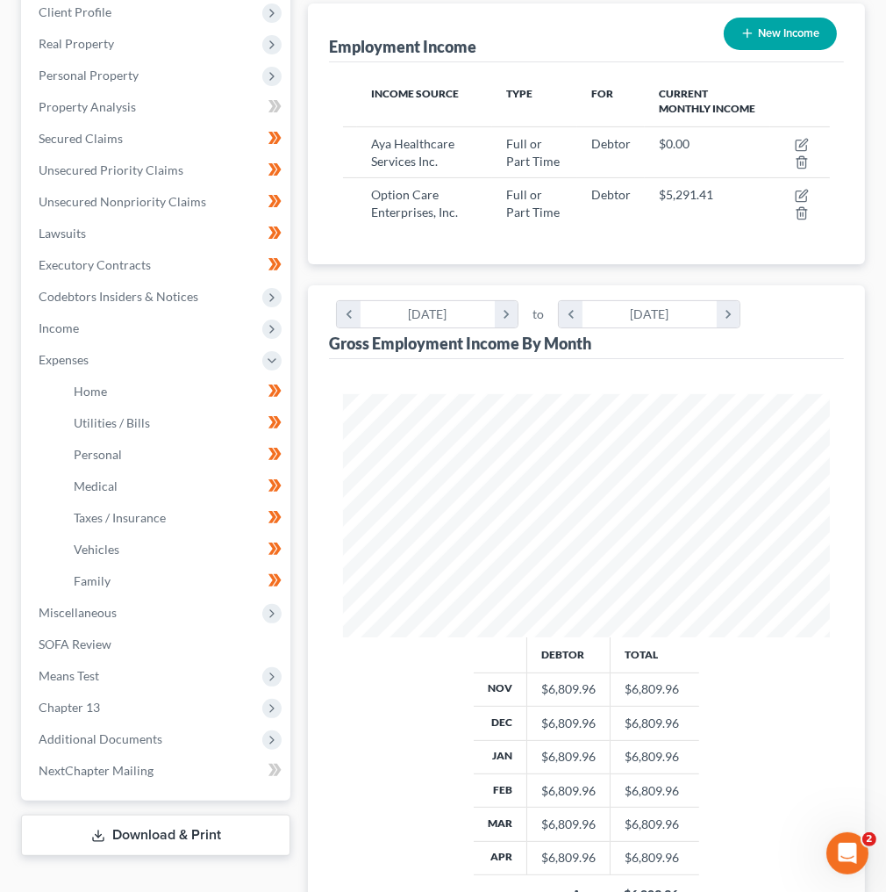
click at [99, 707] on span "Chapter 13" at bounding box center [69, 706] width 61 height 15
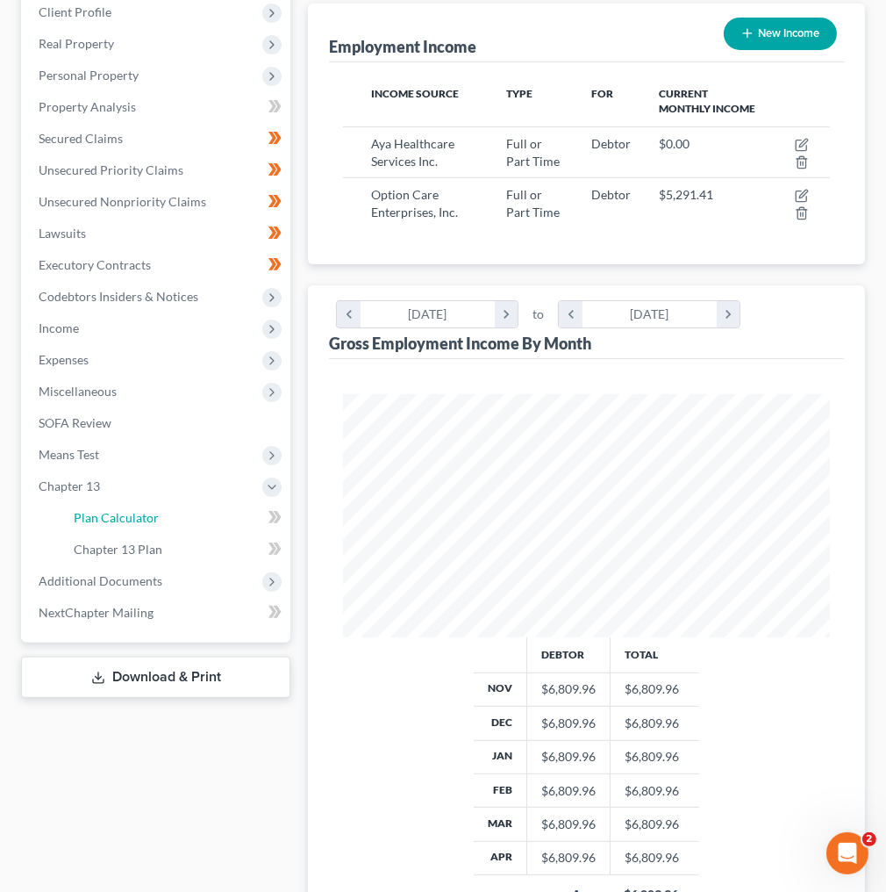
click at [137, 512] on span "Plan Calculator" at bounding box center [116, 517] width 85 height 15
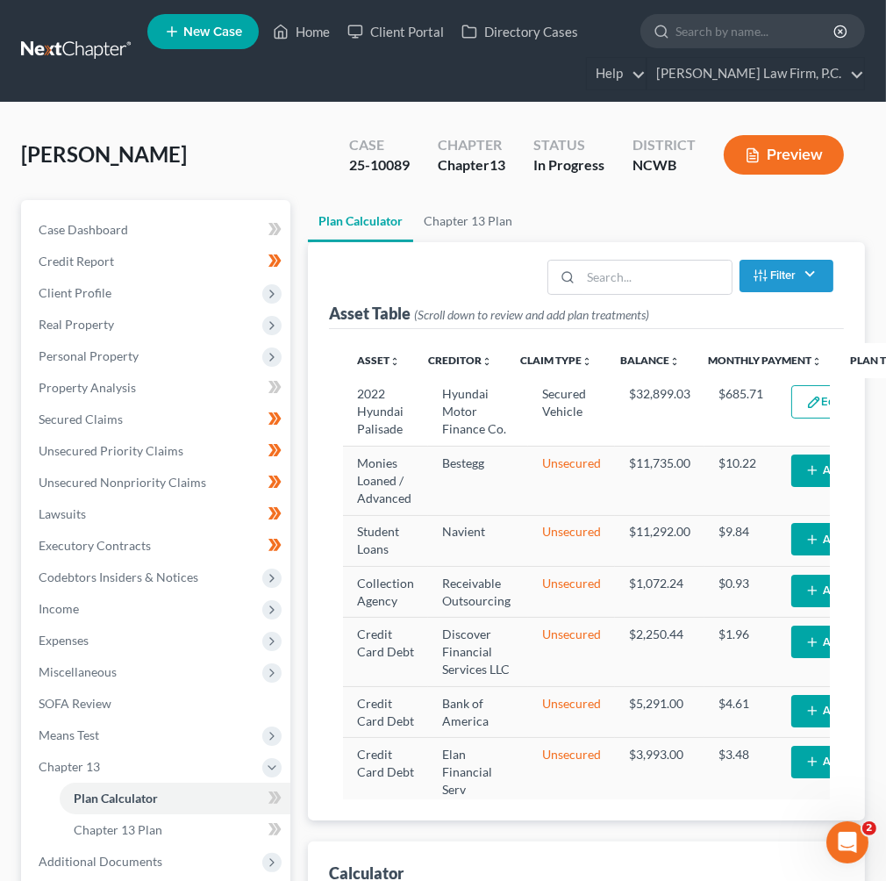
select select "59"
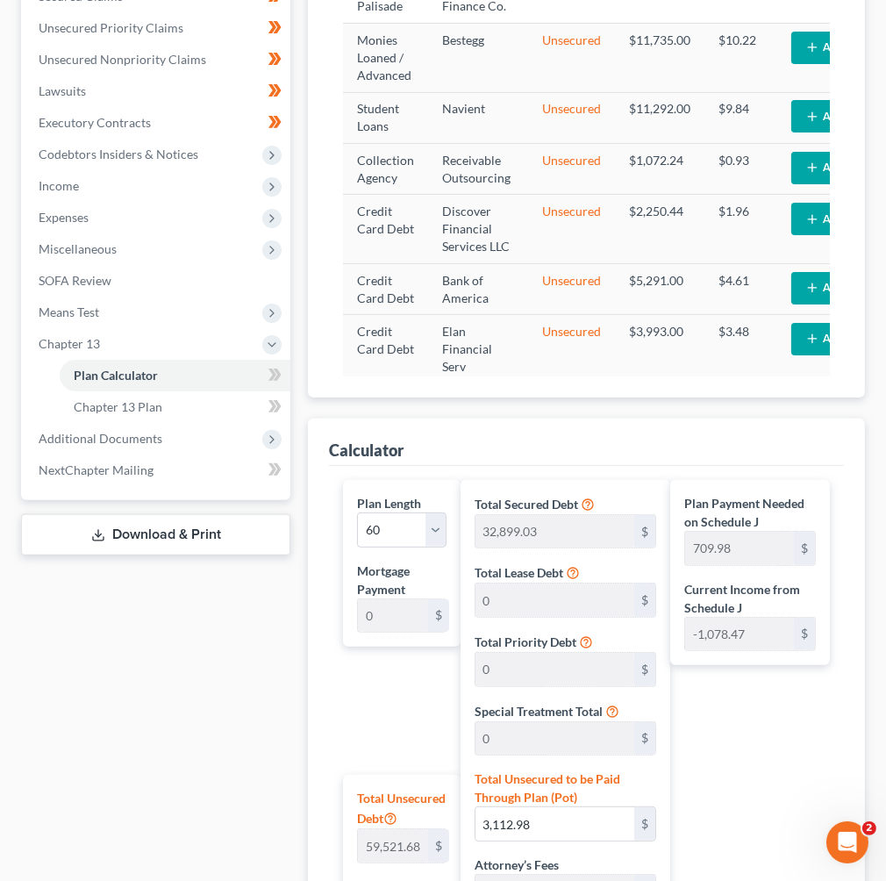
scroll to position [562, 0]
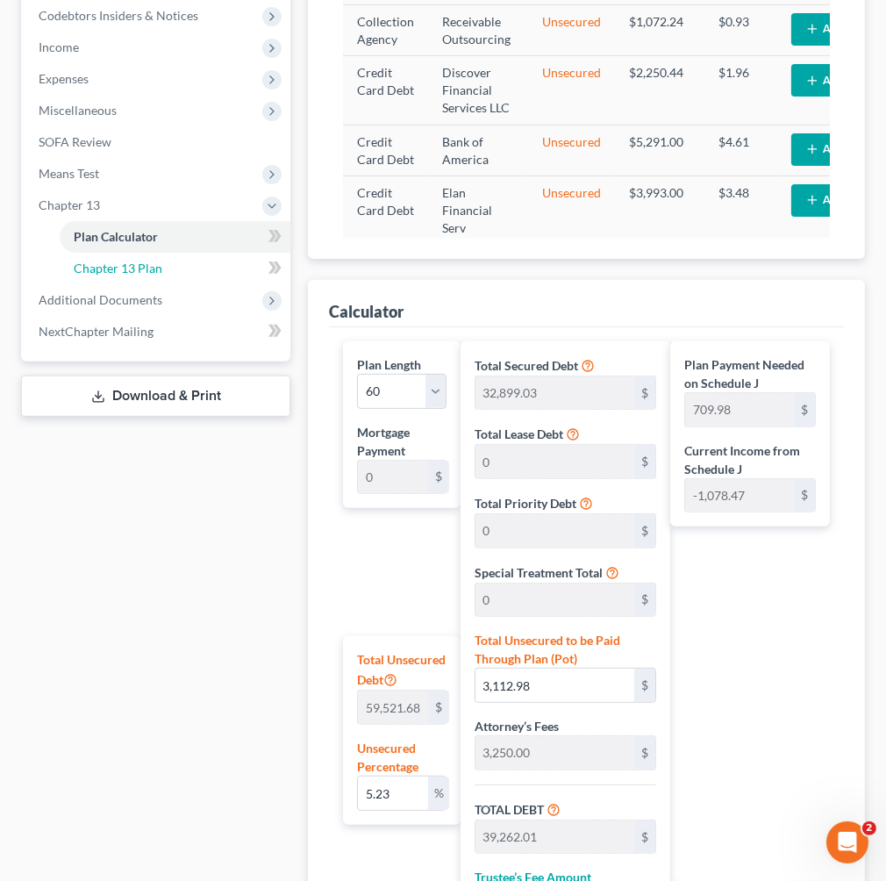
click at [128, 272] on span "Chapter 13 Plan" at bounding box center [118, 268] width 89 height 15
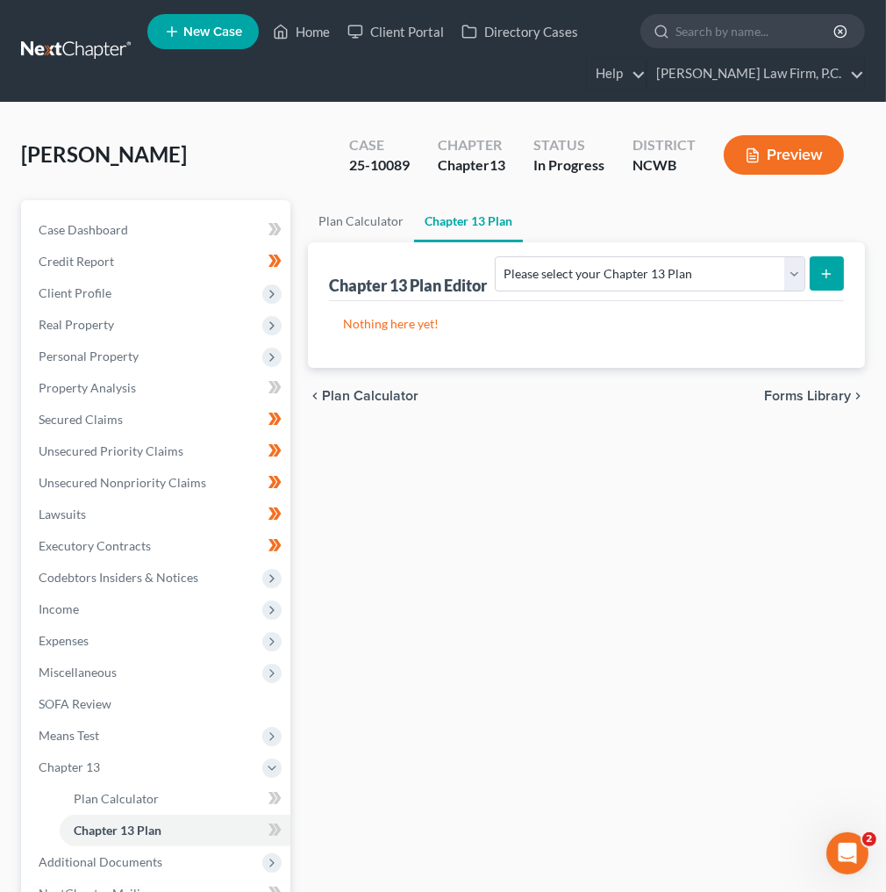
scroll to position [150, 0]
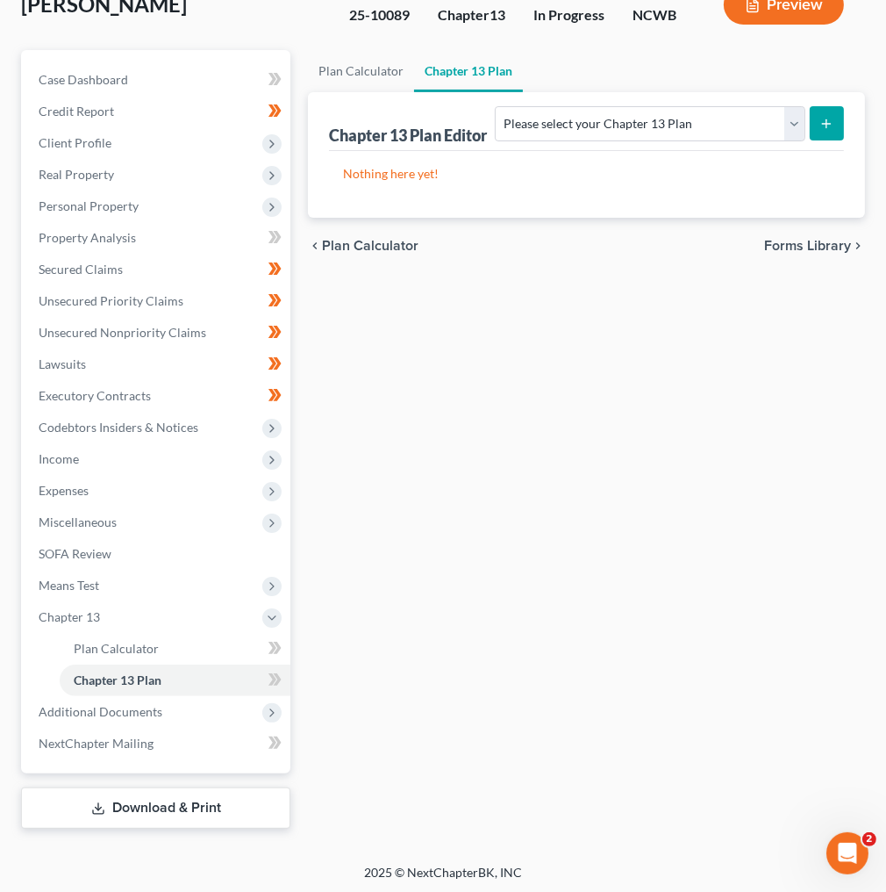
click at [273, 707] on icon at bounding box center [272, 713] width 14 height 14
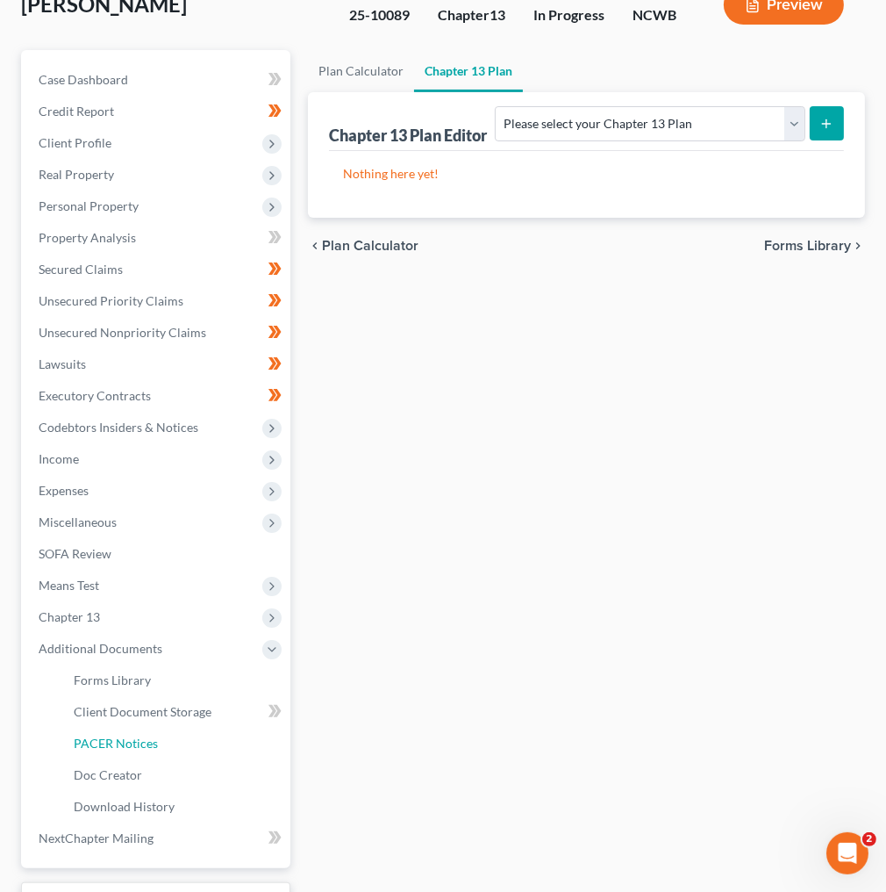
click at [108, 744] on span "PACER Notices" at bounding box center [116, 742] width 84 height 15
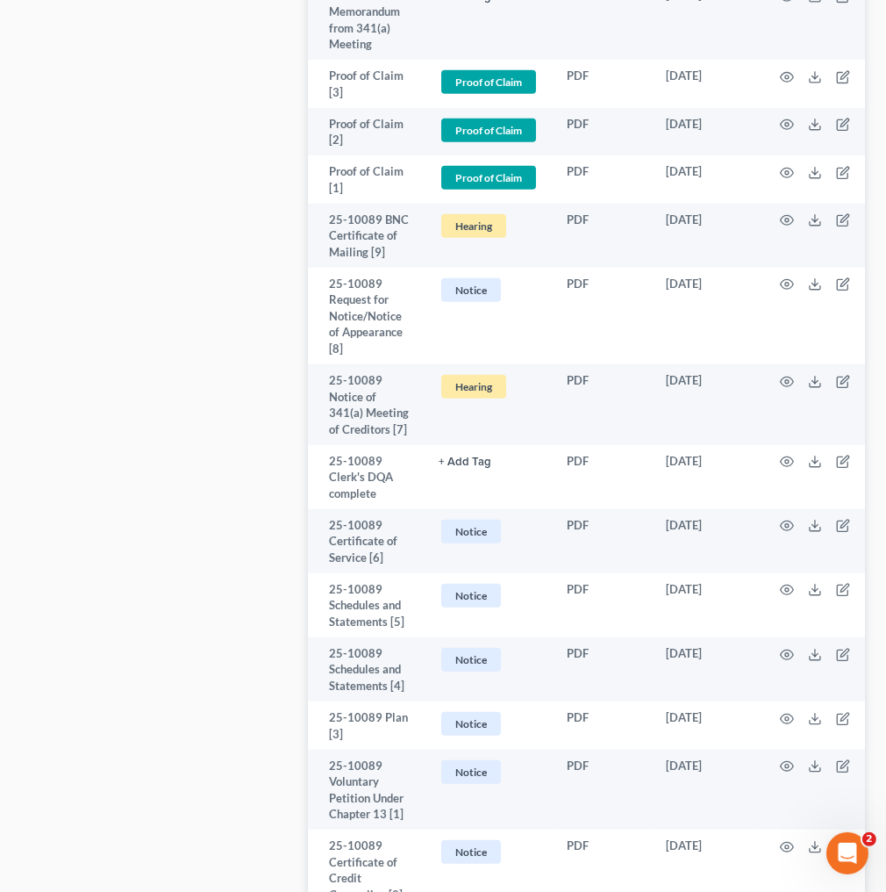
scroll to position [1918, 0]
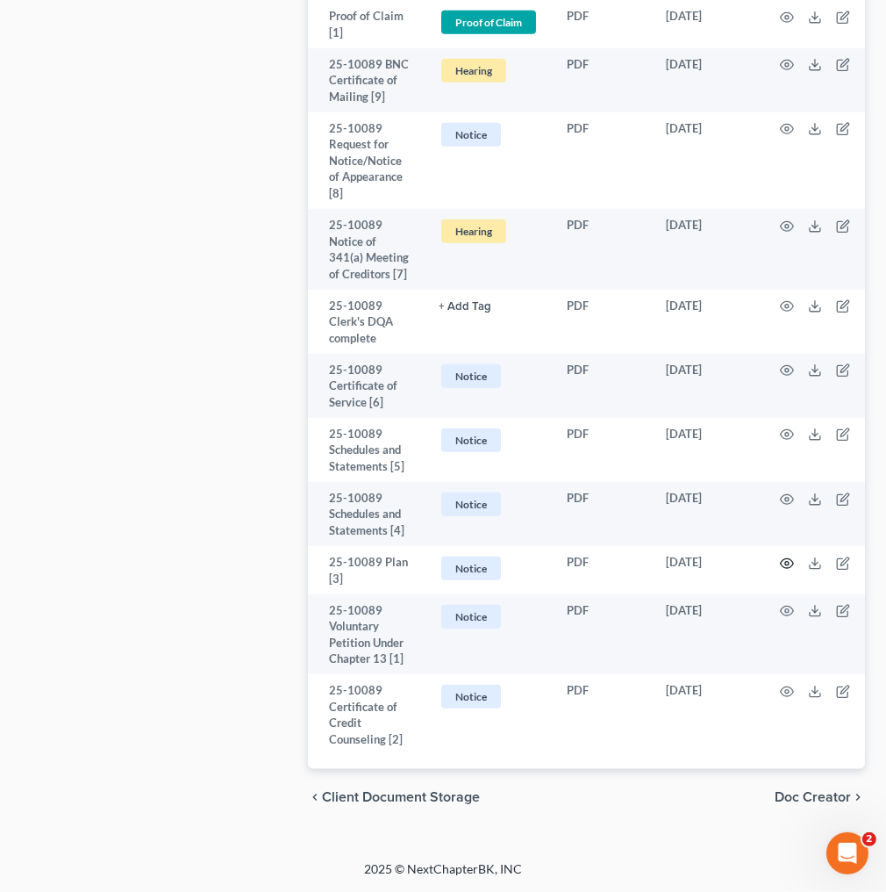
click at [790, 556] on icon "button" at bounding box center [787, 563] width 14 height 14
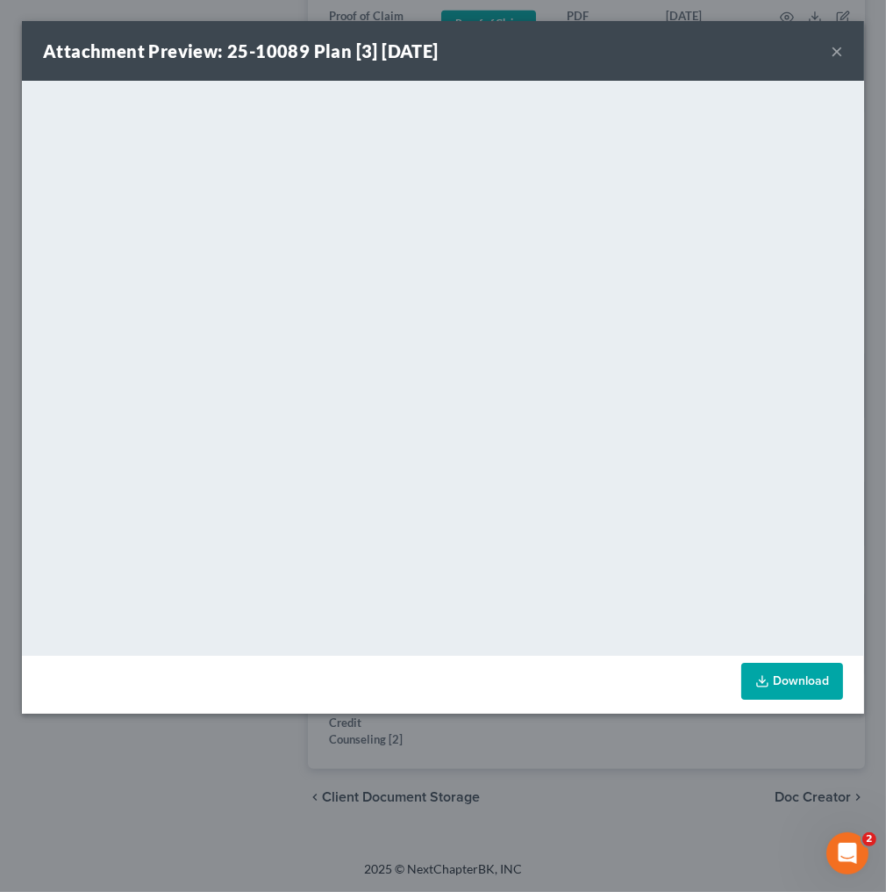
scroll to position [1876, 0]
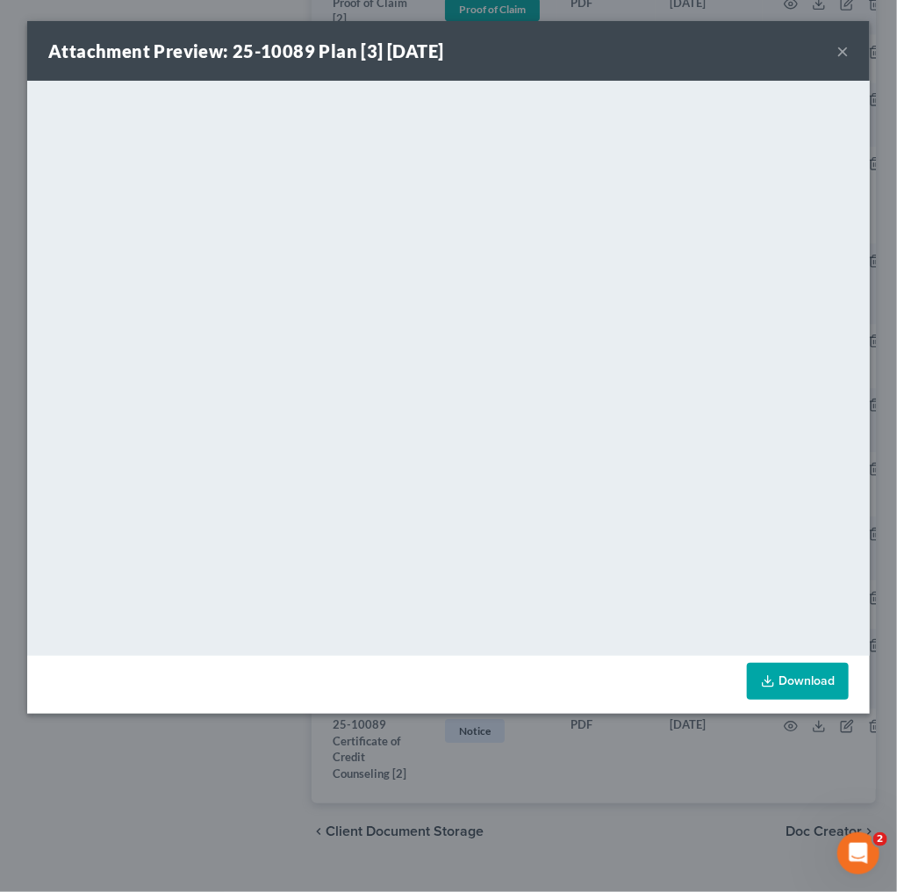
click at [842, 49] on button "×" at bounding box center [842, 50] width 12 height 21
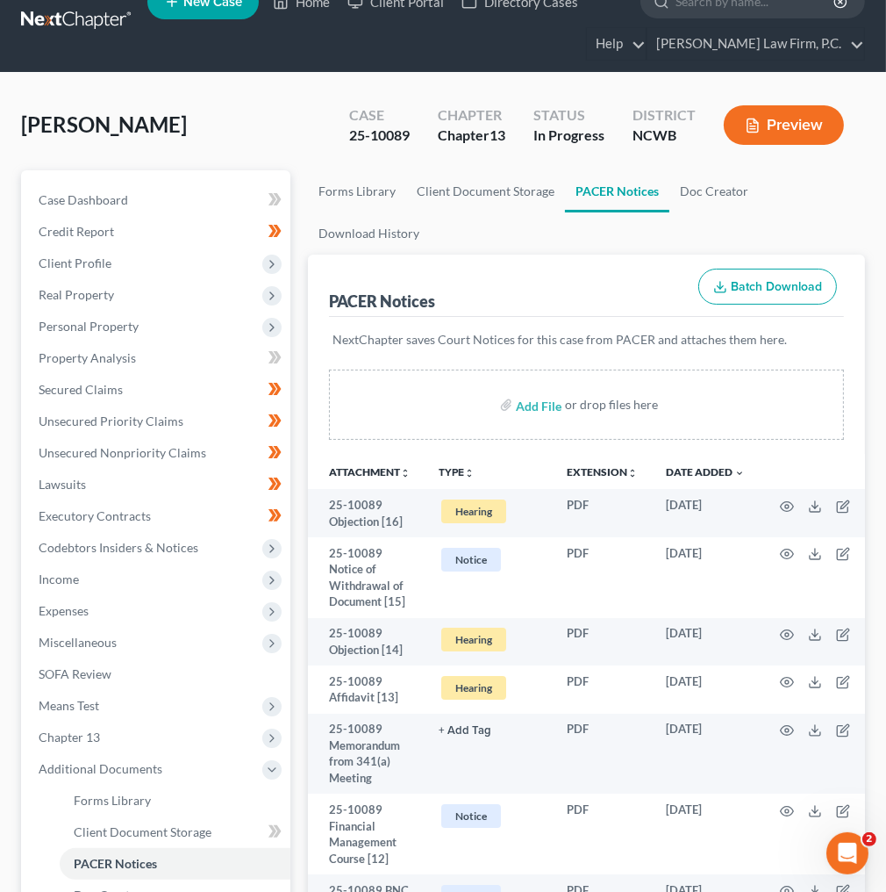
scroll to position [0, 0]
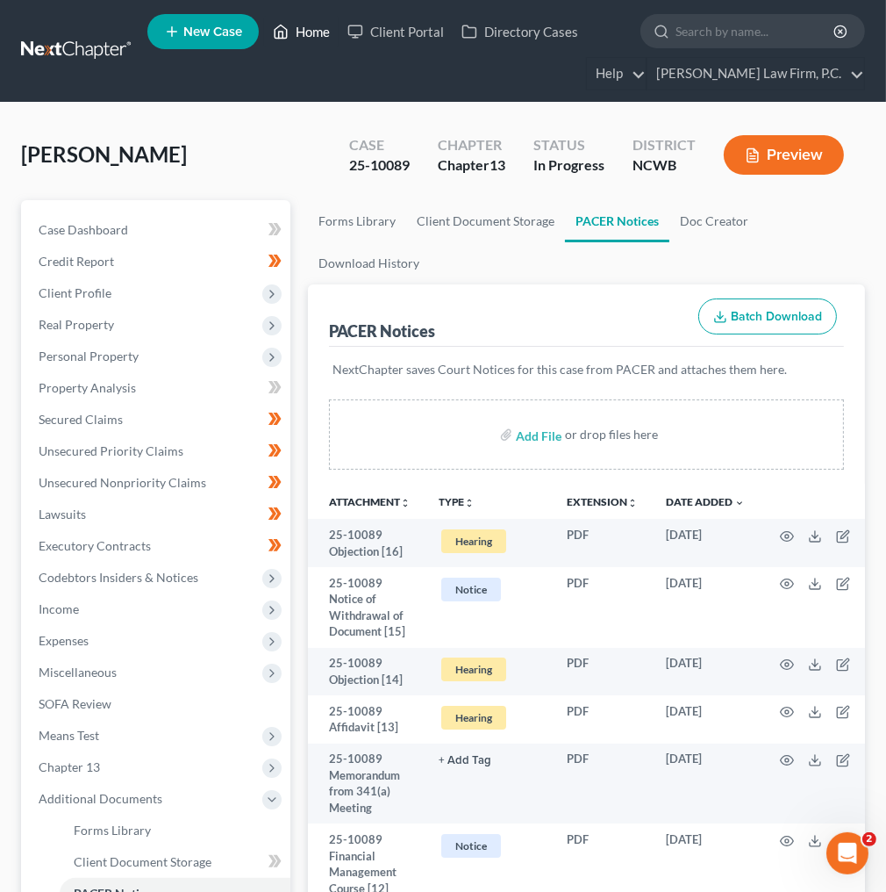
click at [304, 34] on link "Home" at bounding box center [301, 32] width 75 height 32
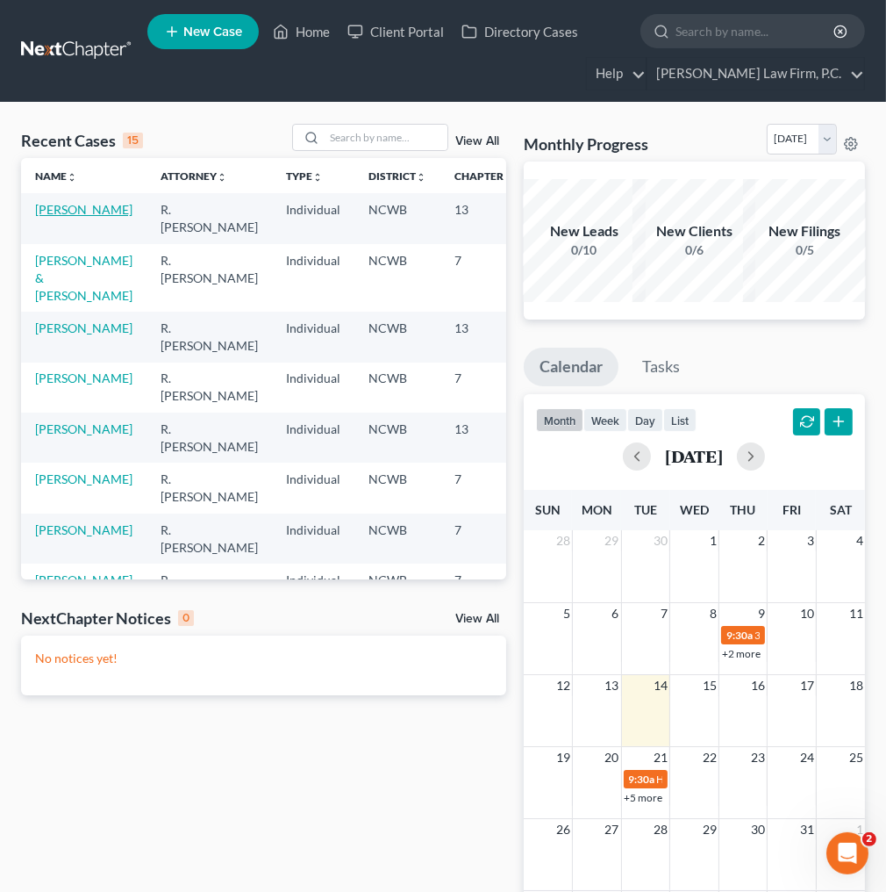
click at [56, 213] on link "[PERSON_NAME]" at bounding box center [83, 209] width 97 height 15
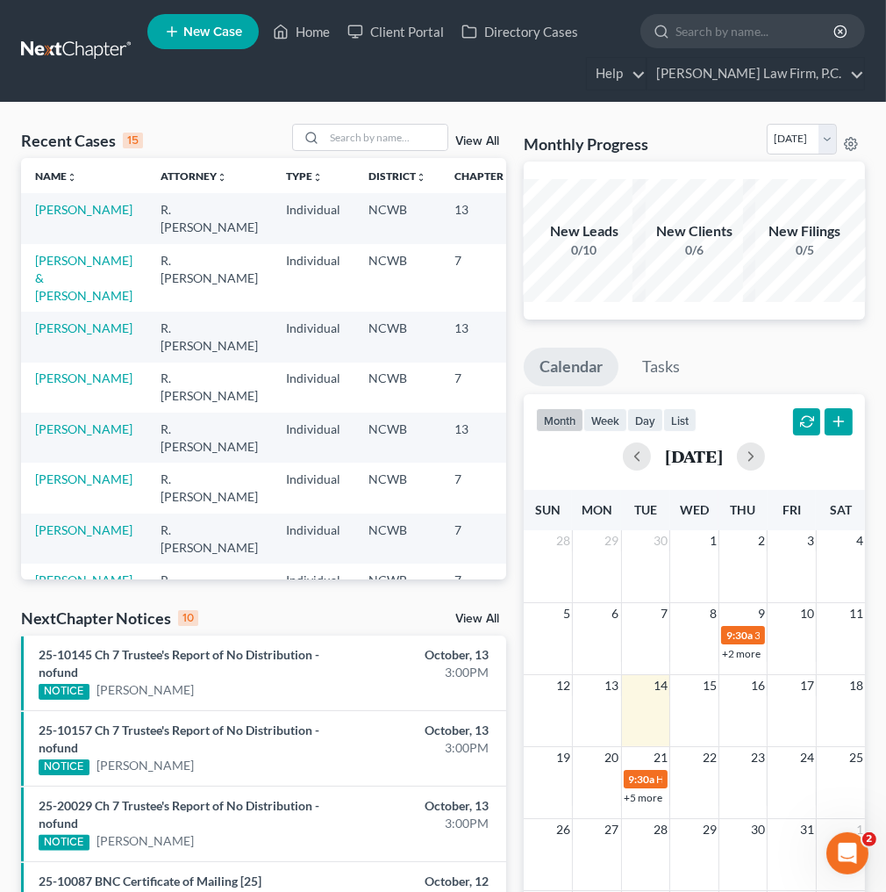
select select "4"
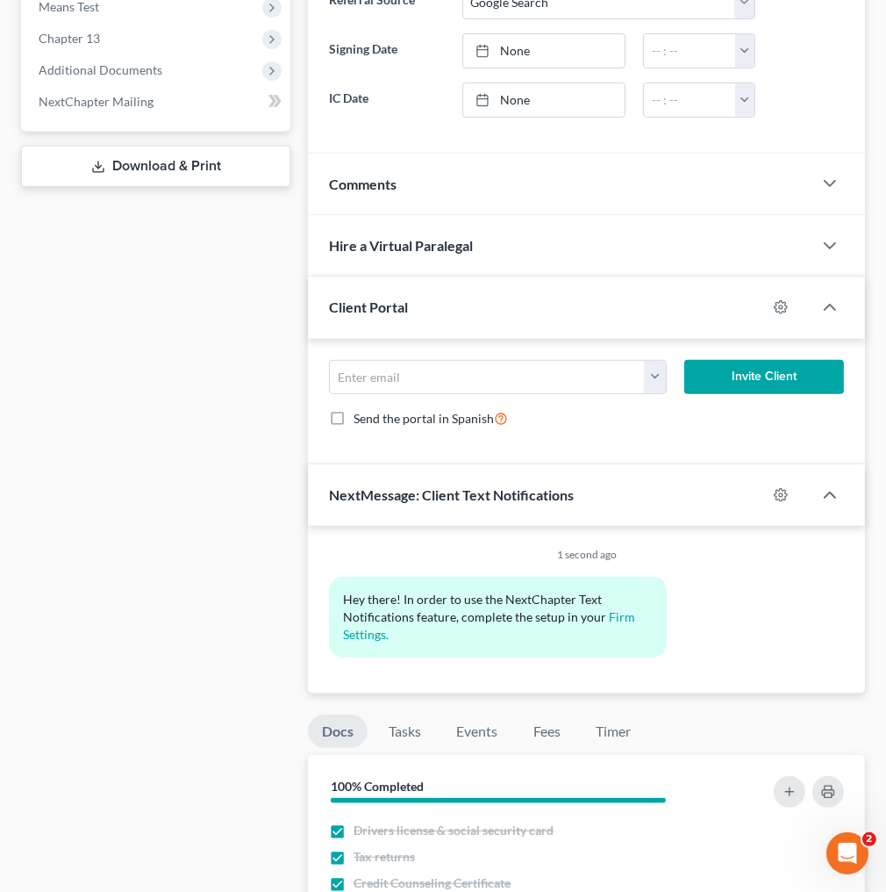
scroll to position [562, 0]
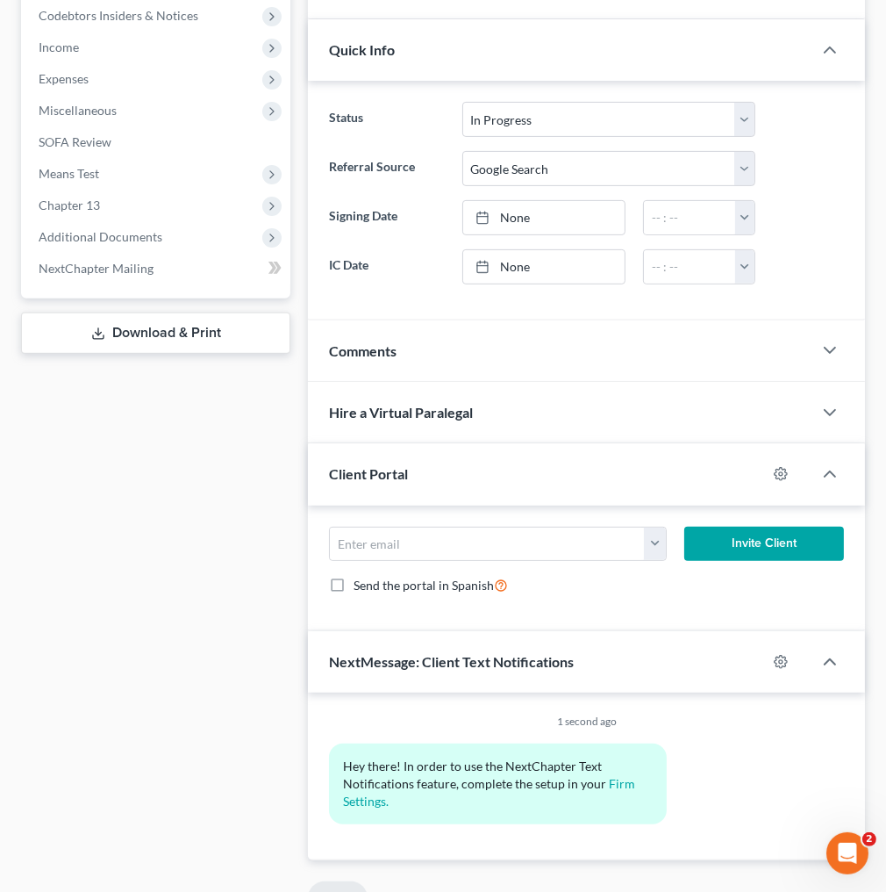
click at [158, 244] on span "Additional Documents" at bounding box center [158, 237] width 266 height 32
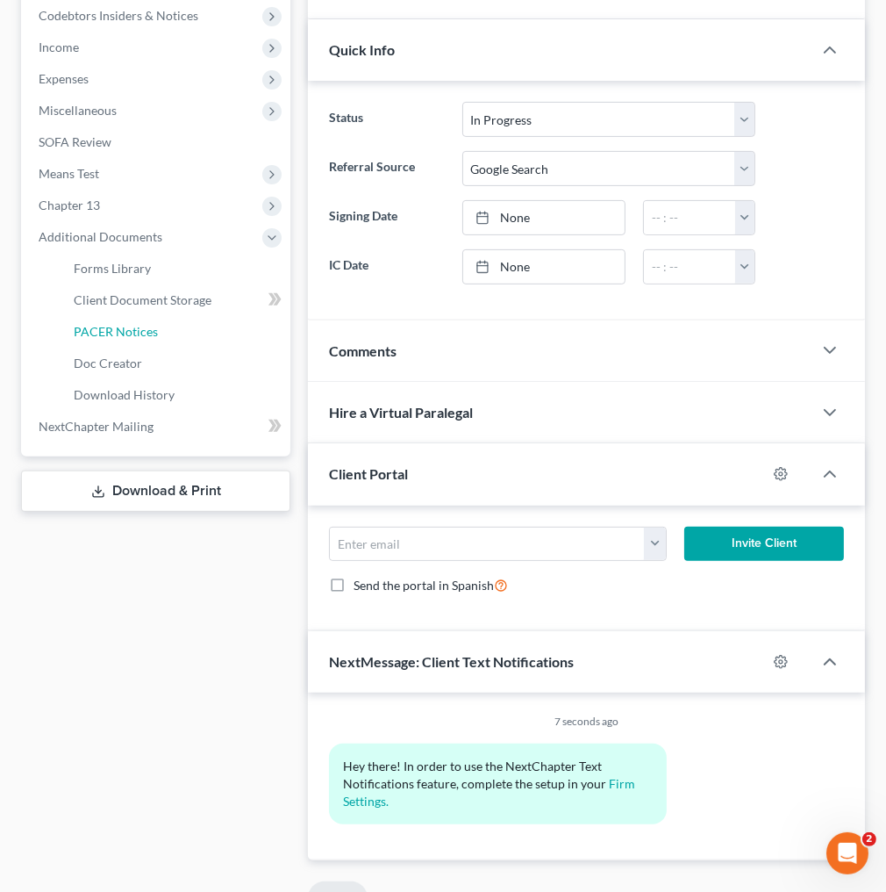
click at [127, 327] on span "PACER Notices" at bounding box center [116, 331] width 84 height 15
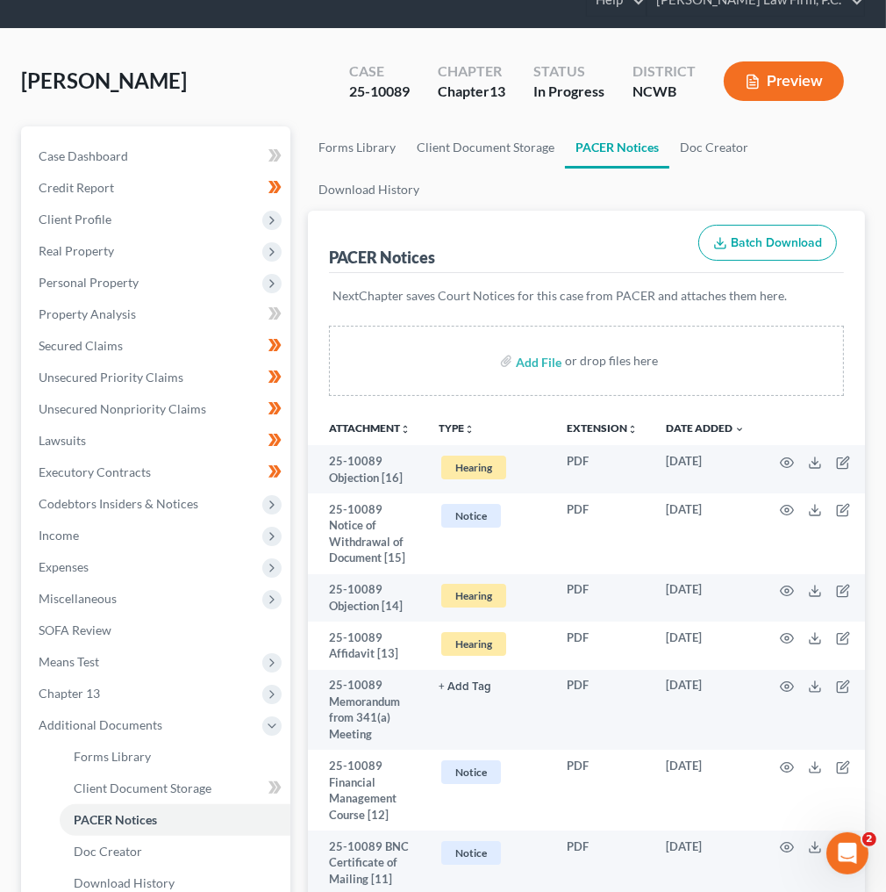
scroll to position [140, 0]
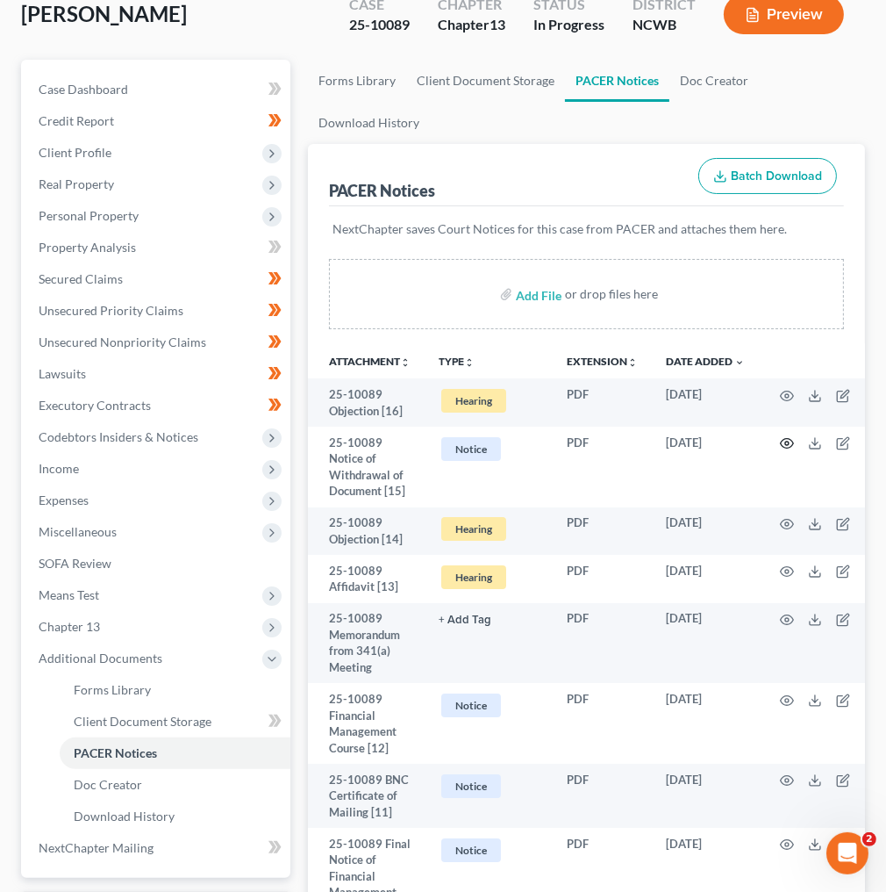
click at [784, 440] on icon "button" at bounding box center [787, 444] width 13 height 10
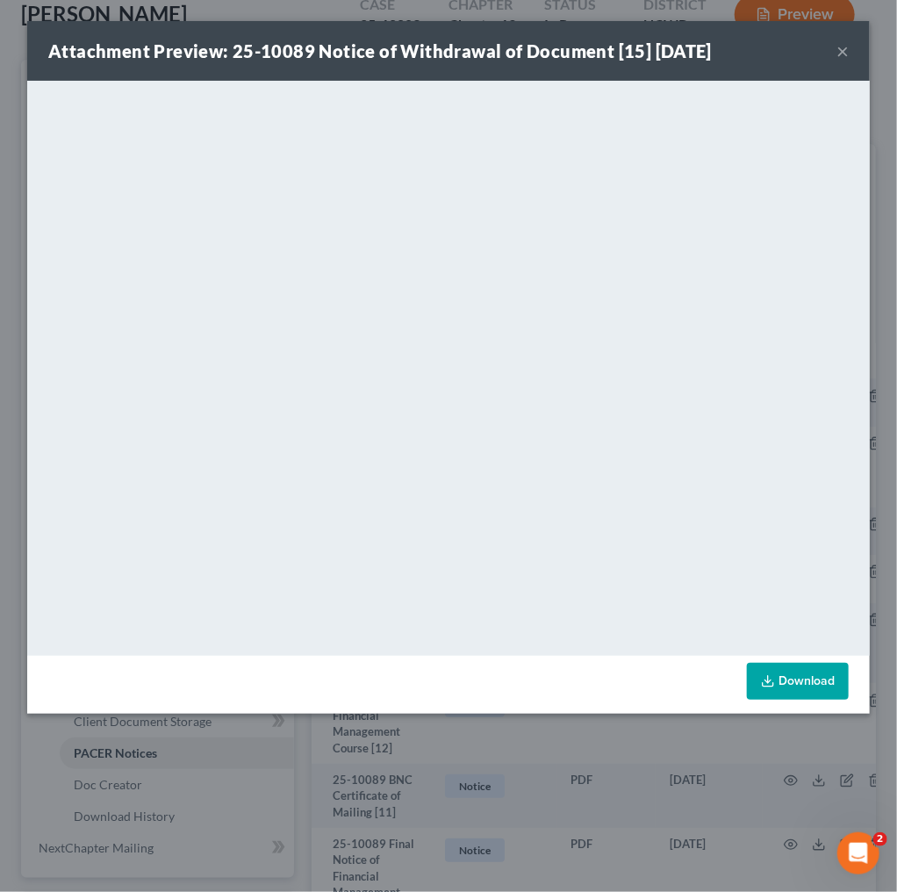
click at [839, 47] on button "×" at bounding box center [842, 50] width 12 height 21
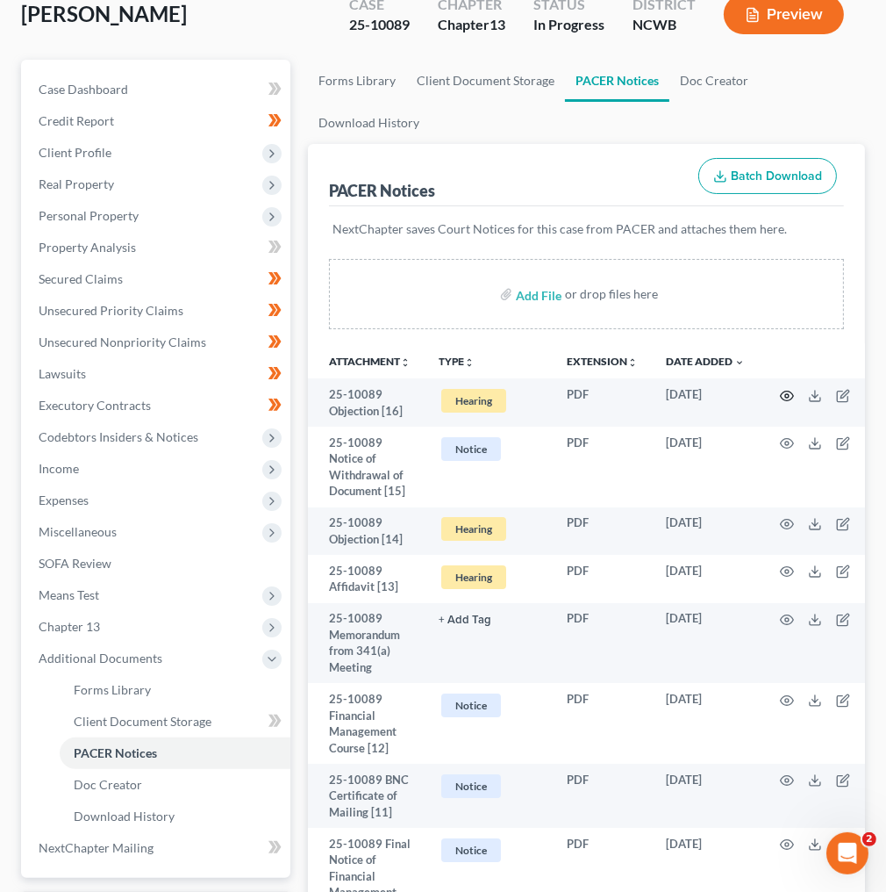
click at [794, 397] on icon "button" at bounding box center [787, 396] width 14 height 14
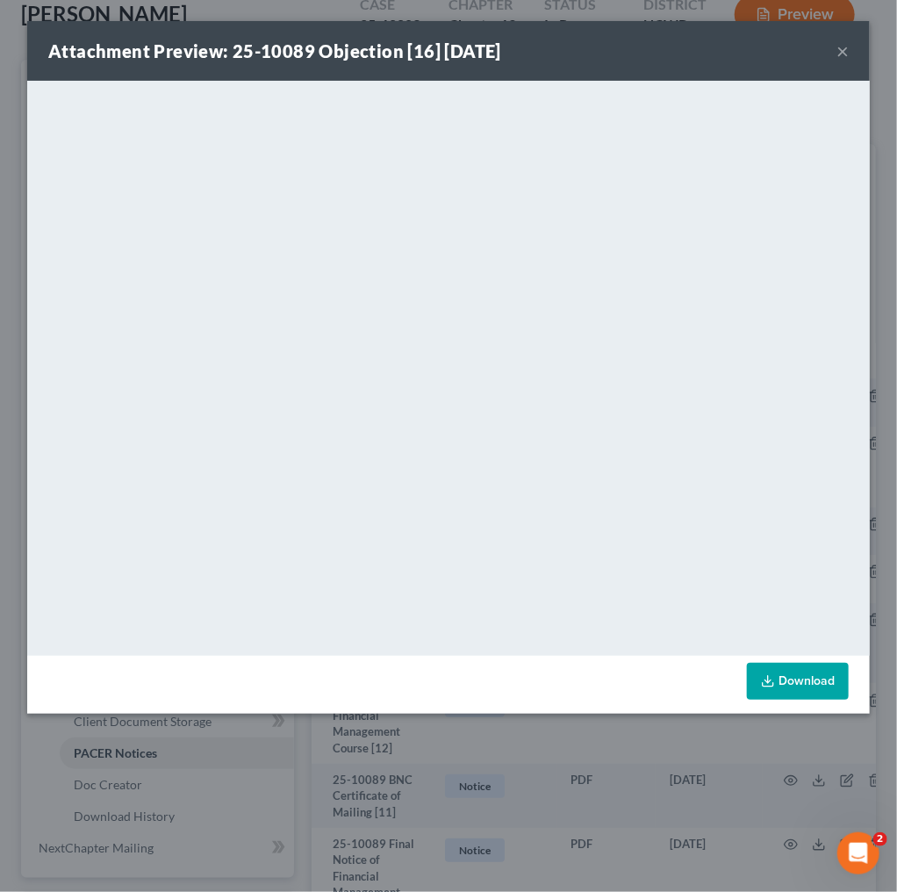
click at [844, 47] on button "×" at bounding box center [842, 50] width 12 height 21
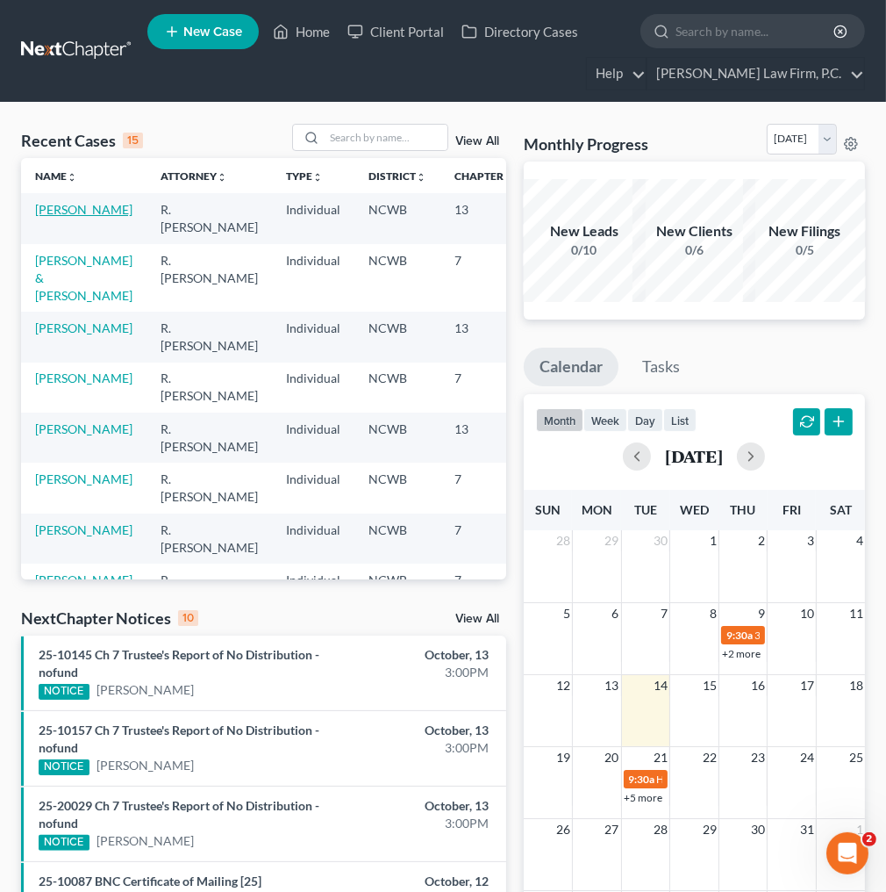
click at [53, 214] on link "[PERSON_NAME]" at bounding box center [83, 209] width 97 height 15
select select "4"
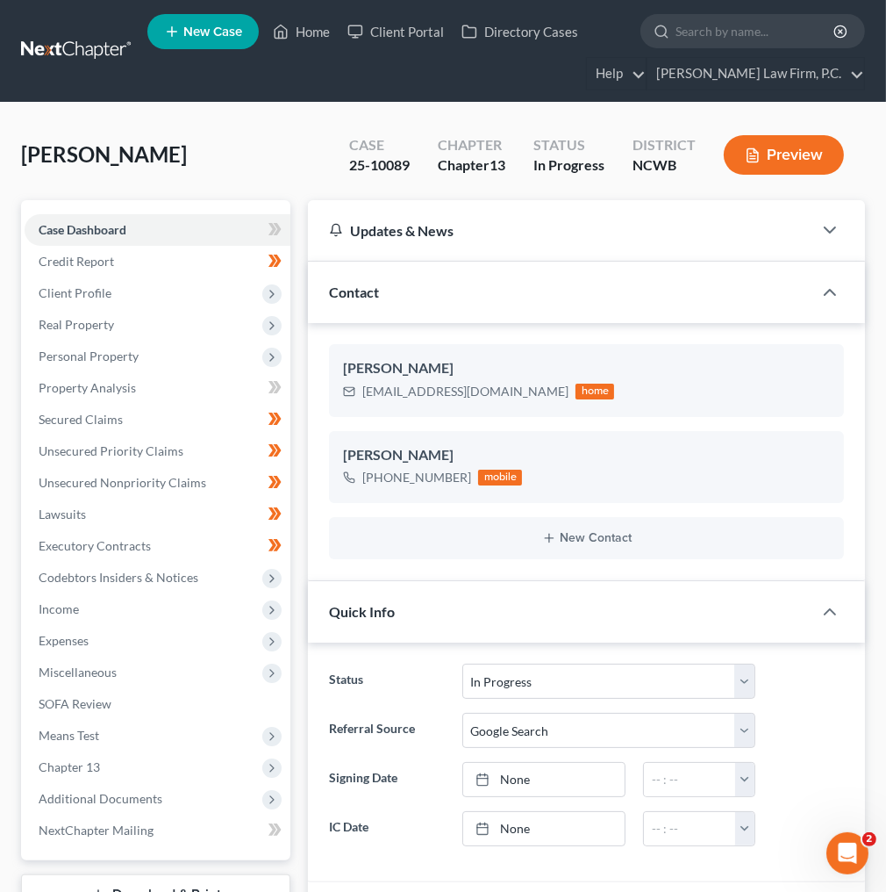
click at [46, 610] on span "Income" at bounding box center [59, 608] width 40 height 15
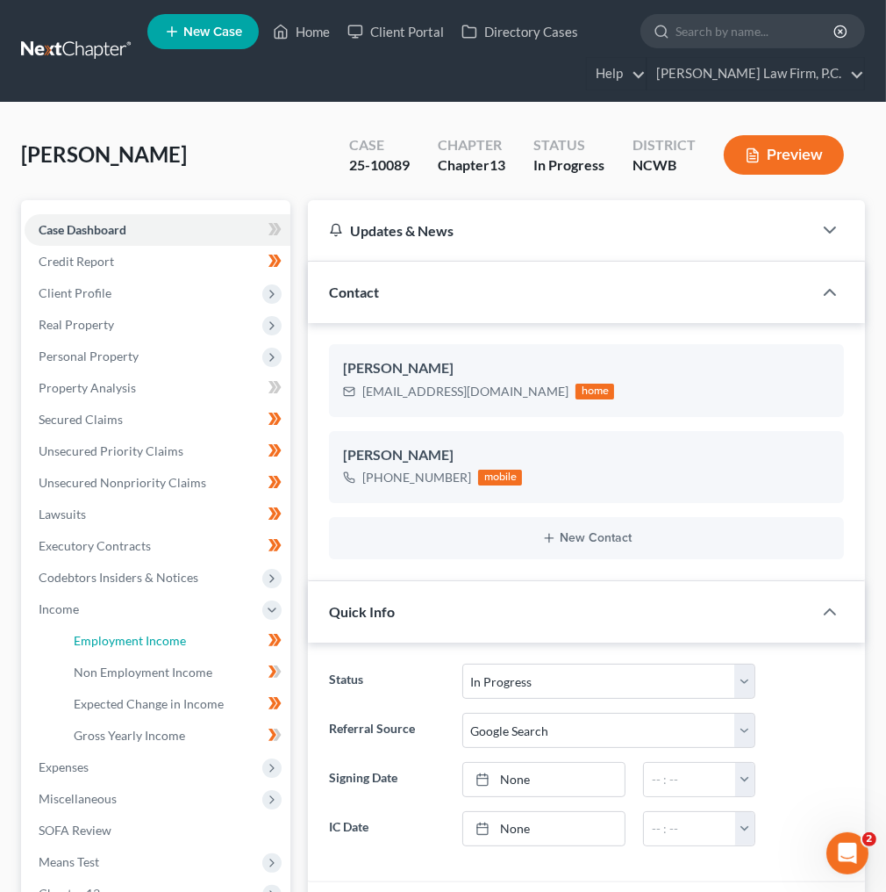
click at [123, 645] on span "Employment Income" at bounding box center [130, 640] width 112 height 15
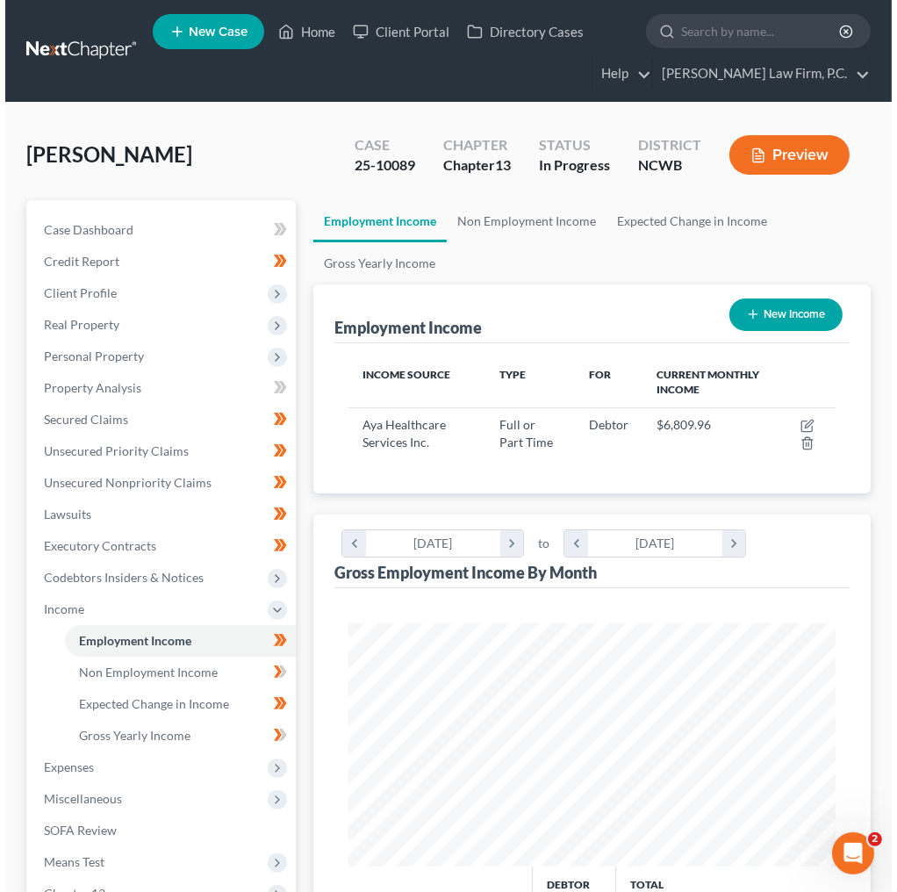
scroll to position [243, 521]
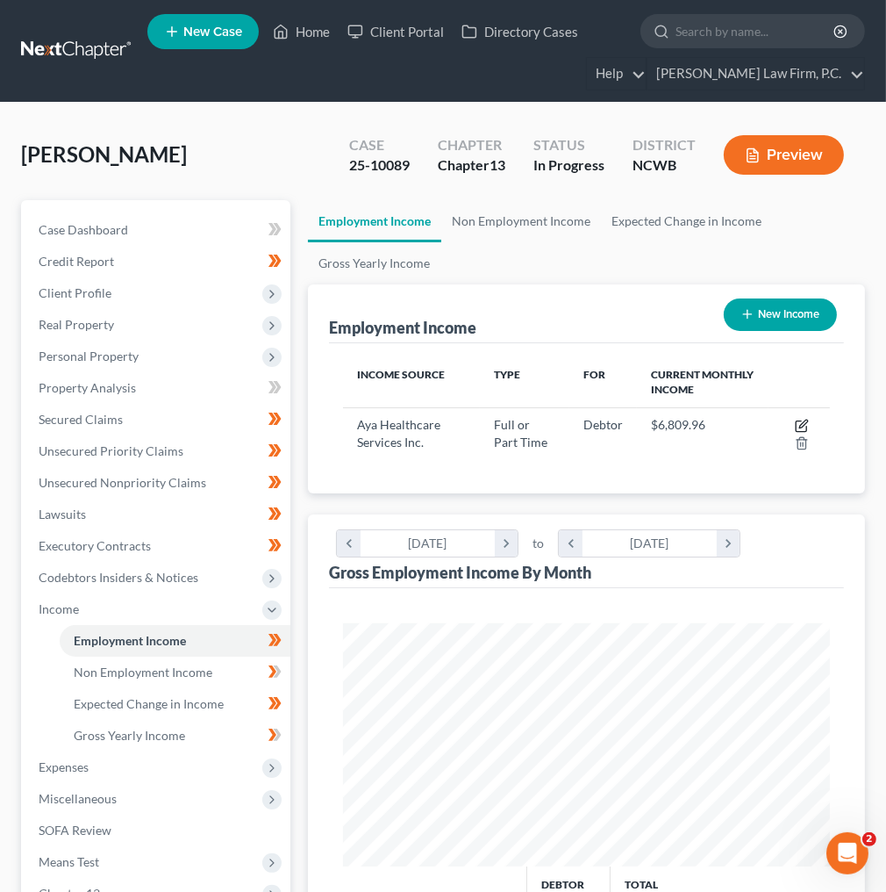
click at [803, 419] on icon "button" at bounding box center [802, 426] width 14 height 14
select select "0"
select select "4"
select select "3"
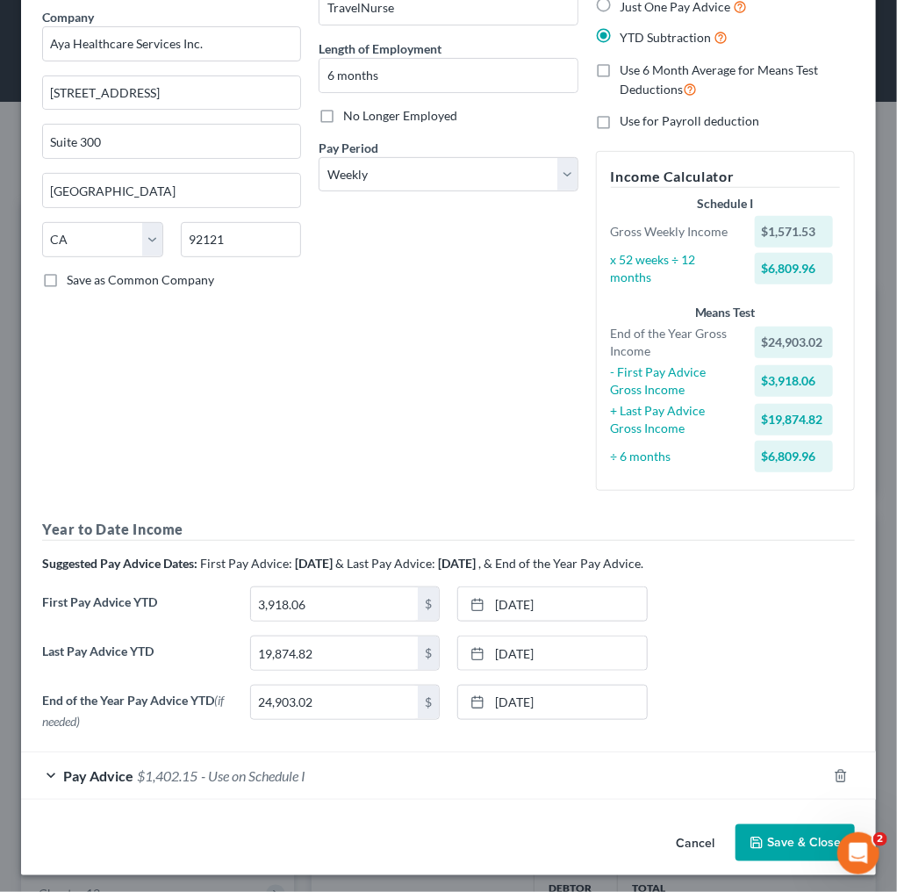
scroll to position [0, 0]
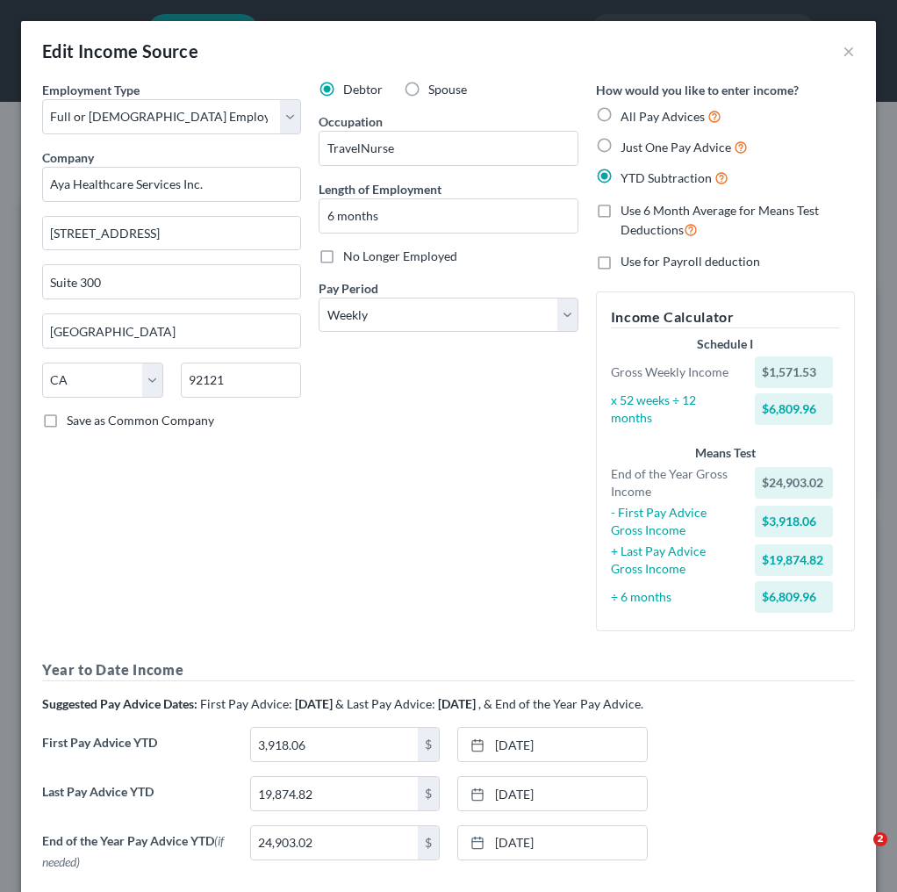
select select "0"
select select "4"
select select "3"
click at [842, 54] on button "×" at bounding box center [848, 50] width 12 height 21
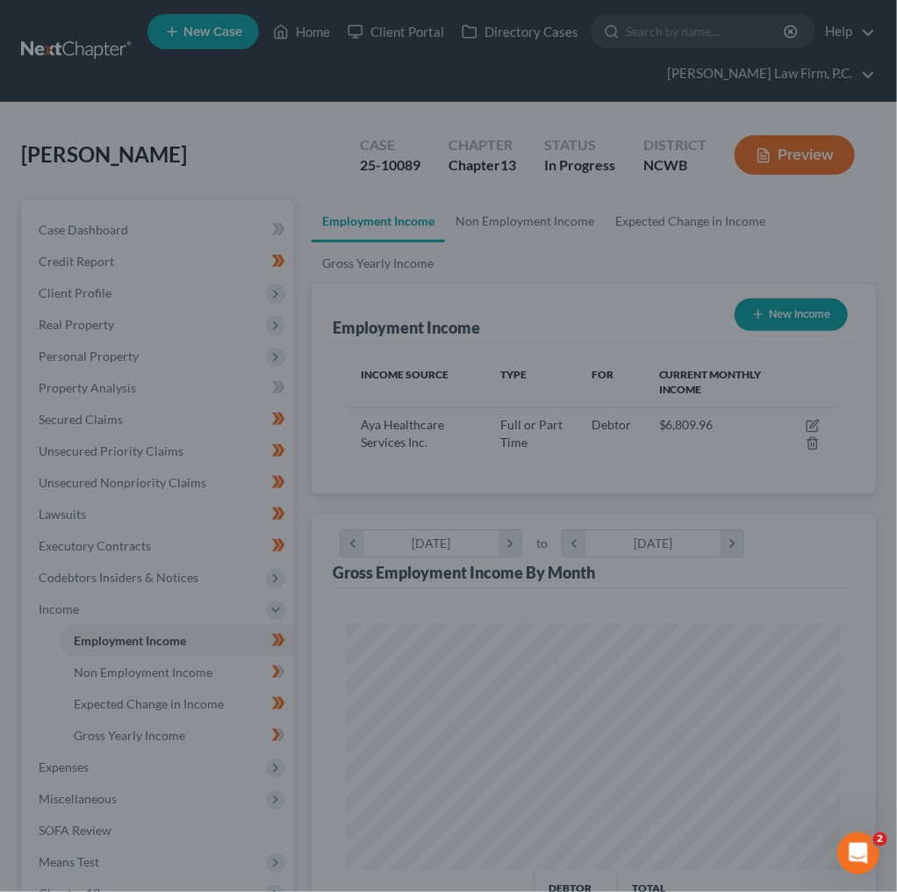
scroll to position [877258, 876979]
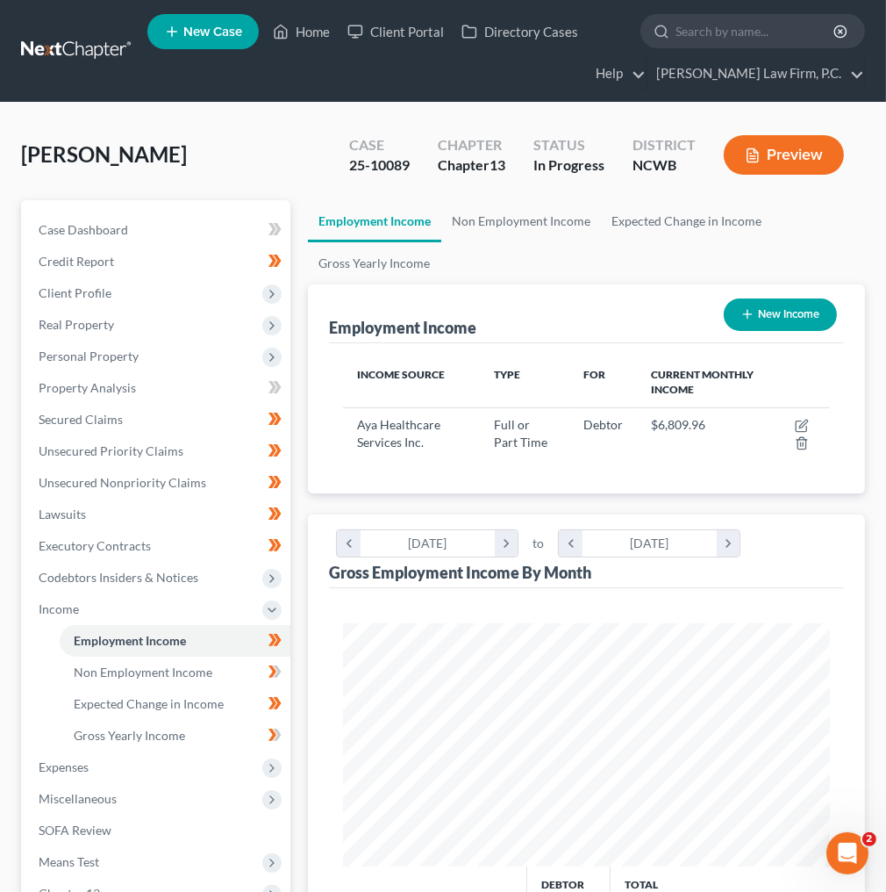
click at [787, 160] on button "Preview" at bounding box center [784, 154] width 120 height 39
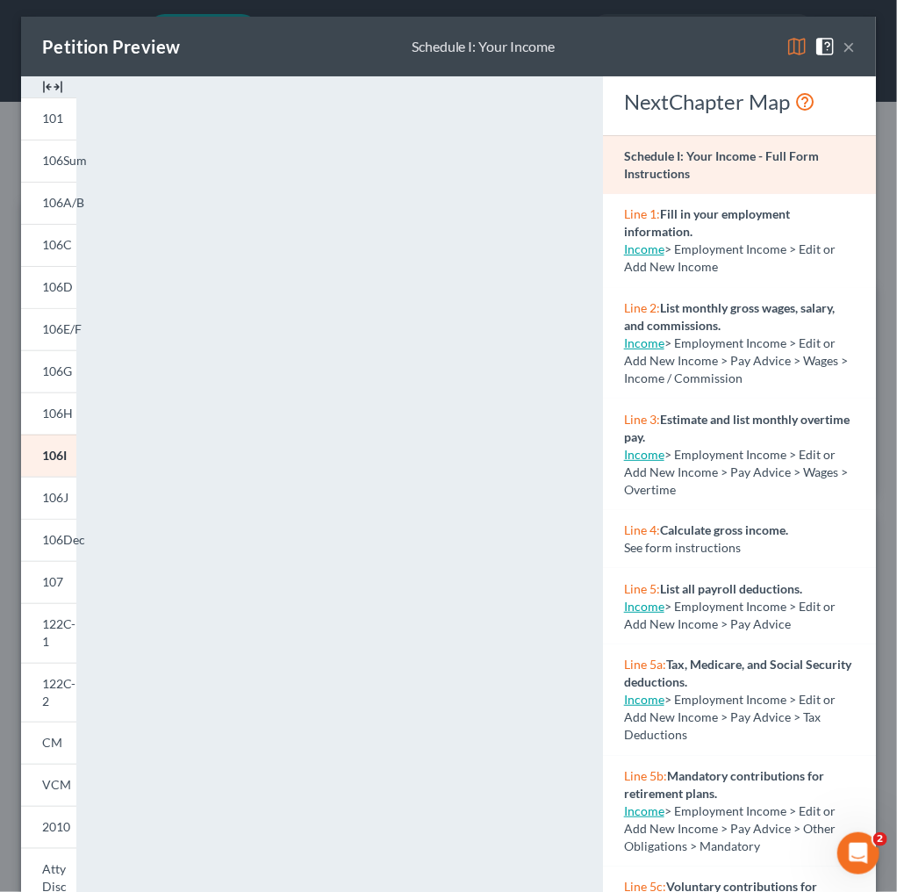
scroll to position [0, 0]
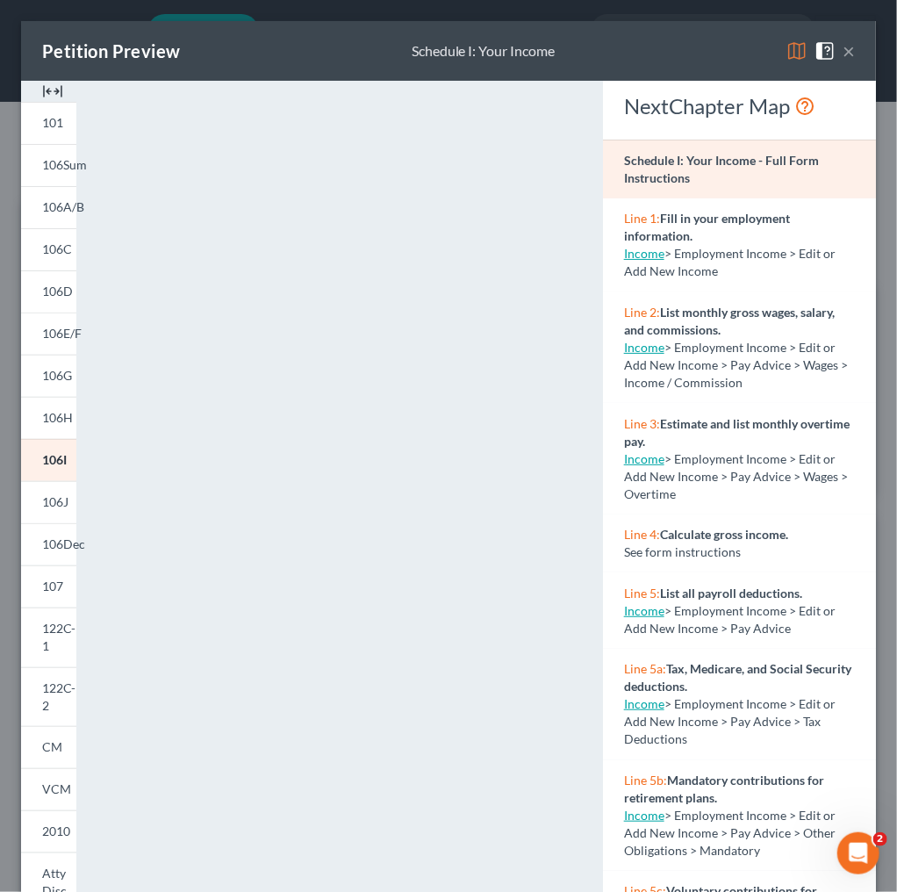
click at [52, 500] on span "106J" at bounding box center [55, 501] width 26 height 15
